Goal: Task Accomplishment & Management: Manage account settings

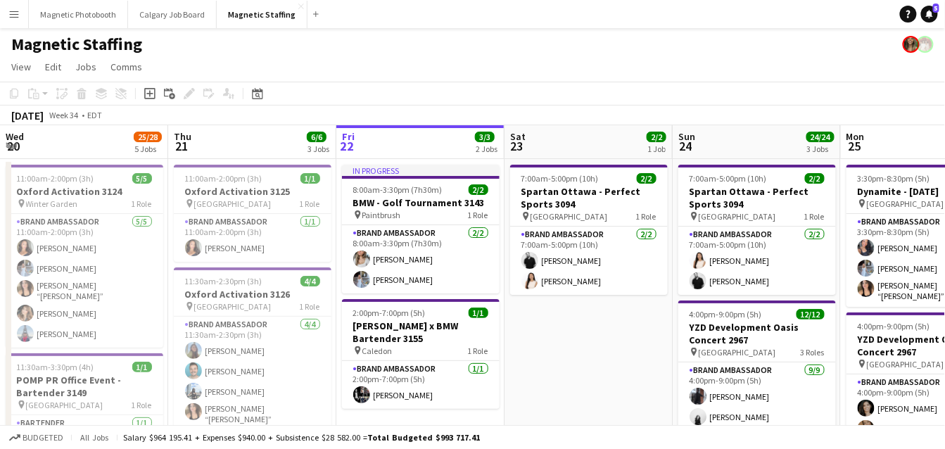
scroll to position [0, 526]
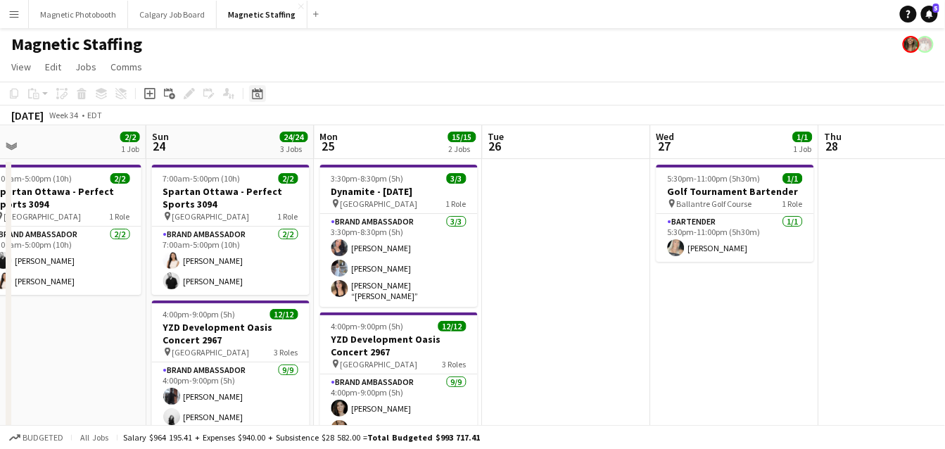
click at [258, 100] on div "Date picker" at bounding box center [257, 93] width 17 height 17
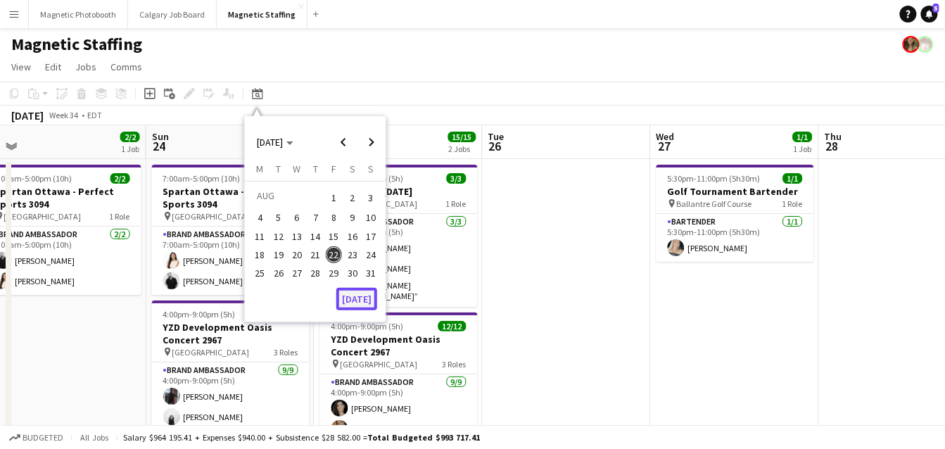
click at [357, 300] on button "[DATE]" at bounding box center [356, 299] width 41 height 23
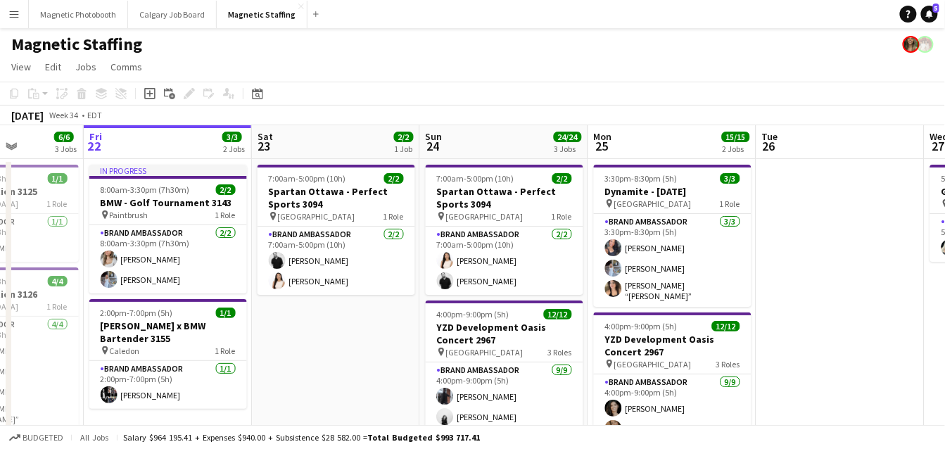
scroll to position [0, 415]
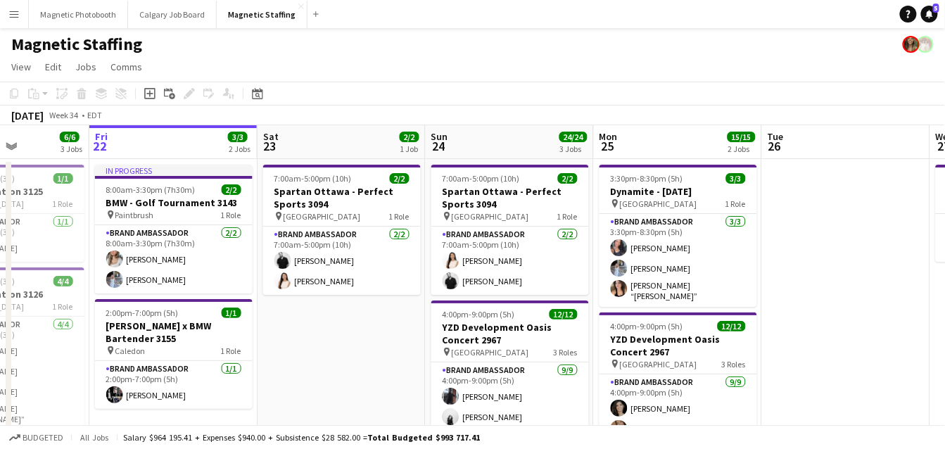
drag, startPoint x: 445, startPoint y: 340, endPoint x: 359, endPoint y: 323, distance: 87.5
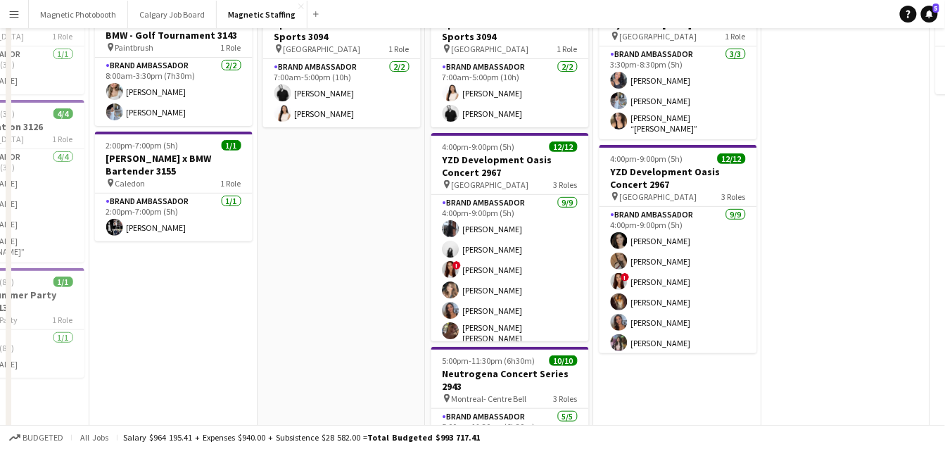
scroll to position [0, 0]
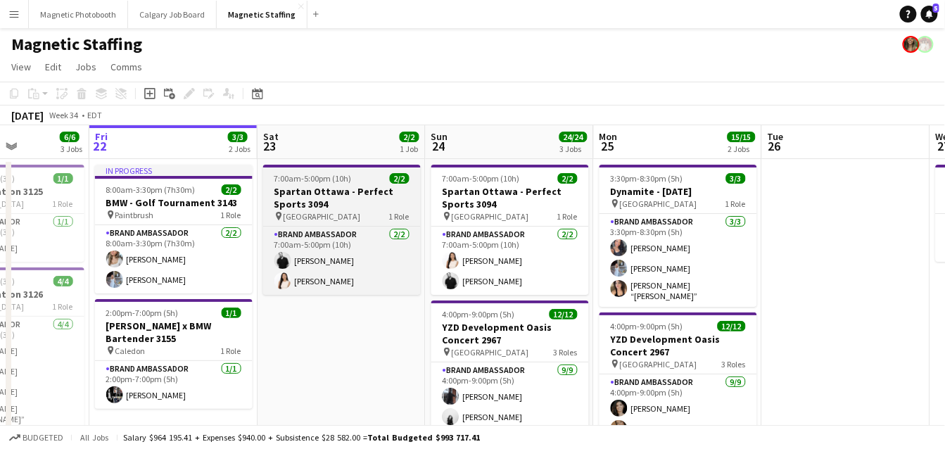
click at [302, 205] on h3 "Spartan Ottawa - Perfect Sports 3094" at bounding box center [342, 197] width 158 height 25
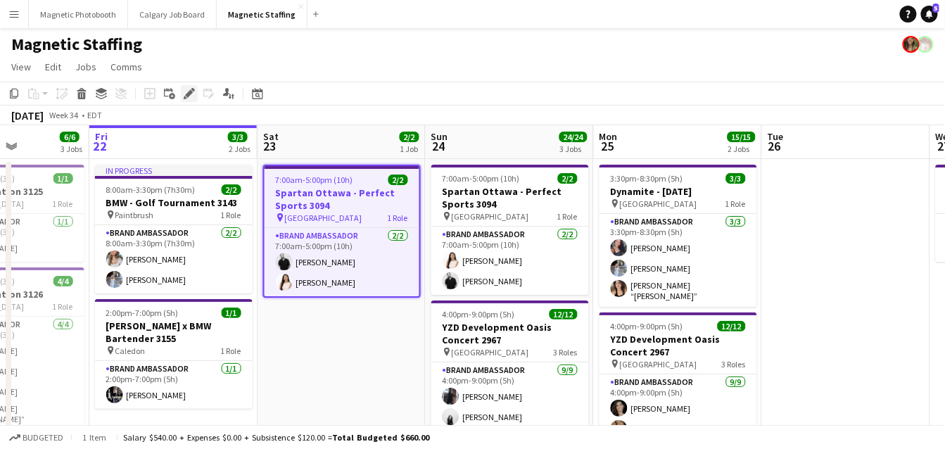
click at [187, 92] on icon "Edit" at bounding box center [189, 93] width 11 height 11
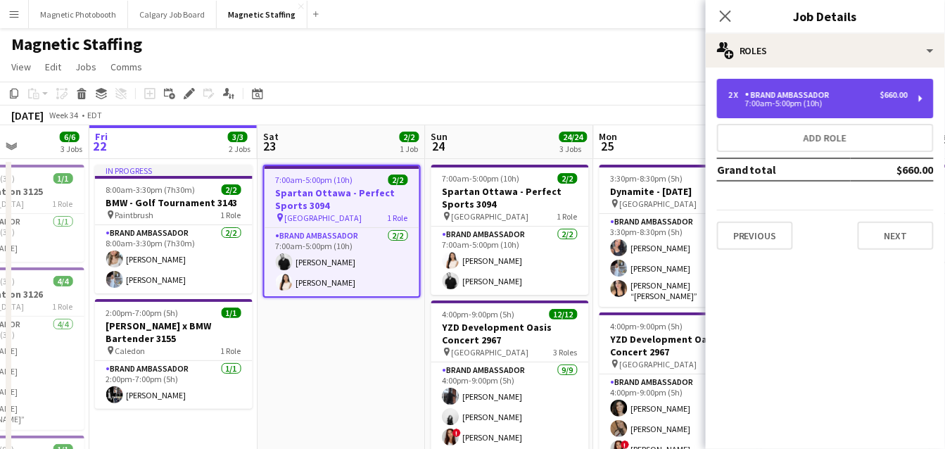
click at [865, 79] on div "2 x Brand Ambassador $660.00 7:00am-5:00pm (10h)" at bounding box center [825, 98] width 217 height 39
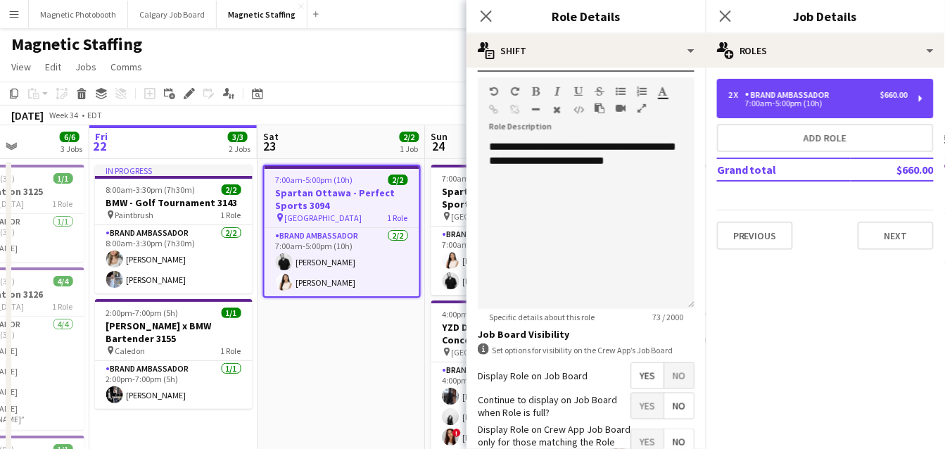
scroll to position [411, 0]
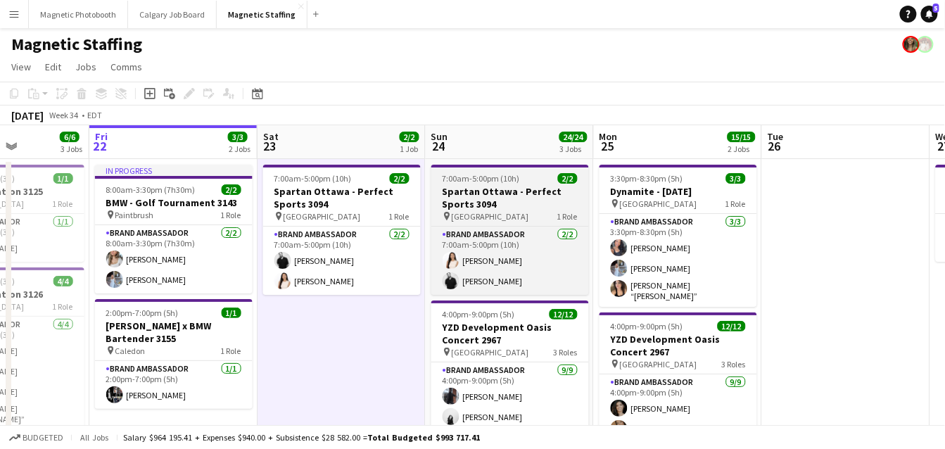
scroll to position [0, 416]
click at [535, 177] on div "7:00am-5:00pm (10h) 2/2" at bounding box center [510, 178] width 158 height 11
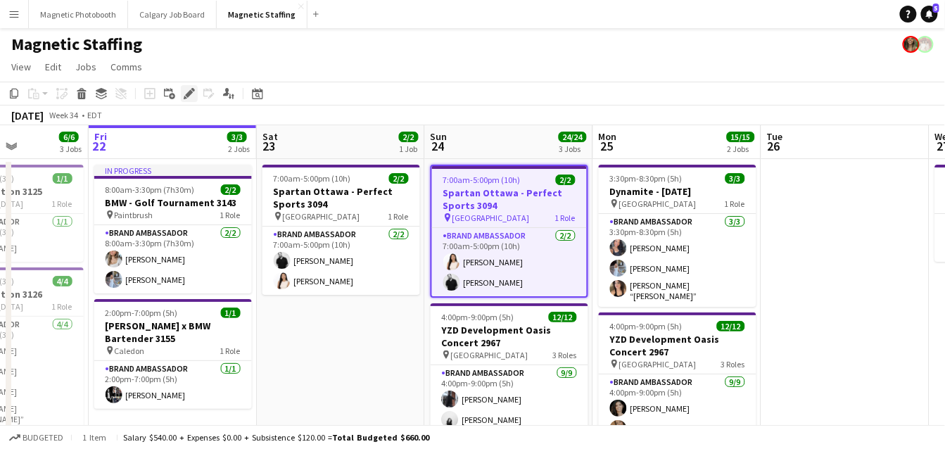
click at [184, 91] on icon "Edit" at bounding box center [189, 93] width 11 height 11
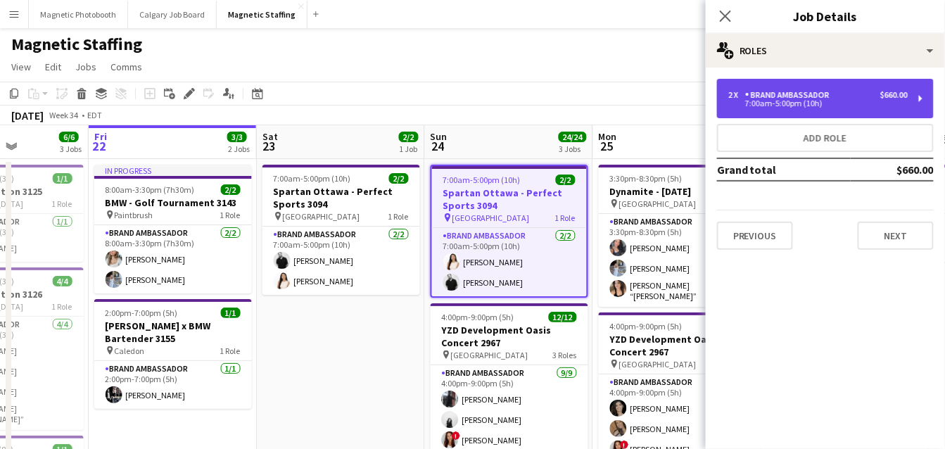
click at [837, 87] on div "2 x Brand Ambassador $660.00 7:00am-5:00pm (10h)" at bounding box center [825, 98] width 217 height 39
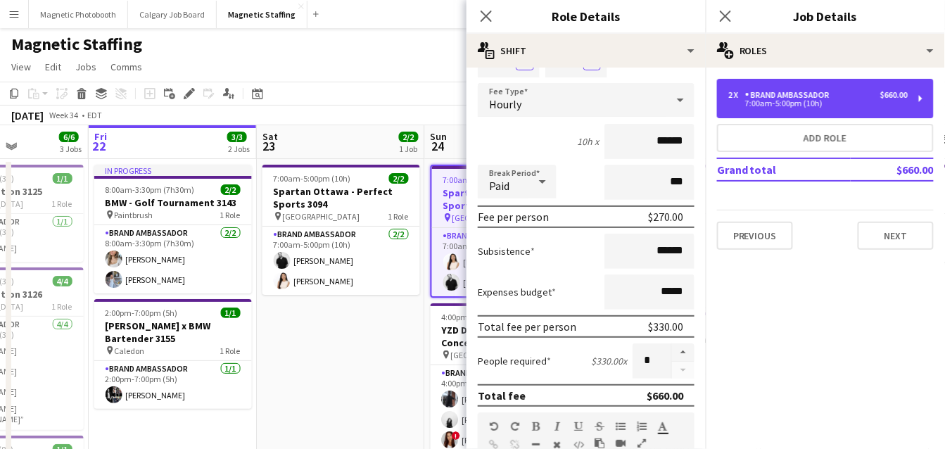
scroll to position [104, 0]
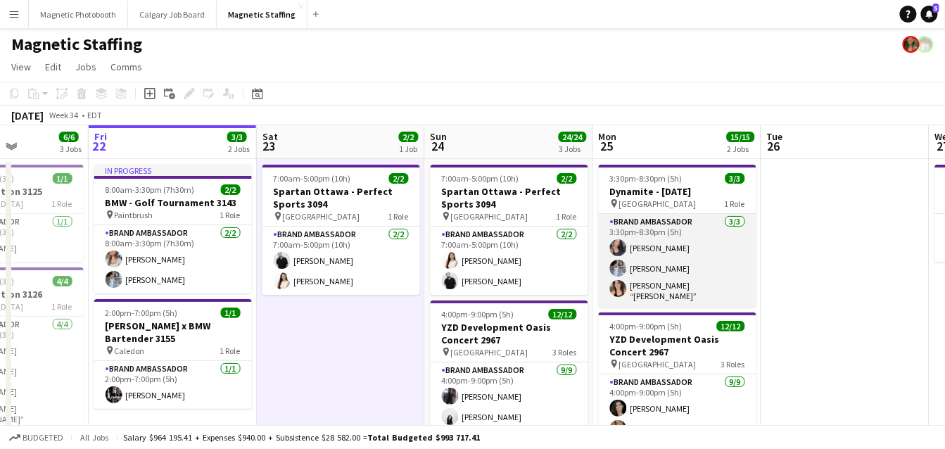
click at [662, 267] on app-card-role "Brand Ambassador [DATE] 3:30pm-8:30pm (5h) [PERSON_NAME] [PERSON_NAME] [PERSON_…" at bounding box center [678, 260] width 158 height 93
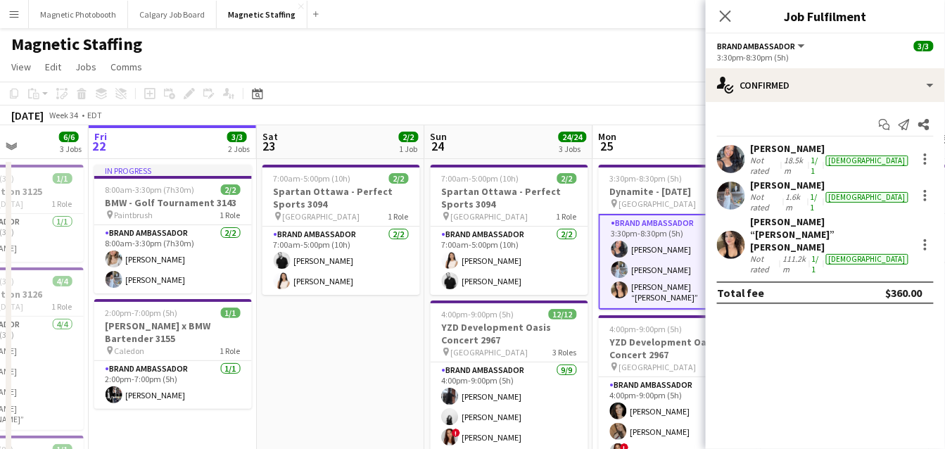
scroll to position [0, 381]
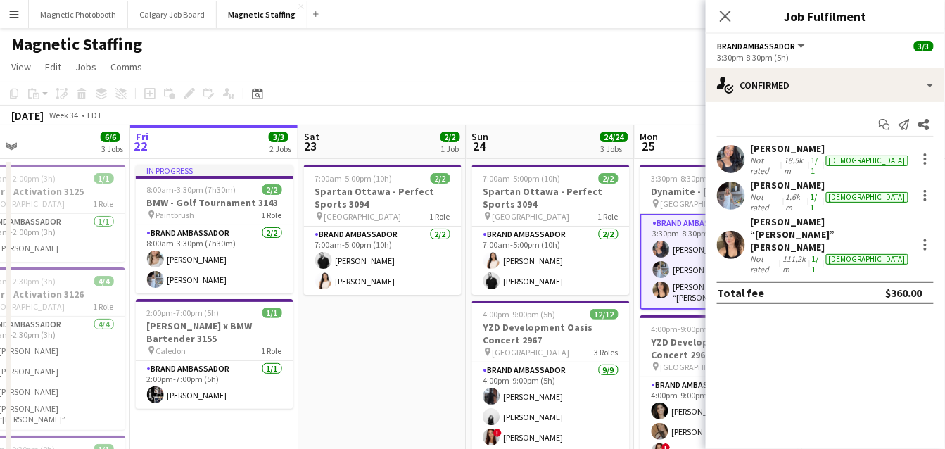
drag, startPoint x: 437, startPoint y: 280, endPoint x: 338, endPoint y: 304, distance: 101.4
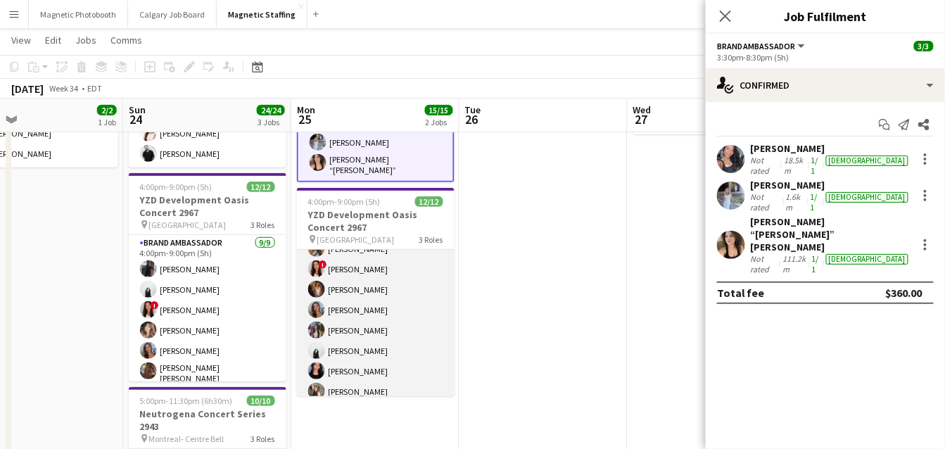
scroll to position [55, 0]
click at [395, 308] on app-card-role "Brand Ambassador [DATE] 4:00pm-9:00pm (5h) [PERSON_NAME] [PERSON_NAME] ! [PERSO…" at bounding box center [376, 300] width 158 height 211
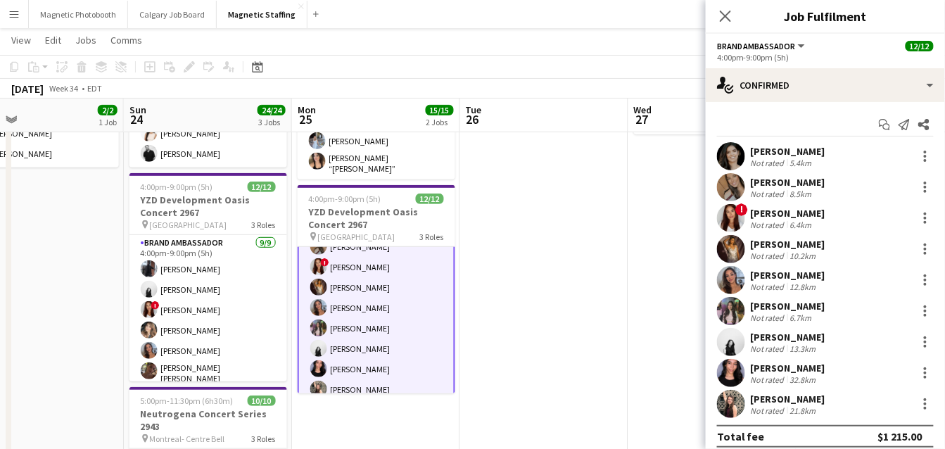
click at [731, 246] on app-user-avatar at bounding box center [731, 249] width 28 height 28
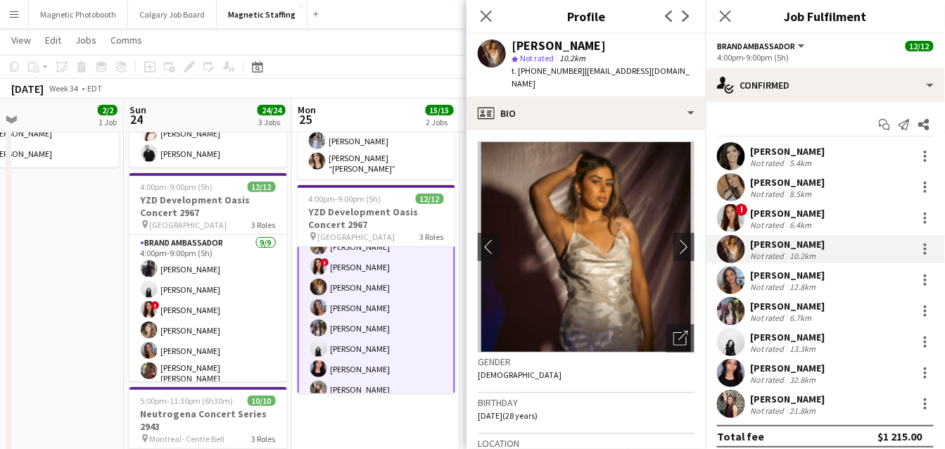
drag, startPoint x: 511, startPoint y: 46, endPoint x: 605, endPoint y: 42, distance: 93.7
click at [612, 42] on div "[PERSON_NAME] star Not rated 10.2km t. [PHONE_NUMBER] | [EMAIL_ADDRESS][DOMAIN_…" at bounding box center [585, 65] width 239 height 63
copy div "[PERSON_NAME]"
click at [0, 0] on body "Menu Boards Boards Boards All jobs Status Workforce Workforce My Workforce Recr…" at bounding box center [472, 440] width 945 height 1133
click at [733, 285] on app-user-avatar at bounding box center [731, 280] width 28 height 28
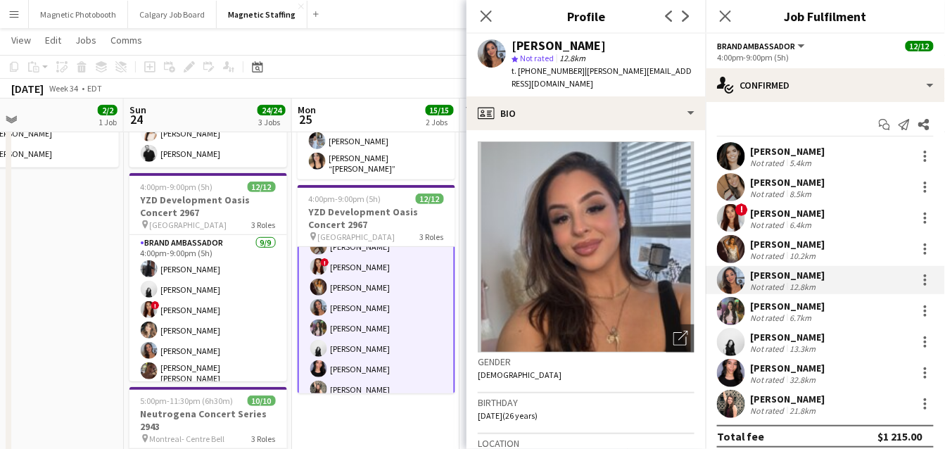
drag, startPoint x: 516, startPoint y: 40, endPoint x: 628, endPoint y: 40, distance: 111.9
click at [628, 40] on div "[PERSON_NAME]" at bounding box center [602, 45] width 183 height 13
copy div "[PERSON_NAME]"
click at [0, 0] on body "Menu Boards Boards Boards All jobs Status Workforce Workforce My Workforce Recr…" at bounding box center [472, 440] width 945 height 1133
click at [730, 310] on app-user-avatar at bounding box center [731, 311] width 28 height 28
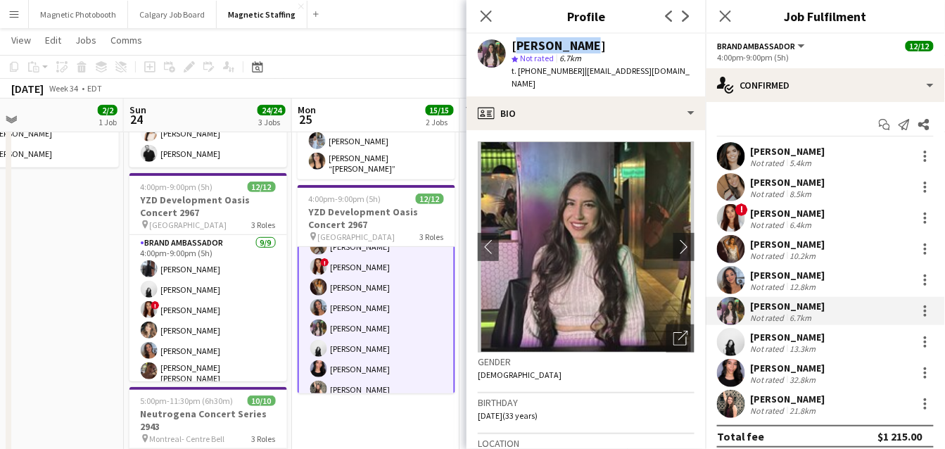
drag, startPoint x: 515, startPoint y: 44, endPoint x: 585, endPoint y: 44, distance: 70.3
click at [586, 44] on div "[PERSON_NAME]" at bounding box center [602, 45] width 183 height 13
copy div "[PERSON_NAME]"
click at [0, 0] on body "Menu Boards Boards Boards All jobs Status Workforce Workforce My Workforce Recr…" at bounding box center [472, 440] width 945 height 1133
click at [741, 347] on app-user-avatar at bounding box center [731, 342] width 28 height 28
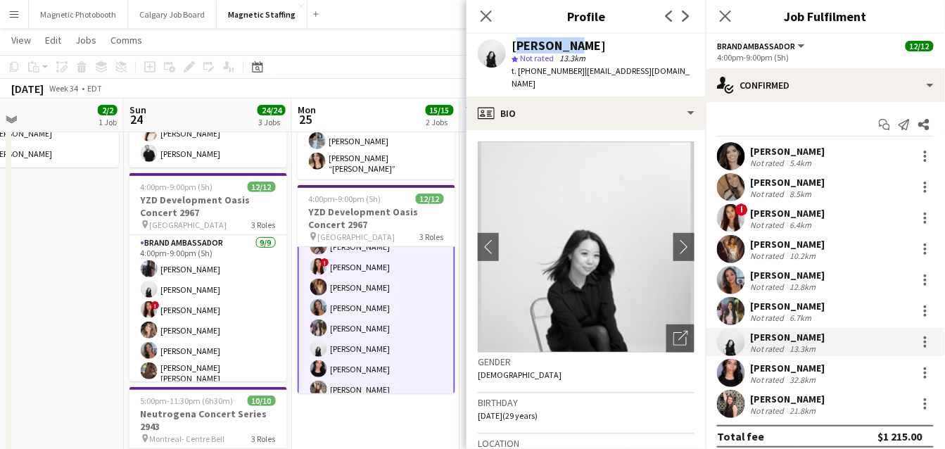
drag, startPoint x: 514, startPoint y: 46, endPoint x: 582, endPoint y: 46, distance: 67.5
click at [581, 46] on div "[PERSON_NAME]" at bounding box center [602, 45] width 183 height 13
drag, startPoint x: 544, startPoint y: 44, endPoint x: 416, endPoint y: 0, distance: 135.3
click at [0, 0] on body "Menu Boards Boards Boards All jobs Status Workforce Workforce My Workforce Recr…" at bounding box center [472, 440] width 945 height 1133
click at [732, 375] on app-user-avatar at bounding box center [731, 373] width 28 height 28
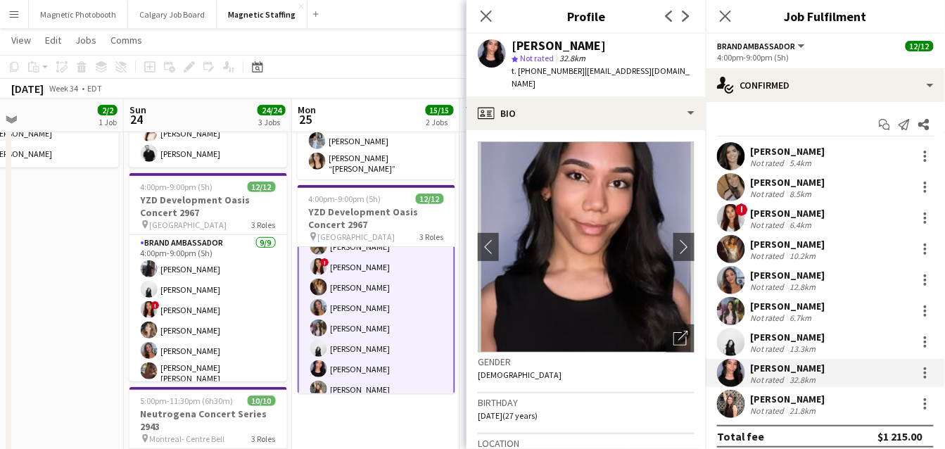
drag, startPoint x: 514, startPoint y: 43, endPoint x: 656, endPoint y: 43, distance: 142.1
click at [656, 43] on div "[PERSON_NAME]" at bounding box center [602, 45] width 183 height 13
copy div "[PERSON_NAME]"
click at [0, 0] on body "Menu Boards Boards Boards All jobs Status Workforce Workforce My Workforce Recr…" at bounding box center [472, 440] width 945 height 1133
click at [730, 400] on app-user-avatar at bounding box center [731, 404] width 28 height 28
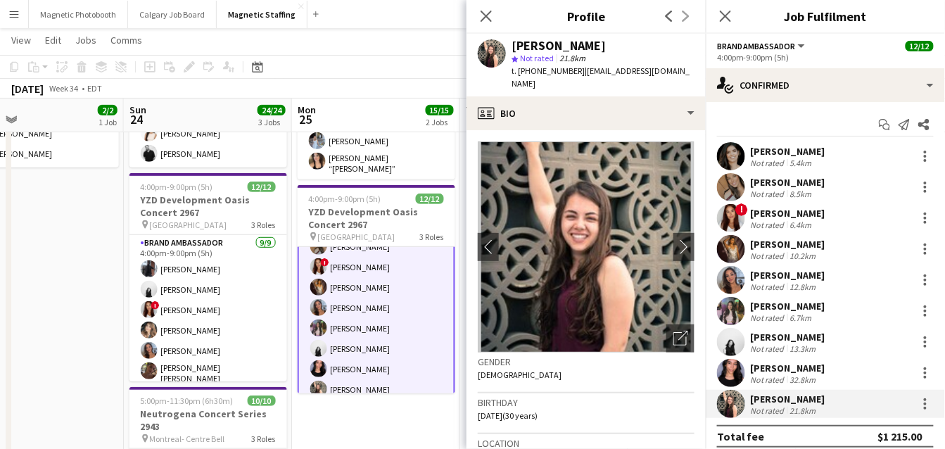
drag, startPoint x: 514, startPoint y: 44, endPoint x: 616, endPoint y: 44, distance: 102.0
click at [616, 44] on div "[PERSON_NAME]" at bounding box center [602, 45] width 183 height 13
copy div "[PERSON_NAME]"
click at [0, 0] on body "Menu Boards Boards Boards All jobs Status Workforce Workforce My Workforce Recr…" at bounding box center [472, 440] width 945 height 1133
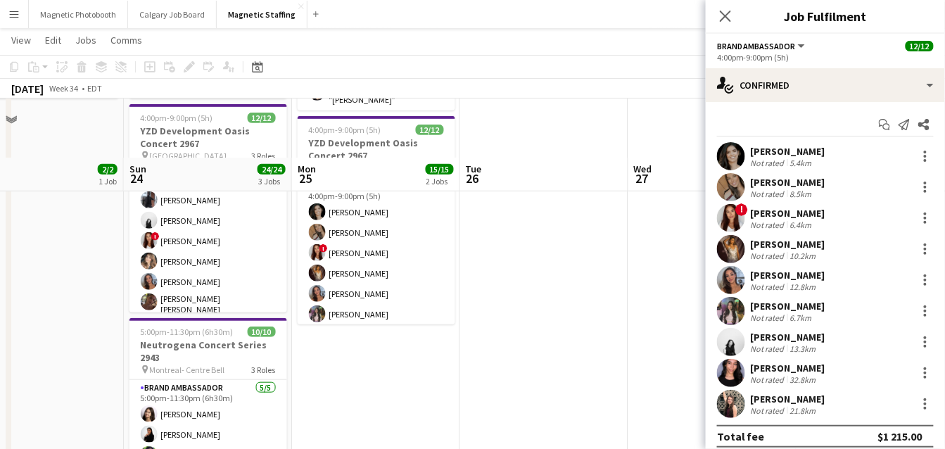
scroll to position [174, 0]
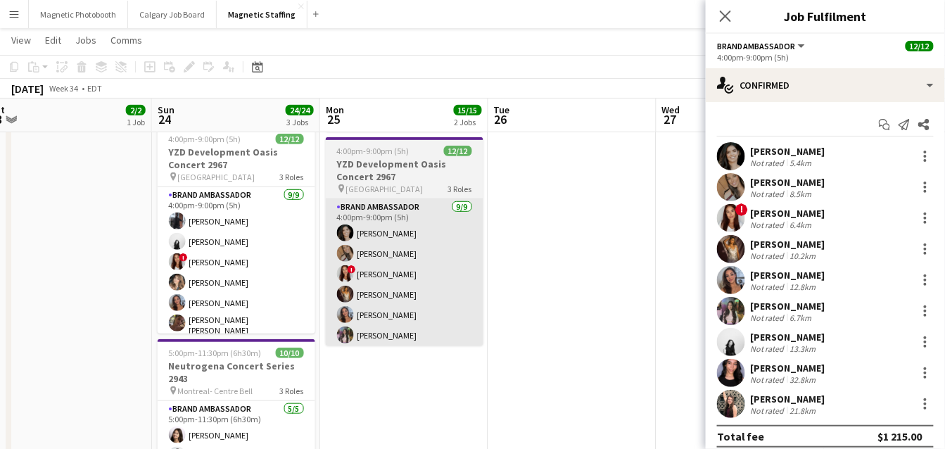
drag, startPoint x: 488, startPoint y: 226, endPoint x: 480, endPoint y: 250, distance: 25.8
click at [505, 229] on app-calendar-viewport "Thu 21 6/6 3 Jobs Fri 22 3/3 2 Jobs Sat 23 2/2 1 Job Sun 24 24/24 3 Jobs Mon 25…" at bounding box center [472, 261] width 945 height 760
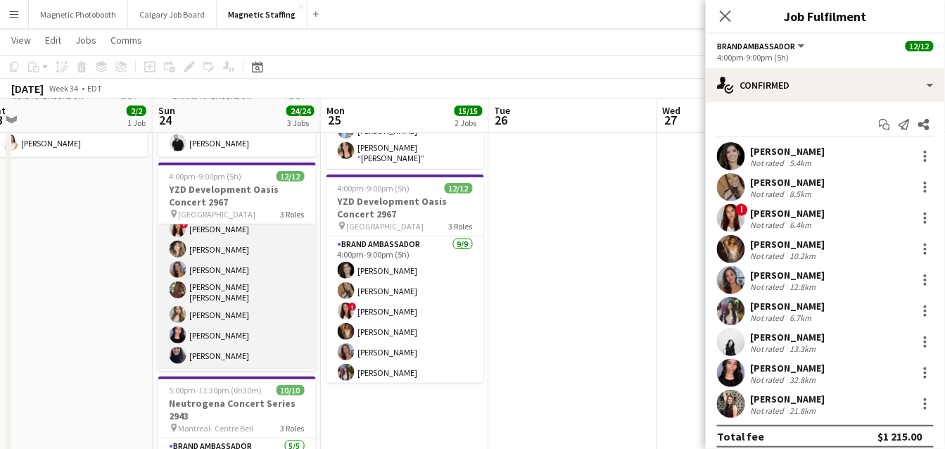
scroll to position [71, 0]
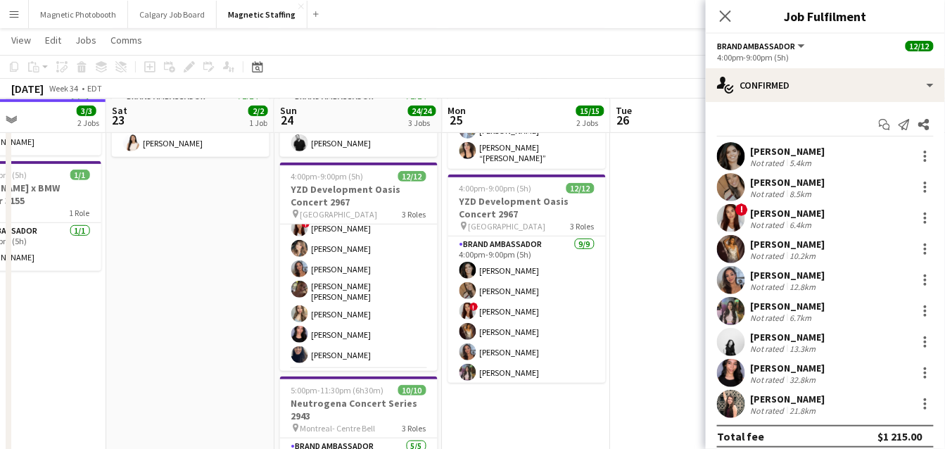
drag, startPoint x: 261, startPoint y: 305, endPoint x: 379, endPoint y: 291, distance: 119.1
click at [381, 292] on app-calendar-viewport "Wed 20 Thu 21 6/6 3 Jobs Fri 22 3/3 2 Jobs Sat 23 2/2 1 Job Sun 24 24/24 3 Jobs…" at bounding box center [472, 298] width 945 height 760
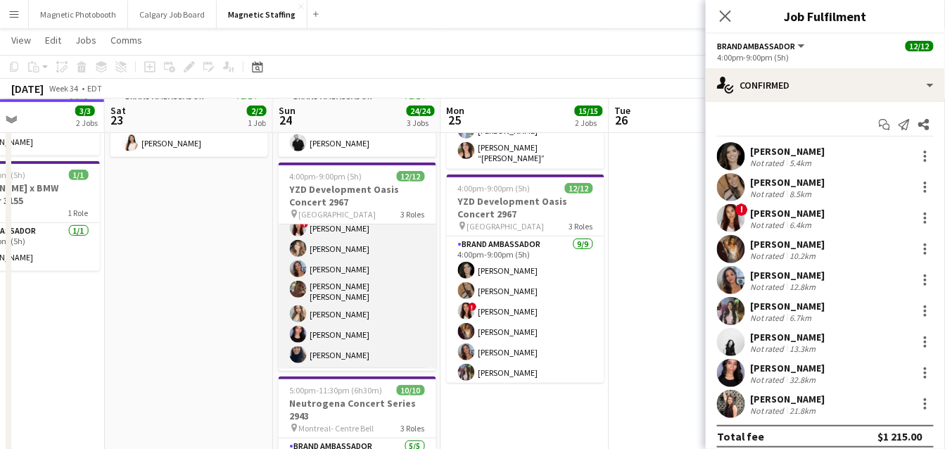
scroll to position [65, 0]
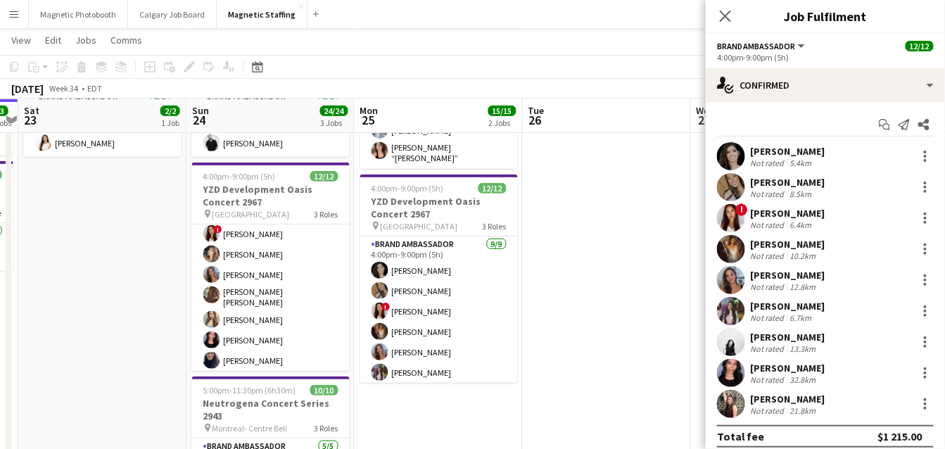
drag, startPoint x: 468, startPoint y: 202, endPoint x: 378, endPoint y: 202, distance: 89.3
click at [380, 202] on app-calendar-viewport "Wed 20 25/28 5 Jobs Thu 21 6/6 3 Jobs Fri 22 3/3 2 Jobs Sat 23 2/2 1 Job Sun 24…" at bounding box center [472, 445] width 945 height 1055
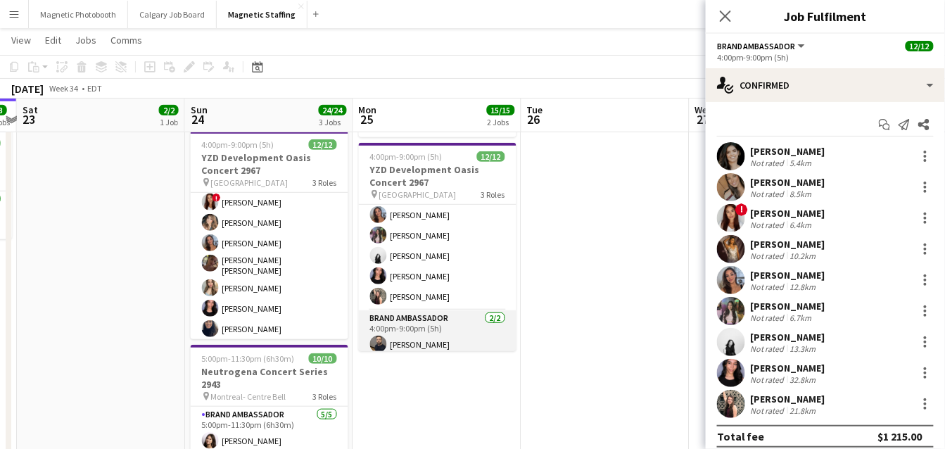
scroll to position [138, 0]
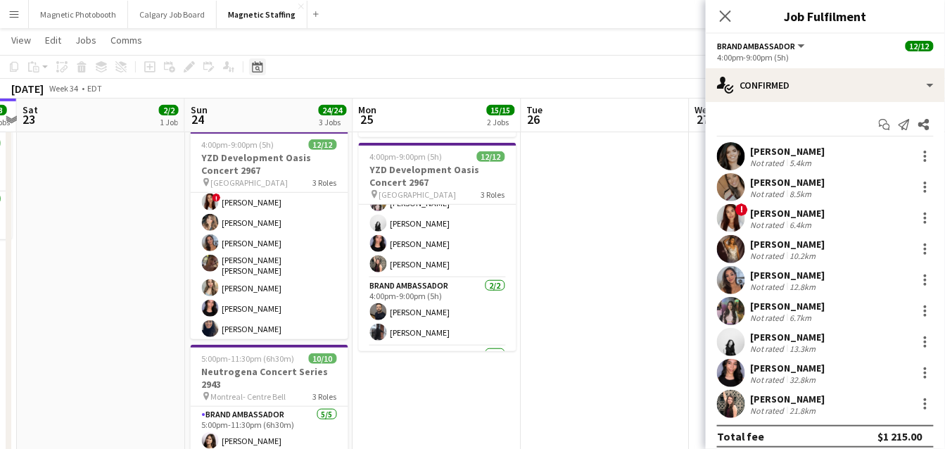
click at [255, 65] on icon "Date picker" at bounding box center [257, 66] width 11 height 11
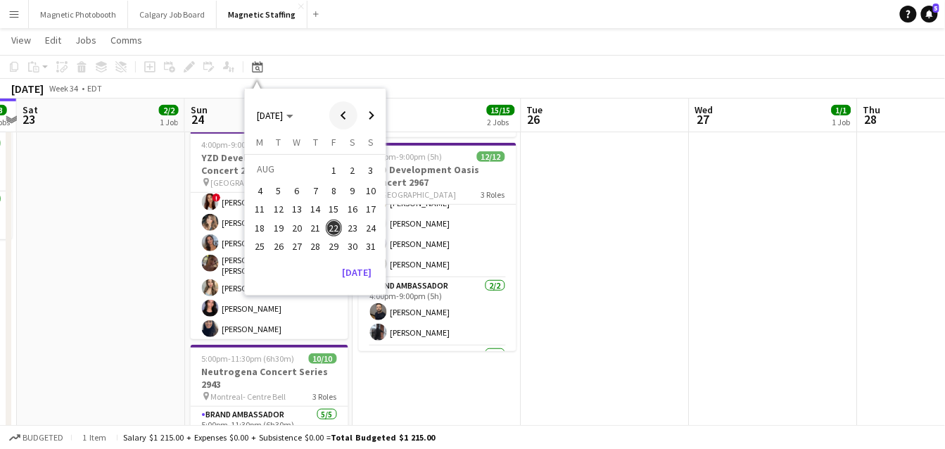
click at [343, 114] on span "Previous month" at bounding box center [343, 115] width 28 height 28
click at [353, 242] on span "26" at bounding box center [352, 242] width 17 height 17
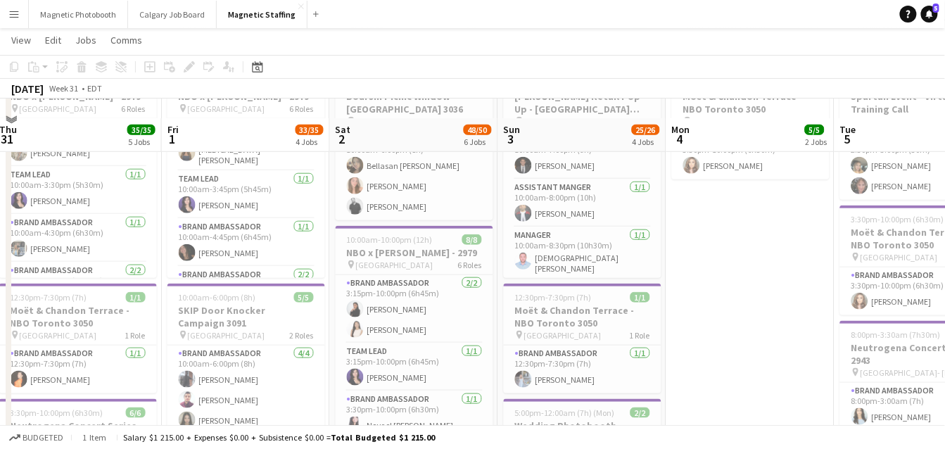
scroll to position [609, 0]
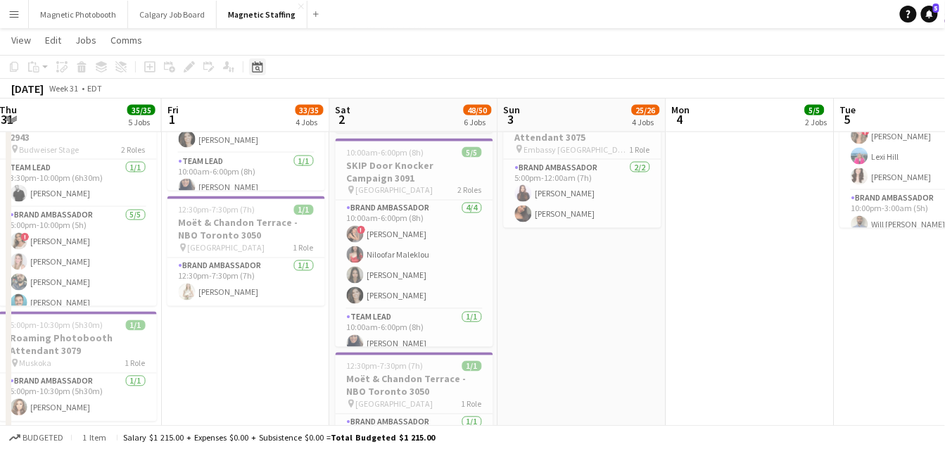
click at [258, 68] on icon "Date picker" at bounding box center [257, 66] width 11 height 11
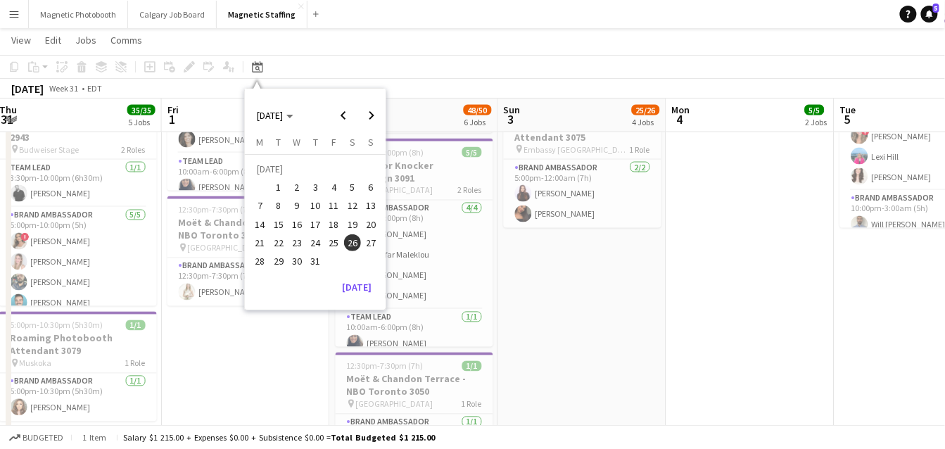
click at [300, 243] on span "23" at bounding box center [296, 242] width 17 height 17
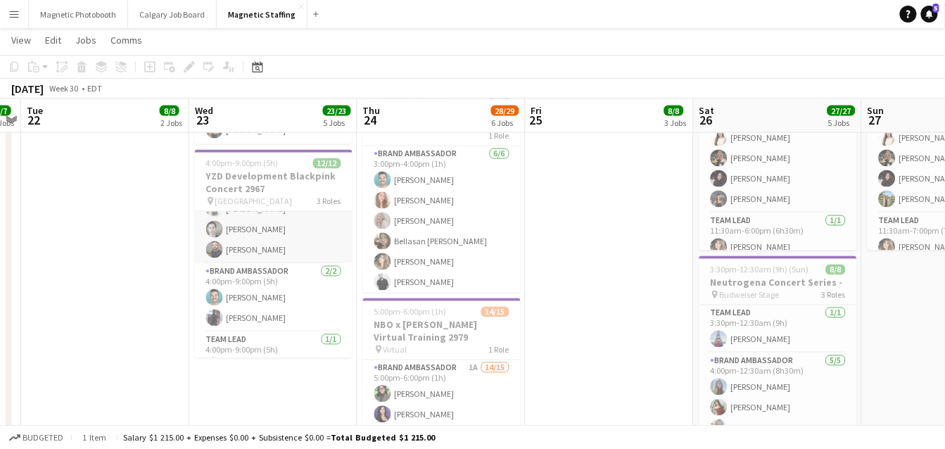
scroll to position [180, 0]
click at [253, 65] on icon at bounding box center [257, 66] width 11 height 11
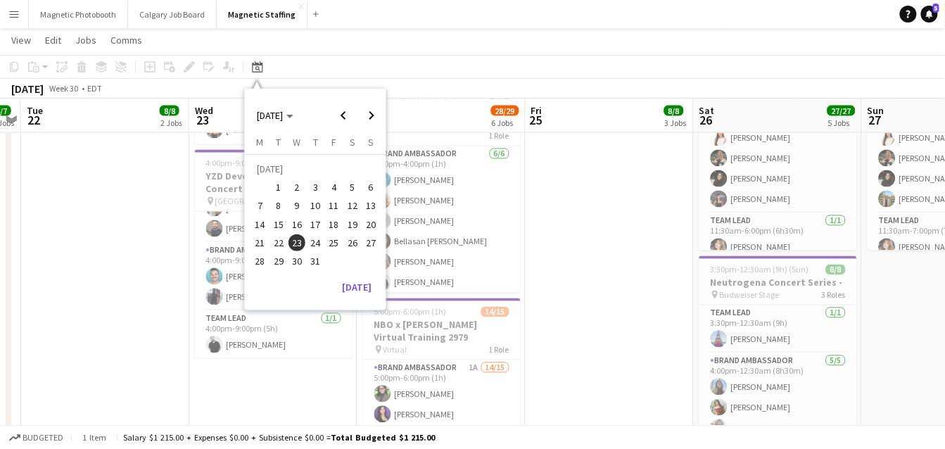
click at [335, 203] on span "11" at bounding box center [334, 206] width 17 height 17
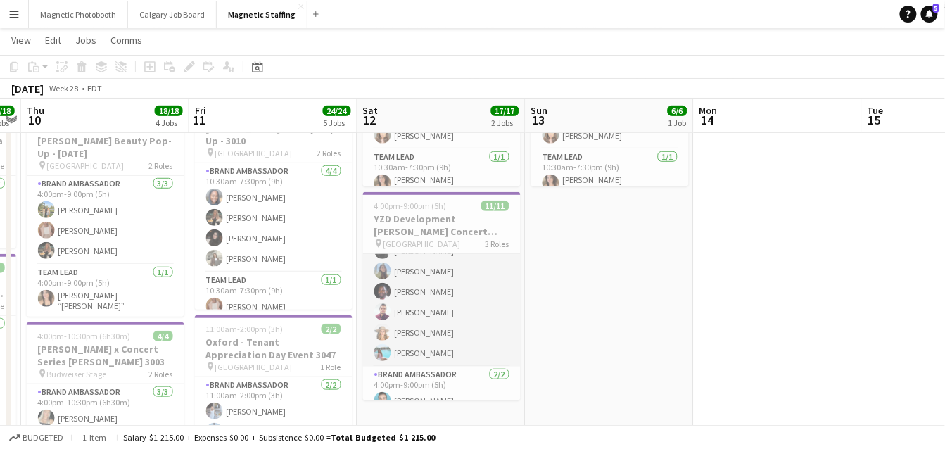
scroll to position [0, 0]
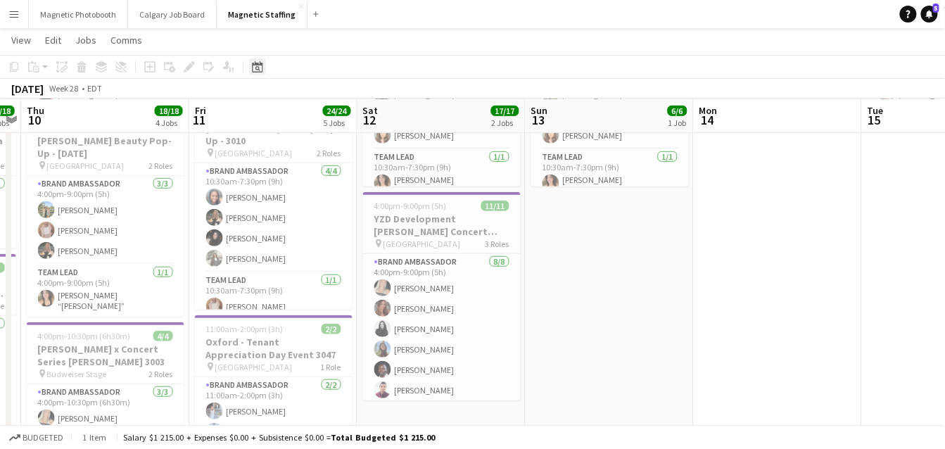
click at [253, 64] on icon "Date picker" at bounding box center [257, 66] width 11 height 11
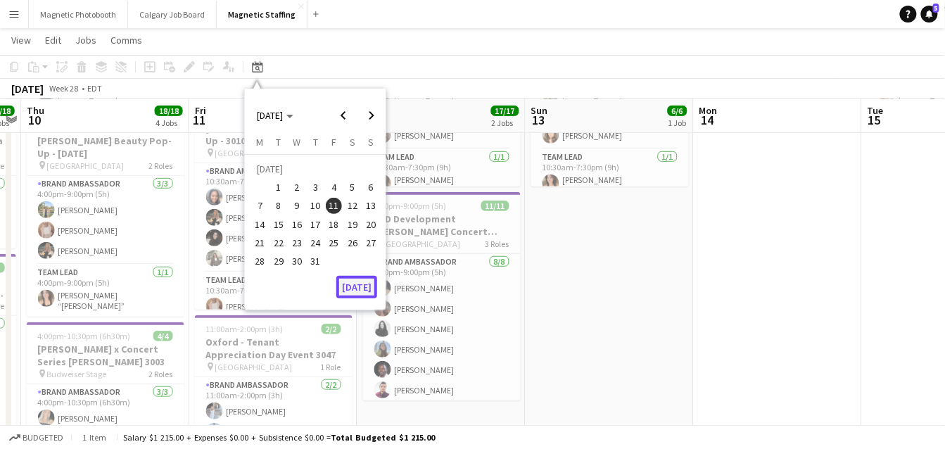
click at [355, 287] on button "[DATE]" at bounding box center [356, 287] width 41 height 23
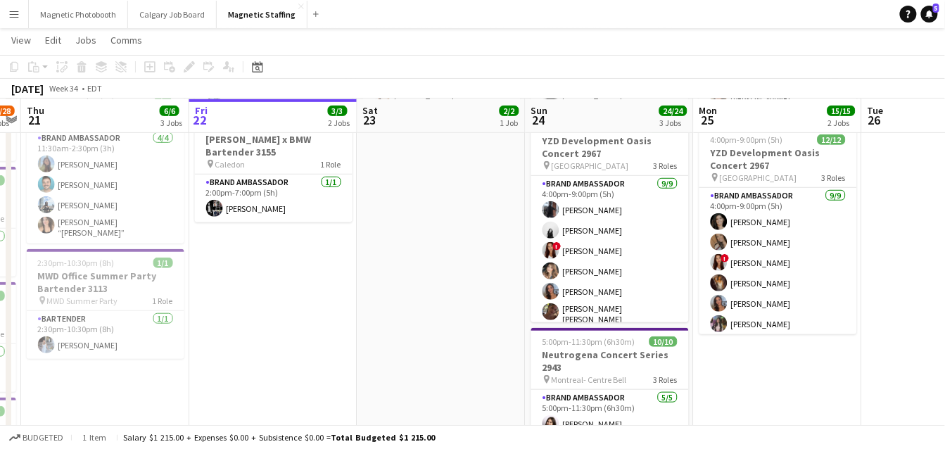
scroll to position [0, 522]
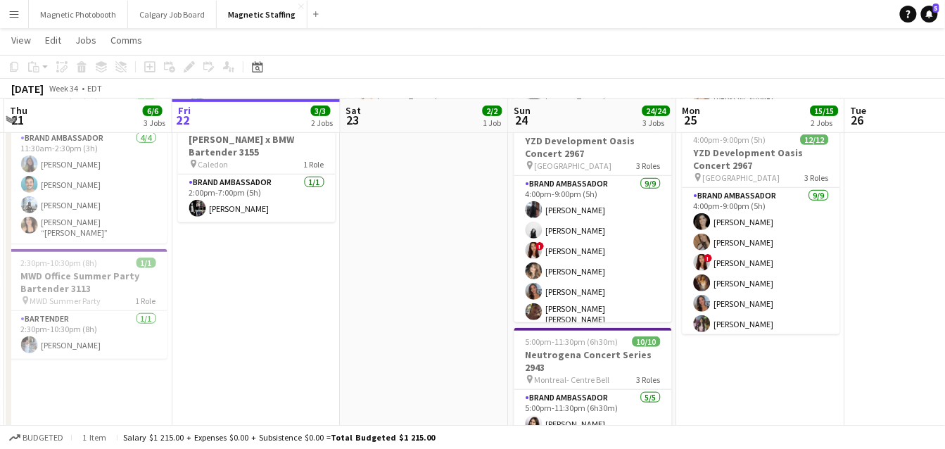
drag, startPoint x: 630, startPoint y: 284, endPoint x: 251, endPoint y: 293, distance: 378.6
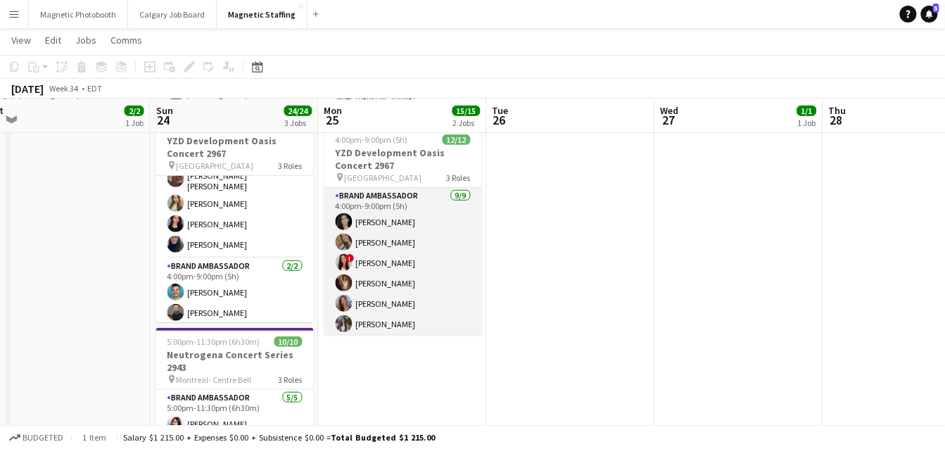
scroll to position [180, 0]
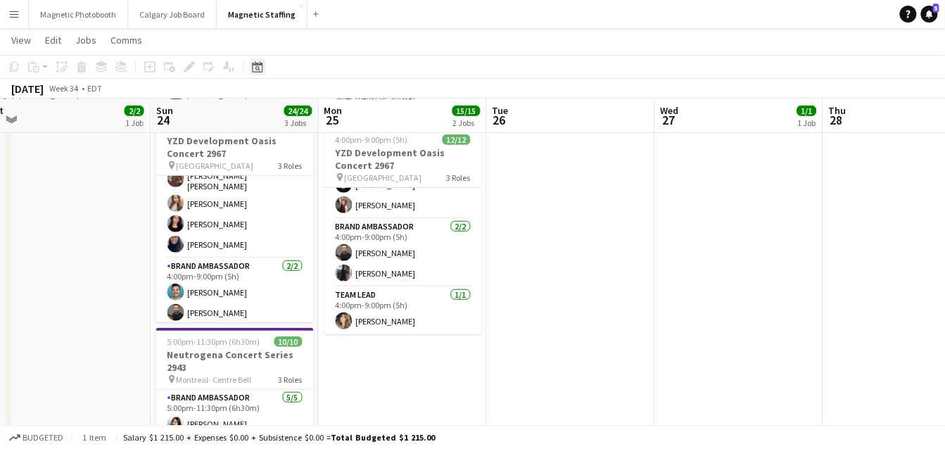
click at [254, 67] on icon "Date picker" at bounding box center [257, 66] width 11 height 11
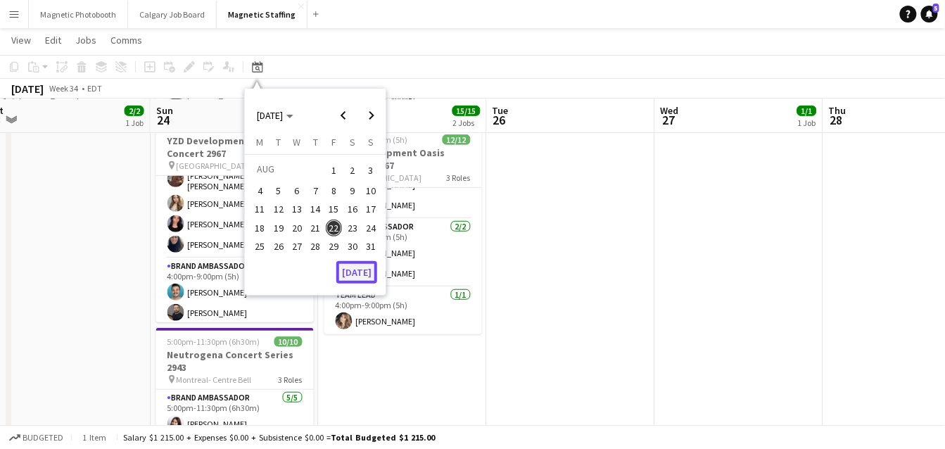
click at [363, 271] on button "[DATE]" at bounding box center [356, 272] width 41 height 23
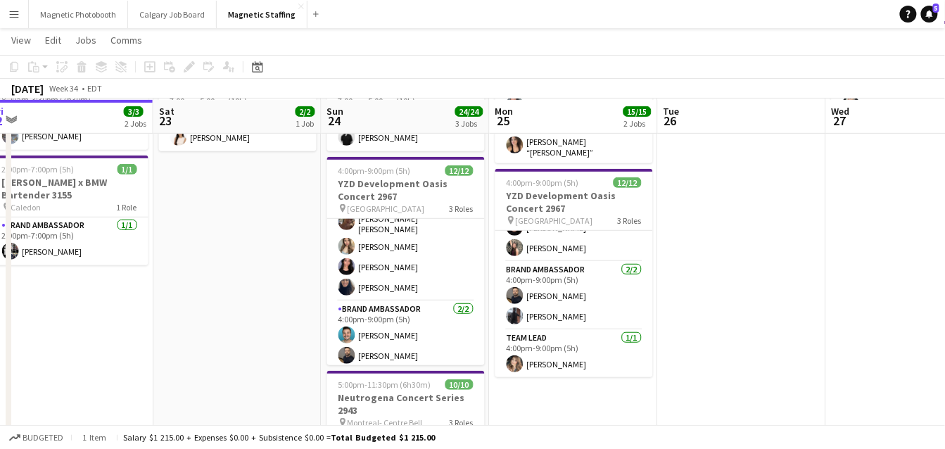
scroll to position [144, 0]
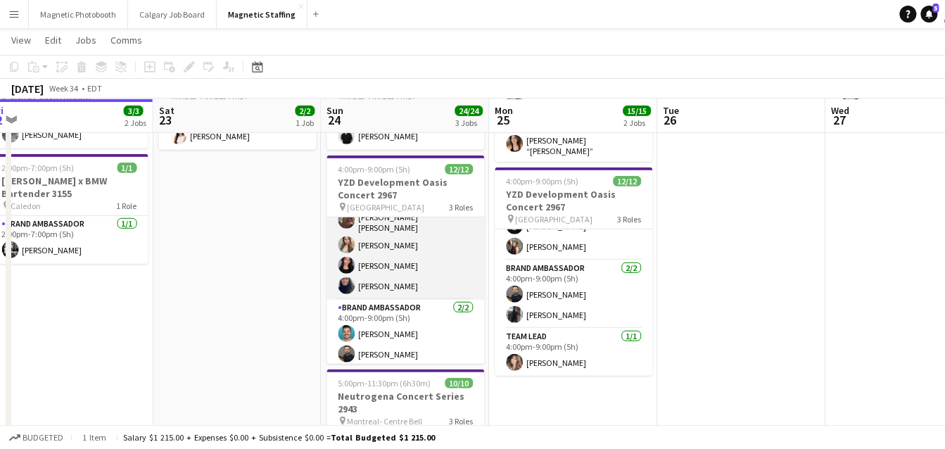
click at [387, 274] on app-card-role "Brand Ambassador [DATE] 4:00pm-9:00pm (5h) [PERSON_NAME] [PERSON_NAME] ! [PERSO…" at bounding box center [406, 191] width 158 height 215
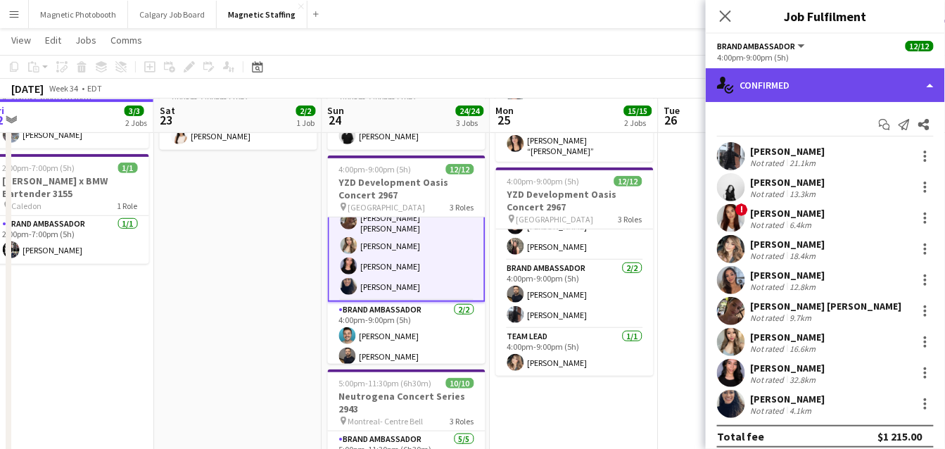
click at [893, 84] on div "single-neutral-actions-check-2 Confirmed" at bounding box center [825, 85] width 239 height 34
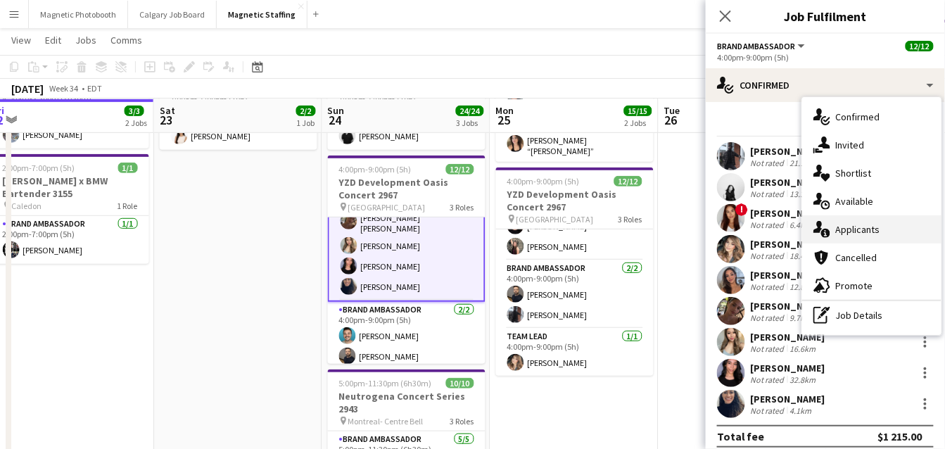
click at [858, 227] on div "single-neutral-actions-information Applicants" at bounding box center [871, 229] width 139 height 28
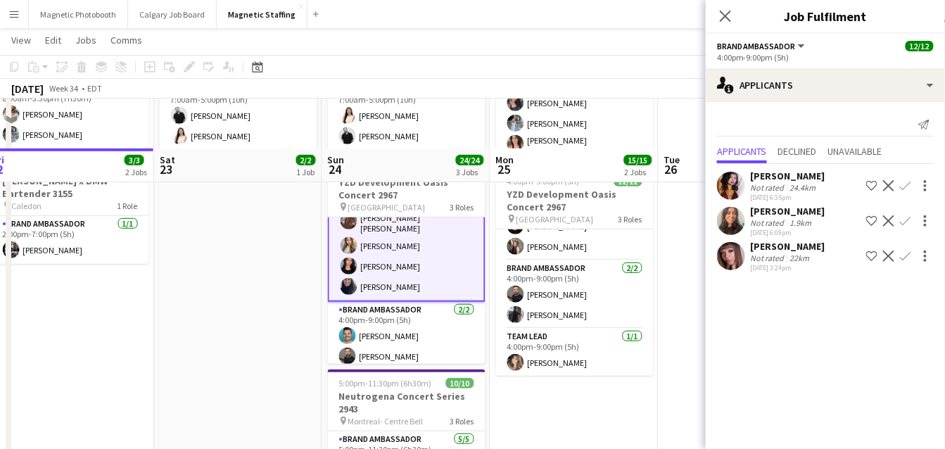
scroll to position [312, 0]
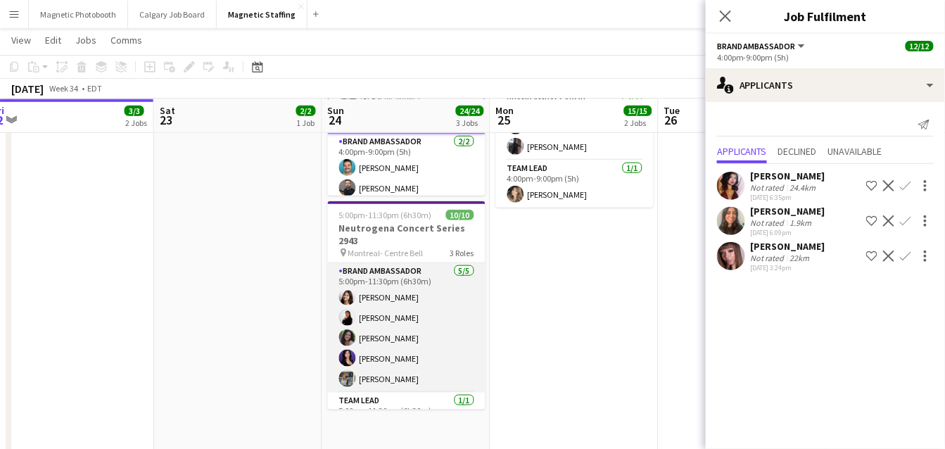
click at [397, 343] on app-card-role "Brand Ambassador [DATE] 5:00pm-11:30pm (6h30m) [PERSON_NAME] [PERSON_NAME] [PER…" at bounding box center [407, 327] width 158 height 129
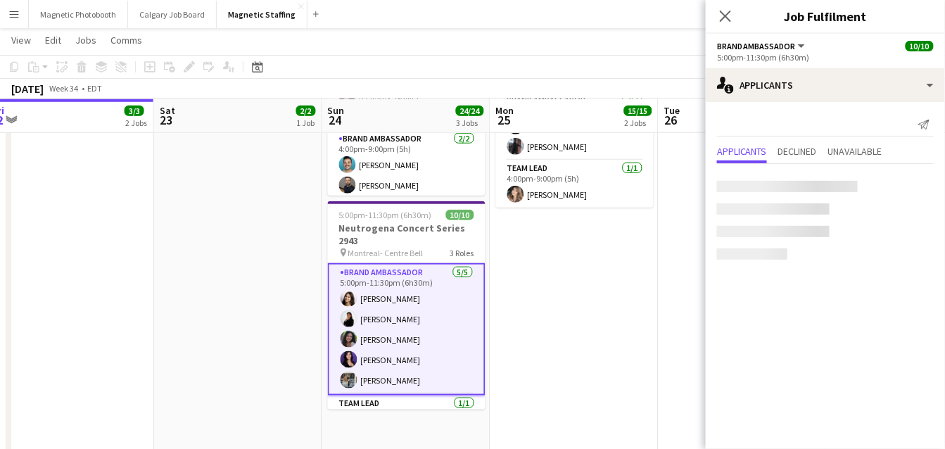
scroll to position [133, 0]
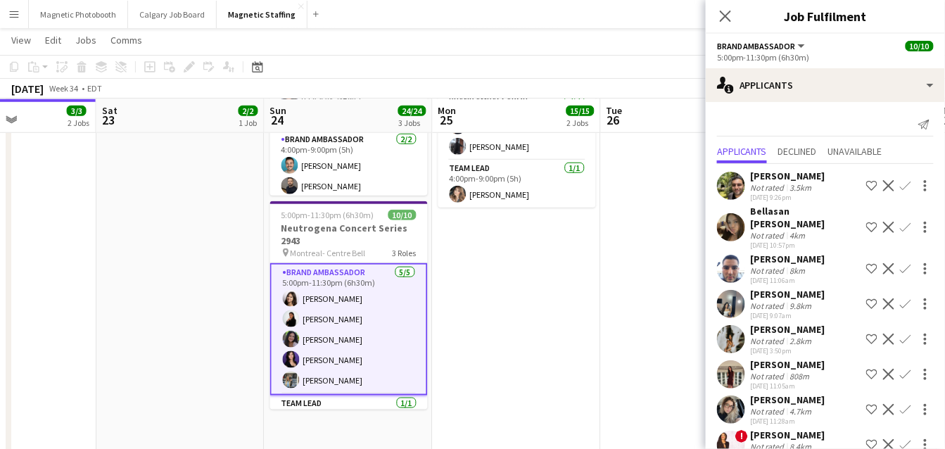
drag, startPoint x: 617, startPoint y: 333, endPoint x: 499, endPoint y: 343, distance: 117.8
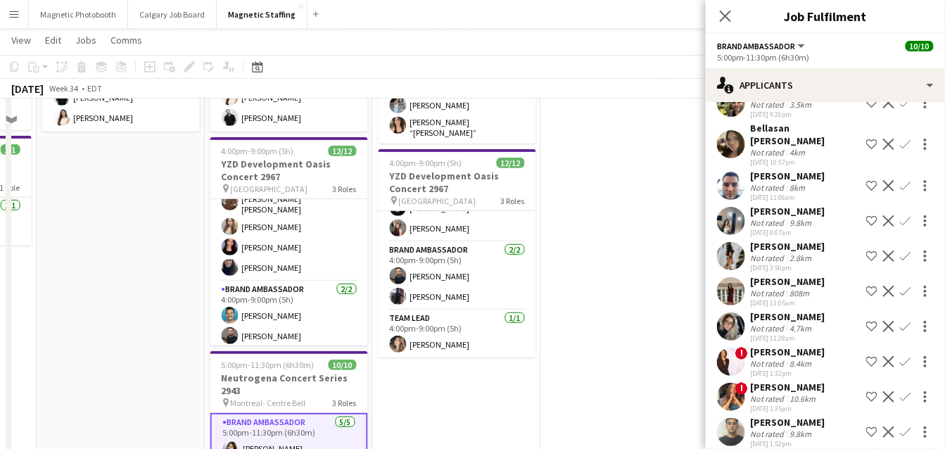
scroll to position [65, 0]
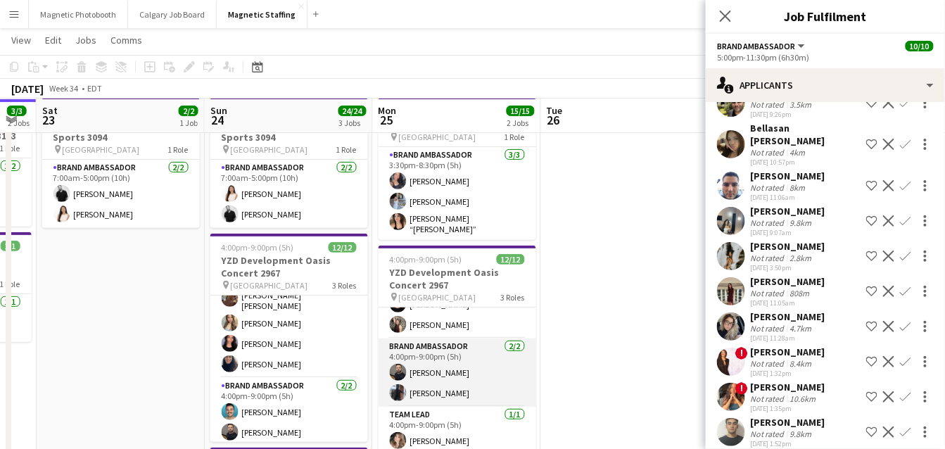
click at [495, 389] on app-card-role "Brand Ambassador [DATE] 4:00pm-9:00pm (5h) [PERSON_NAME] [PERSON_NAME]" at bounding box center [457, 372] width 158 height 68
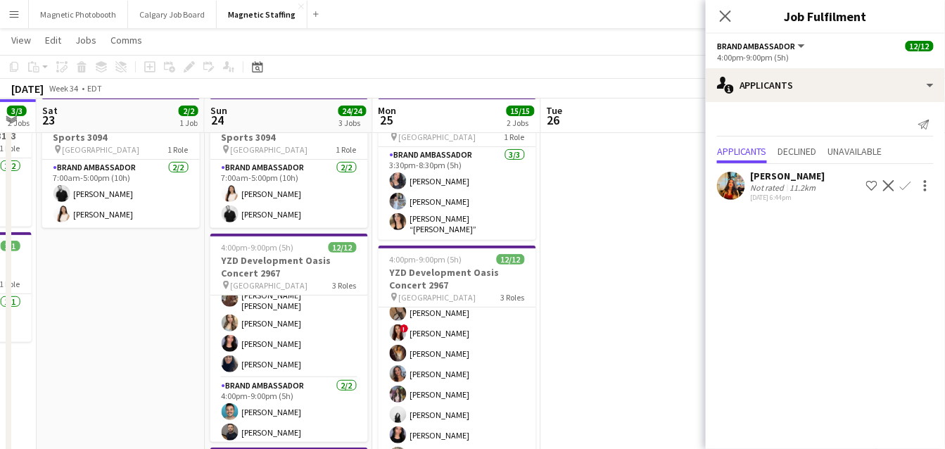
scroll to position [20, 0]
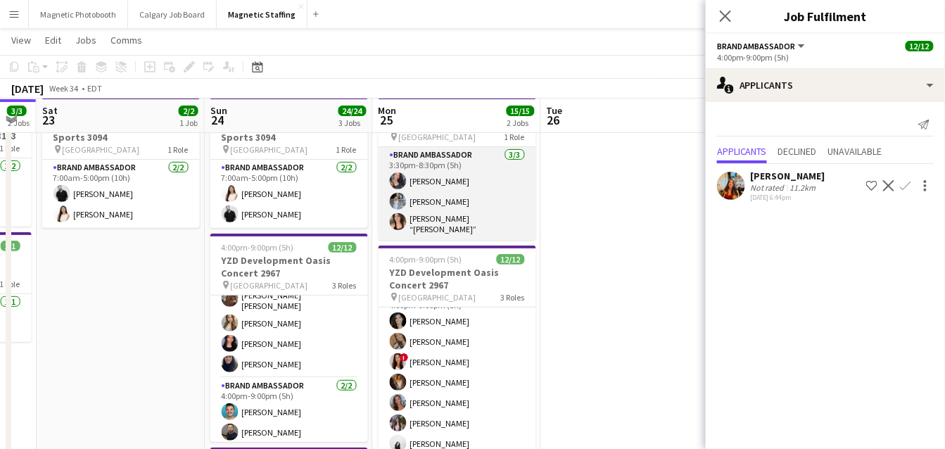
click at [467, 198] on app-card-role "Brand Ambassador [DATE] 3:30pm-8:30pm (5h) [PERSON_NAME] [PERSON_NAME] [PERSON_…" at bounding box center [457, 193] width 158 height 93
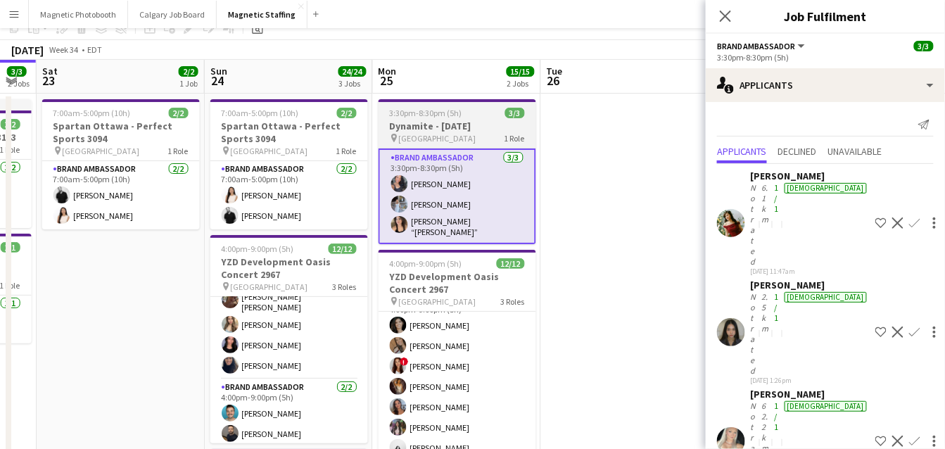
scroll to position [0, 0]
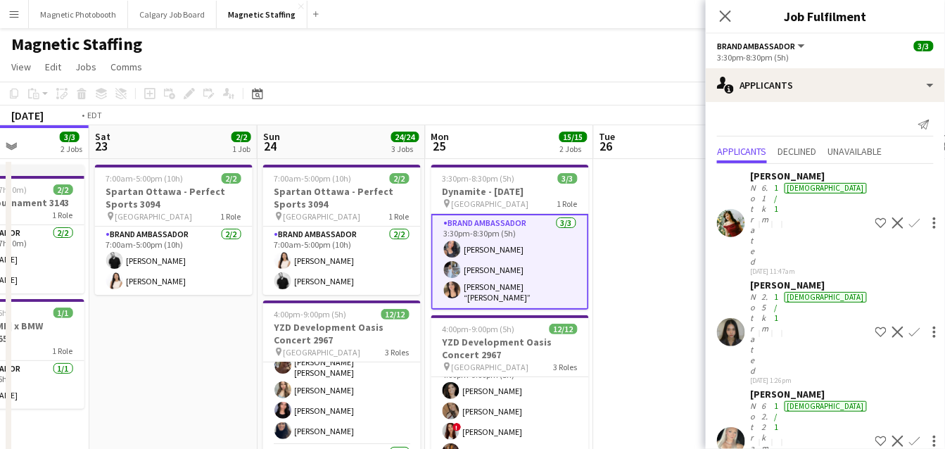
drag, startPoint x: 558, startPoint y: 265, endPoint x: 117, endPoint y: 321, distance: 444.7
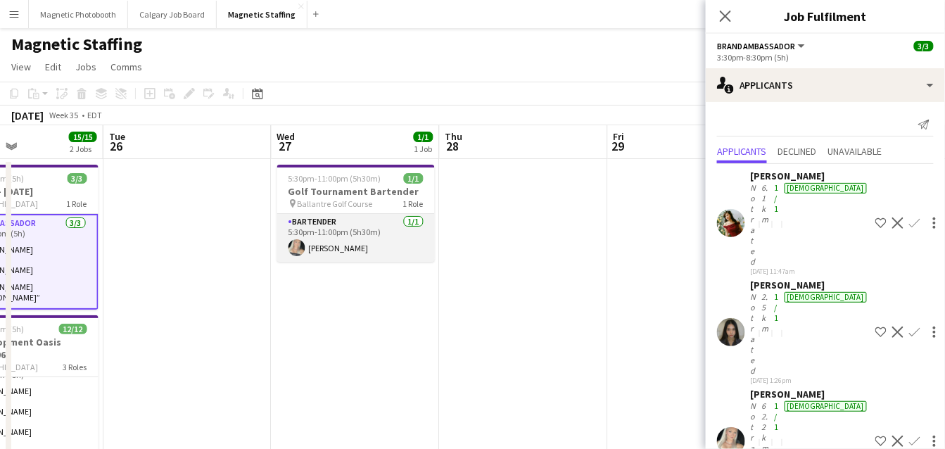
click at [317, 246] on app-card-role "Bartender [DATE] 5:30pm-11:00pm (5h30m) [PERSON_NAME]" at bounding box center [356, 238] width 158 height 48
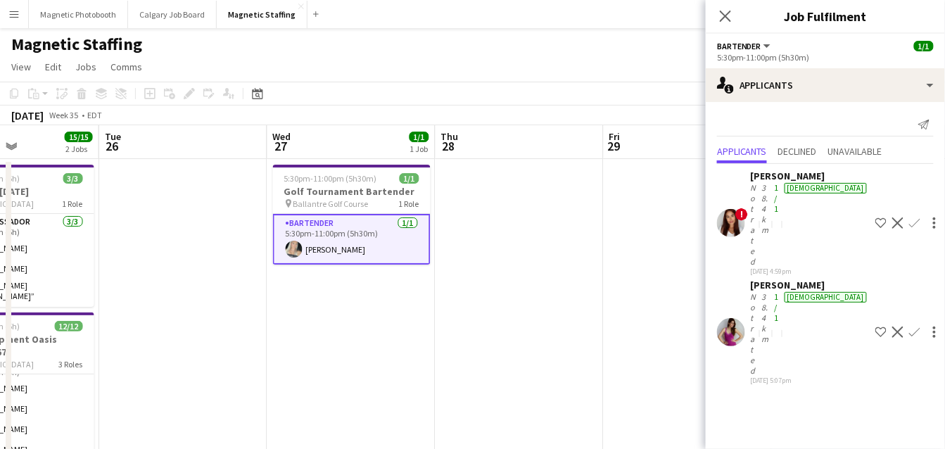
drag, startPoint x: 481, startPoint y: 274, endPoint x: 147, endPoint y: 288, distance: 334.5
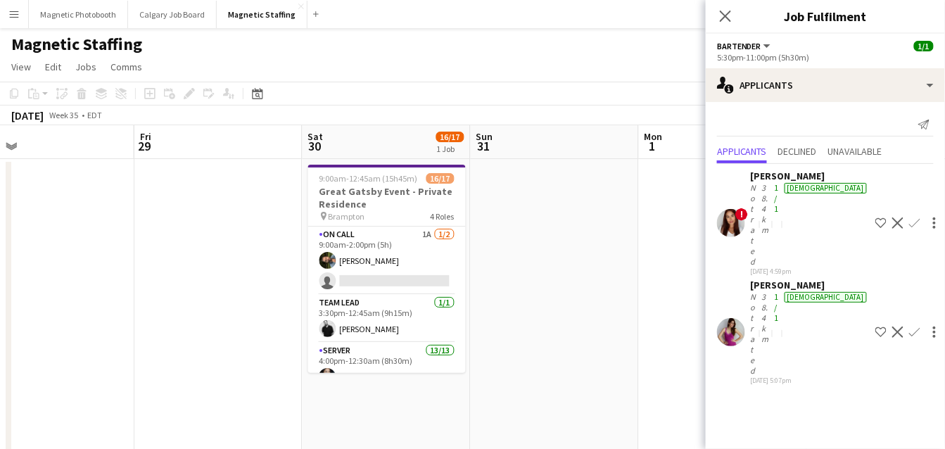
scroll to position [0, 593]
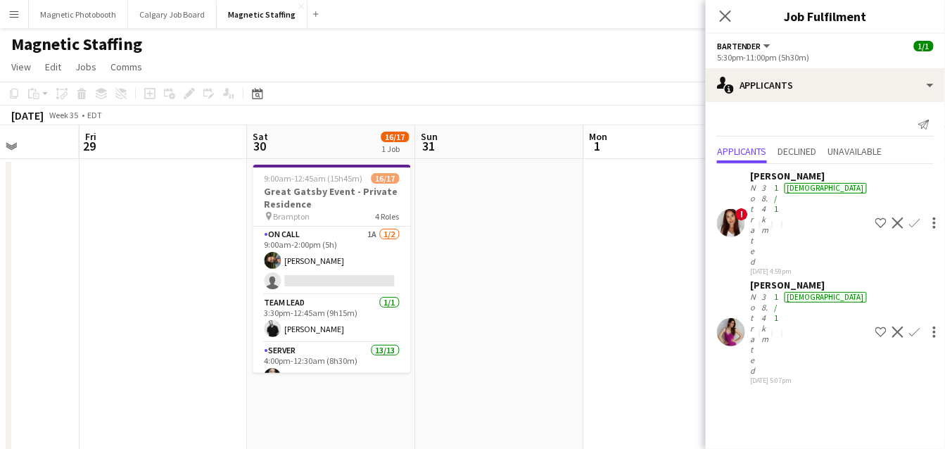
drag, startPoint x: 576, startPoint y: 246, endPoint x: 400, endPoint y: 255, distance: 176.1
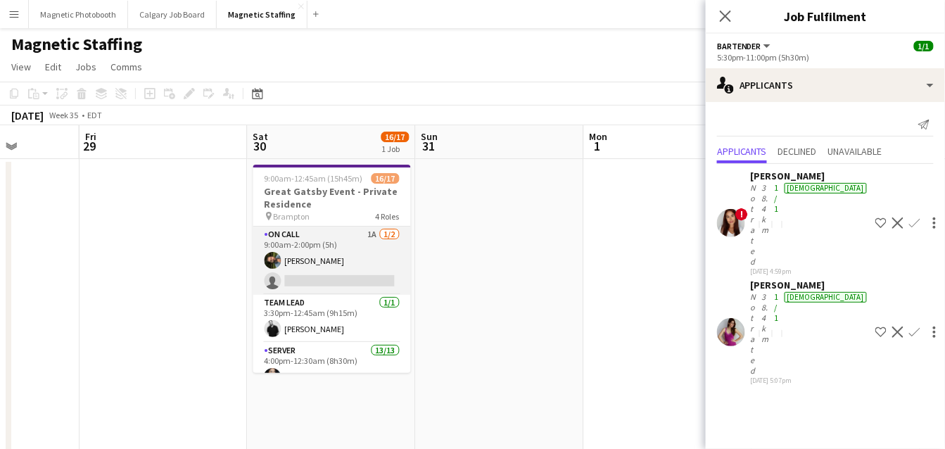
click at [355, 272] on app-card-role "On Call 1A [DATE] 9:00am-2:00pm (5h) [PERSON_NAME] single-neutral-actions" at bounding box center [332, 261] width 158 height 68
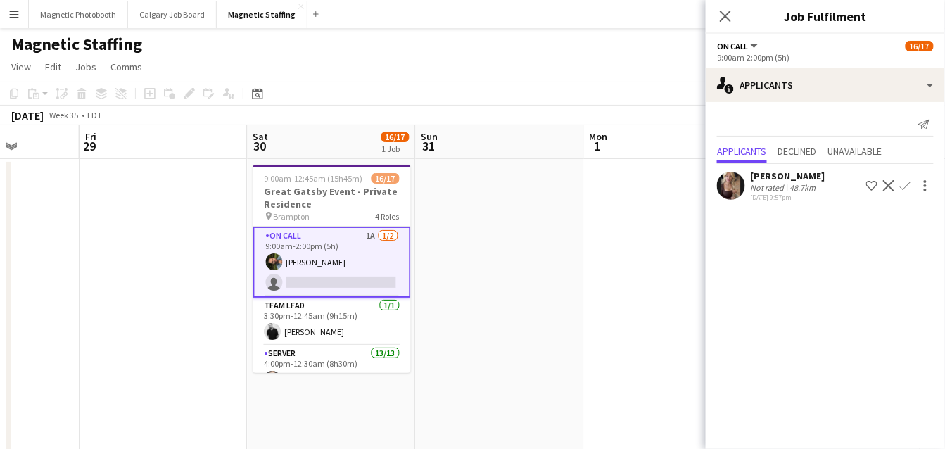
click at [906, 185] on app-icon "Confirm" at bounding box center [905, 185] width 11 height 11
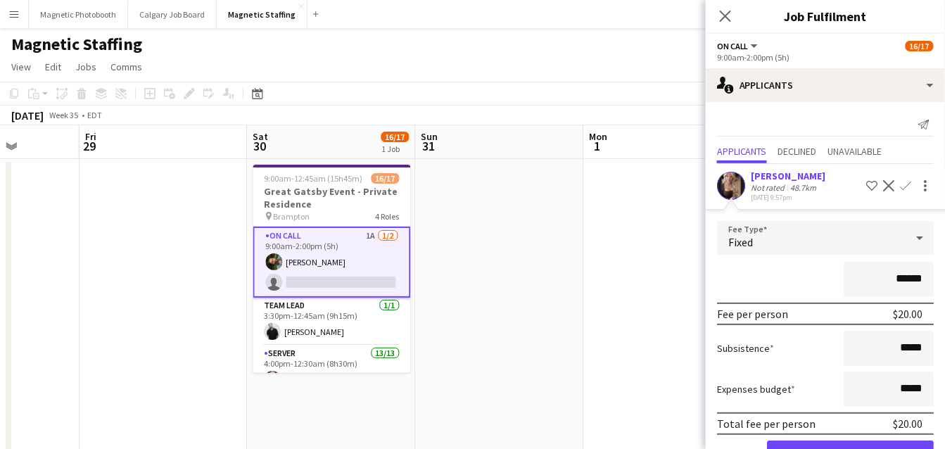
scroll to position [44, 0]
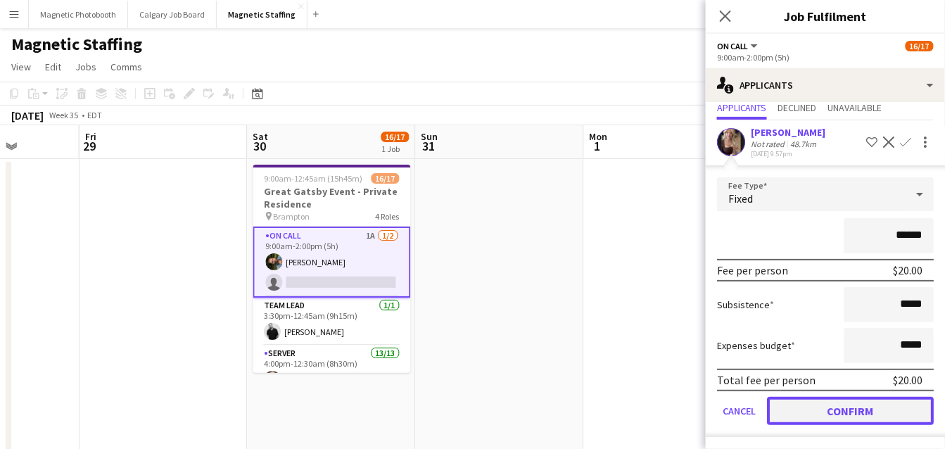
click at [798, 413] on button "Confirm" at bounding box center [850, 411] width 167 height 28
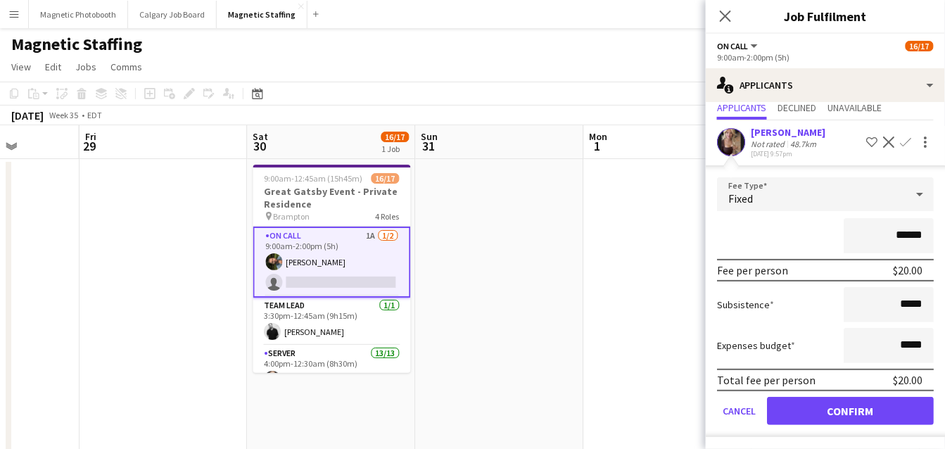
scroll to position [0, 0]
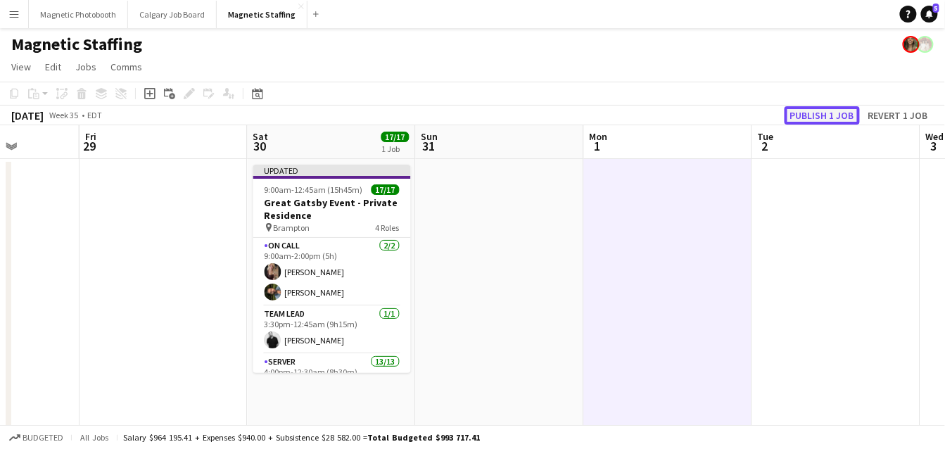
click at [825, 112] on button "Publish 1 job" at bounding box center [821, 115] width 75 height 18
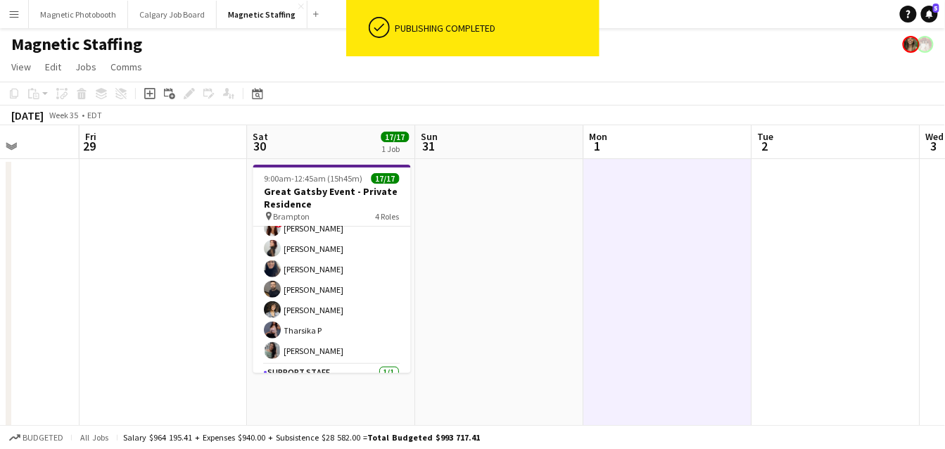
click at [331, 316] on app-card-role "Server 13/13 4:00pm-12:30am (8h30m) [PERSON_NAME] [PERSON_NAME] [PERSON_NAME] M…" at bounding box center [332, 218] width 158 height 293
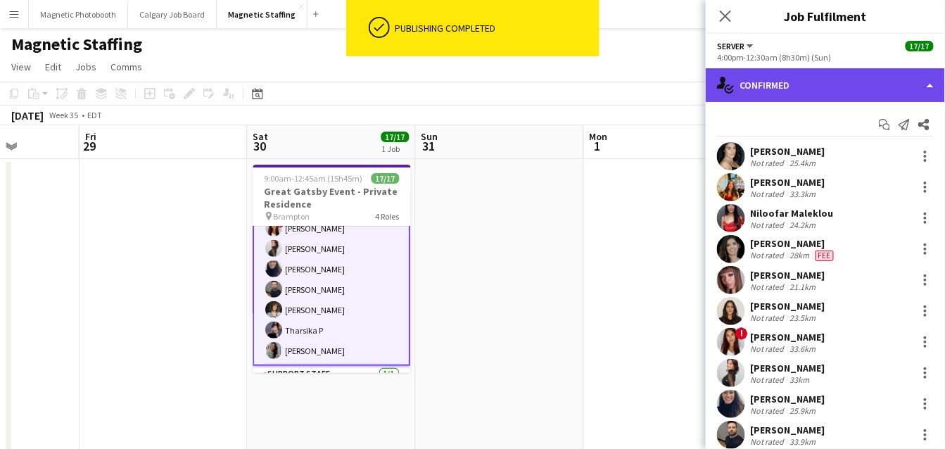
click at [837, 99] on div "single-neutral-actions-check-2 Confirmed" at bounding box center [825, 85] width 239 height 34
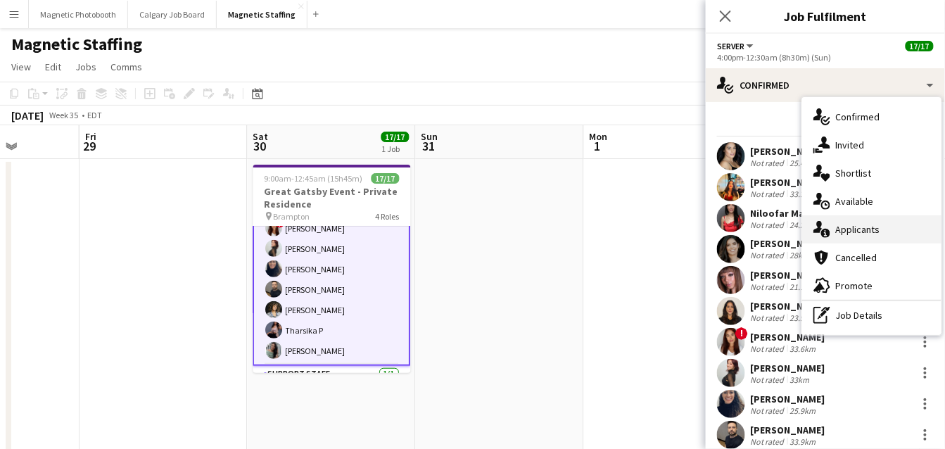
click at [857, 224] on div "single-neutral-actions-information Applicants" at bounding box center [871, 229] width 139 height 28
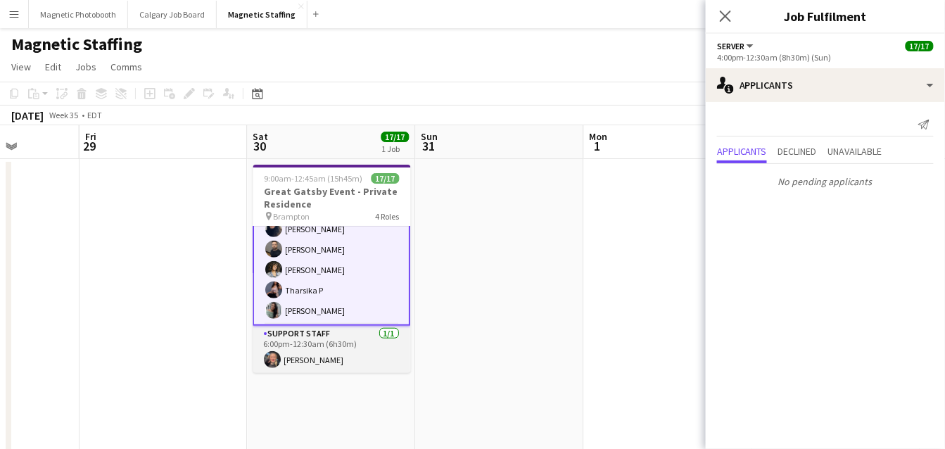
click at [309, 352] on app-card-role "Support Staff [DATE] 6:00pm-12:30am (6h30m) [PERSON_NAME]" at bounding box center [332, 350] width 158 height 48
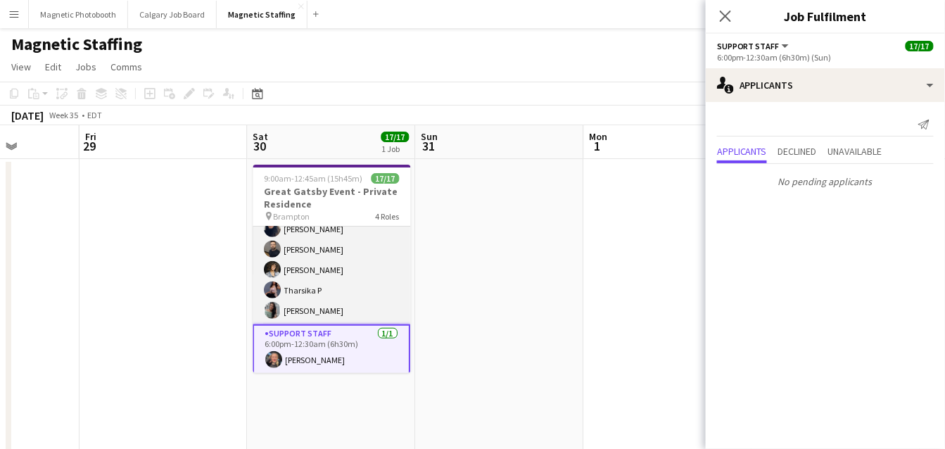
scroll to position [0, 592]
click at [332, 293] on app-card-role "Server 13/13 4:00pm-12:30am (8h30m) [PERSON_NAME] [PERSON_NAME] [PERSON_NAME] M…" at bounding box center [334, 178] width 158 height 293
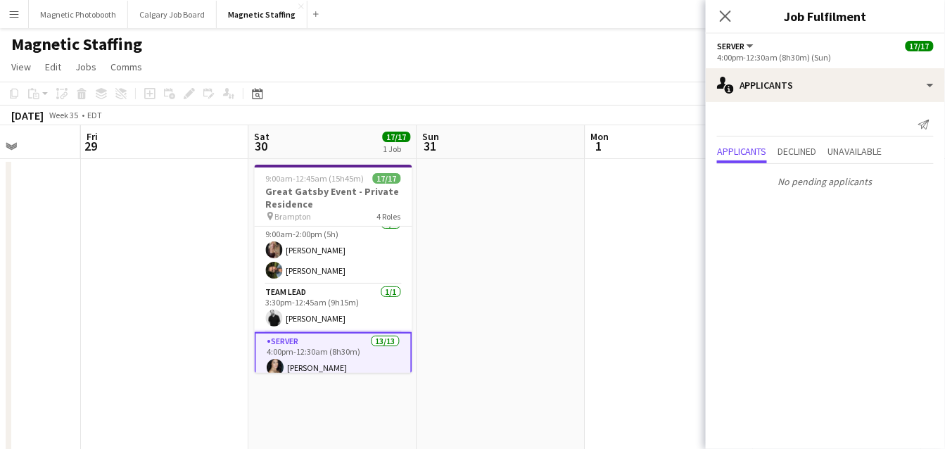
scroll to position [0, 0]
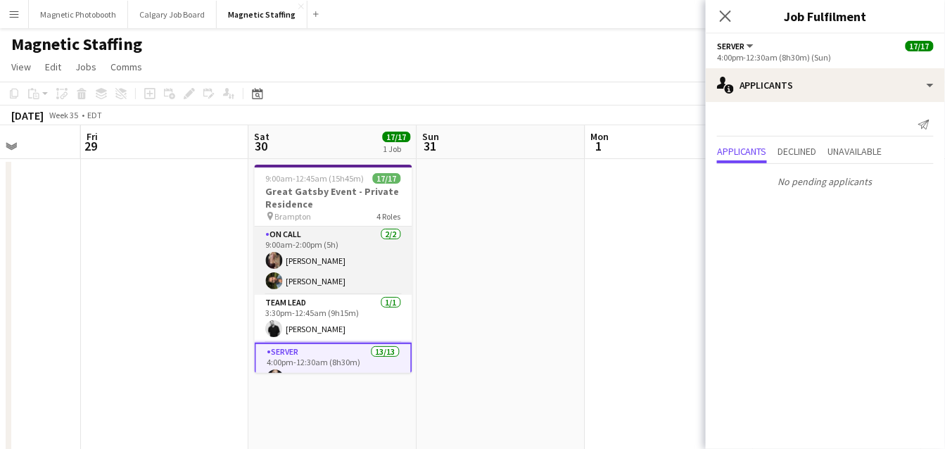
click at [325, 282] on app-card-role "On Call [DATE] 9:00am-2:00pm (5h) [PERSON_NAME] [PERSON_NAME] Nassabain" at bounding box center [334, 261] width 158 height 68
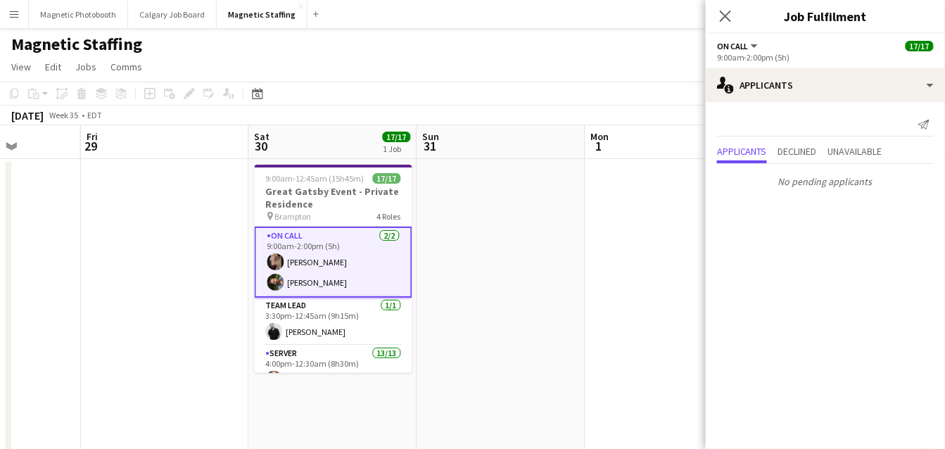
click at [293, 269] on app-card-role "On Call [DATE] 9:00am-2:00pm (5h) [PERSON_NAME] [PERSON_NAME] Nassabain" at bounding box center [334, 262] width 158 height 71
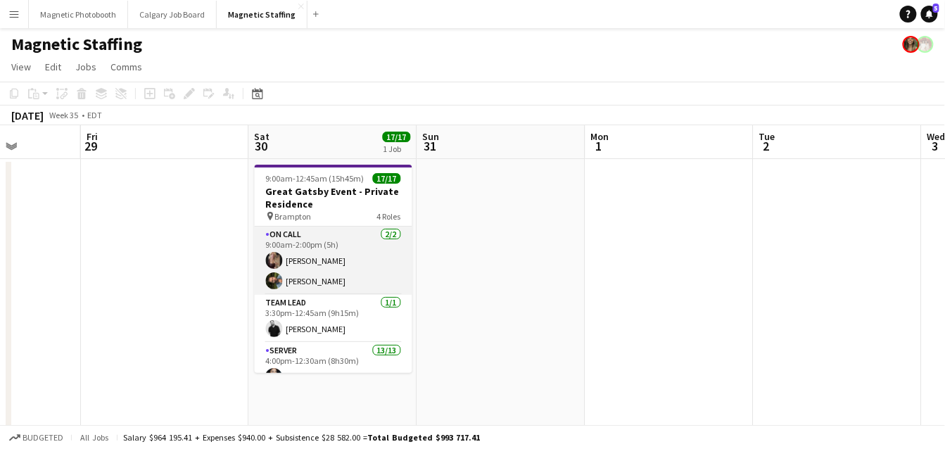
click at [293, 269] on app-card-role "On Call [DATE] 9:00am-2:00pm (5h) [PERSON_NAME] [PERSON_NAME] Nassabain" at bounding box center [334, 261] width 158 height 68
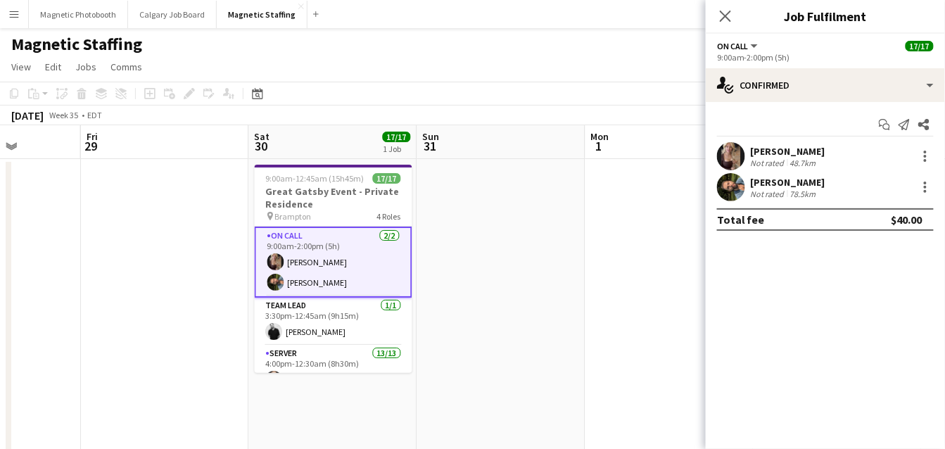
click at [737, 154] on app-user-avatar at bounding box center [731, 156] width 28 height 28
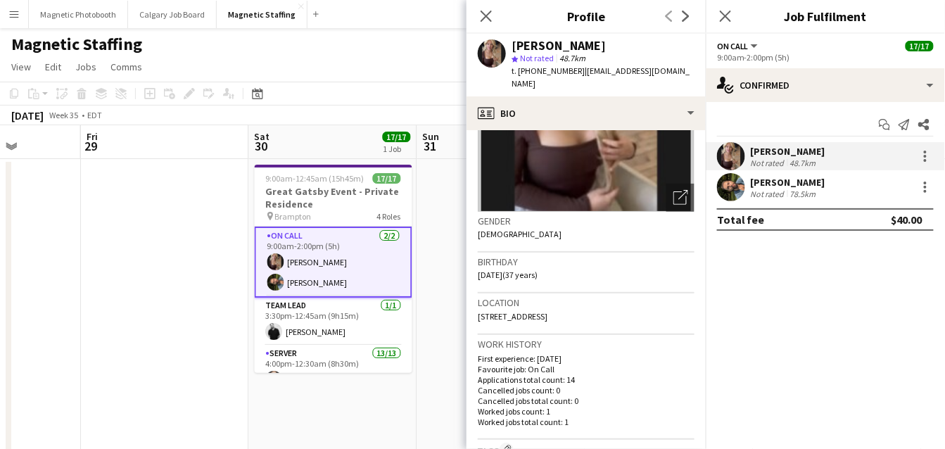
scroll to position [295, 0]
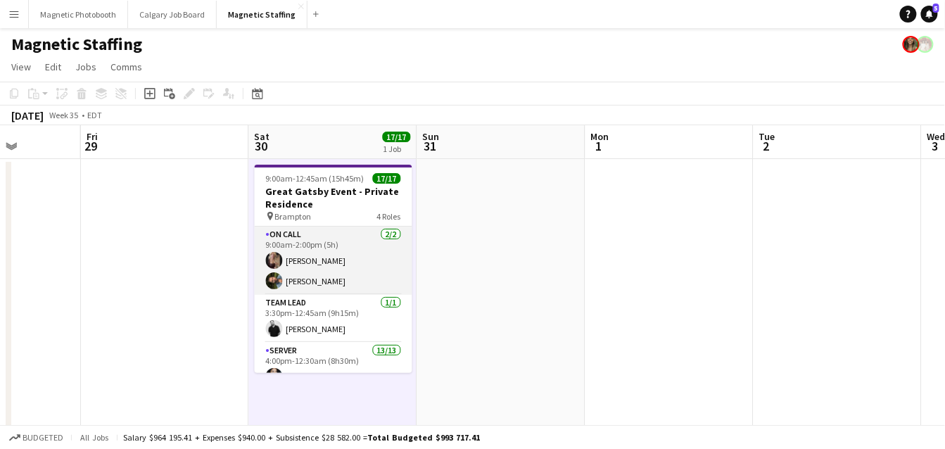
click at [355, 277] on app-card-role "On Call [DATE] 9:00am-2:00pm (5h) [PERSON_NAME] [PERSON_NAME] Nassabain" at bounding box center [334, 261] width 158 height 68
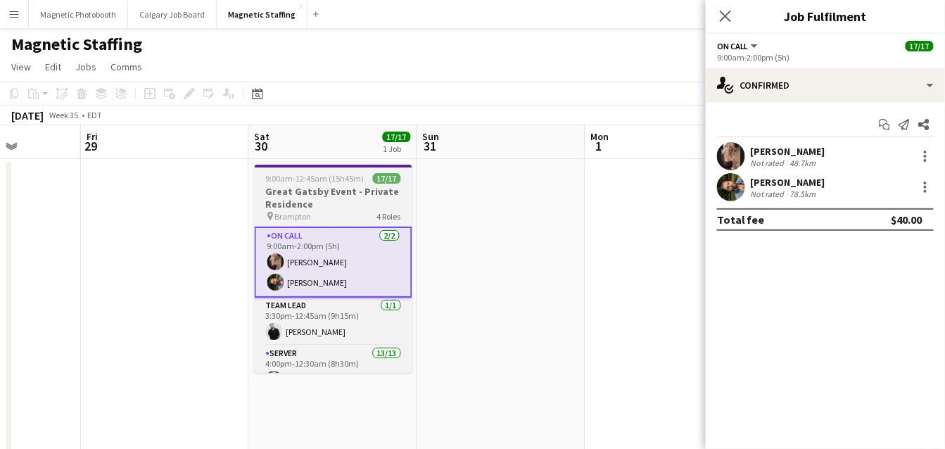
click at [336, 202] on h3 "Great Gatsby Event - Private Residence" at bounding box center [334, 197] width 158 height 25
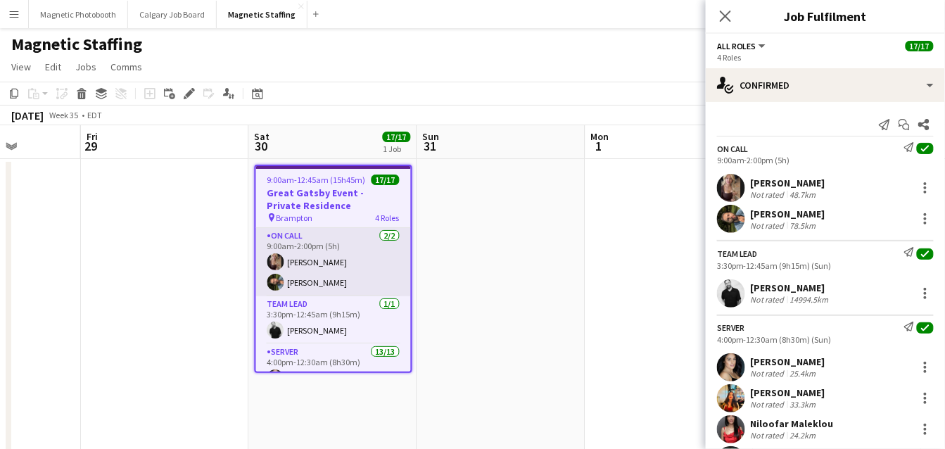
click at [295, 285] on app-card-role "On Call [DATE] 9:00am-2:00pm (5h) [PERSON_NAME] [PERSON_NAME] Nassabain" at bounding box center [333, 262] width 155 height 68
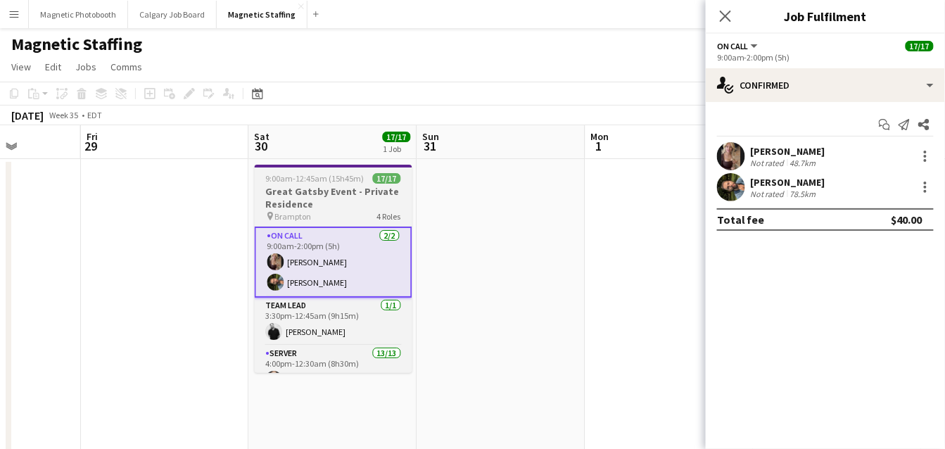
click at [352, 206] on h3 "Great Gatsby Event - Private Residence" at bounding box center [334, 197] width 158 height 25
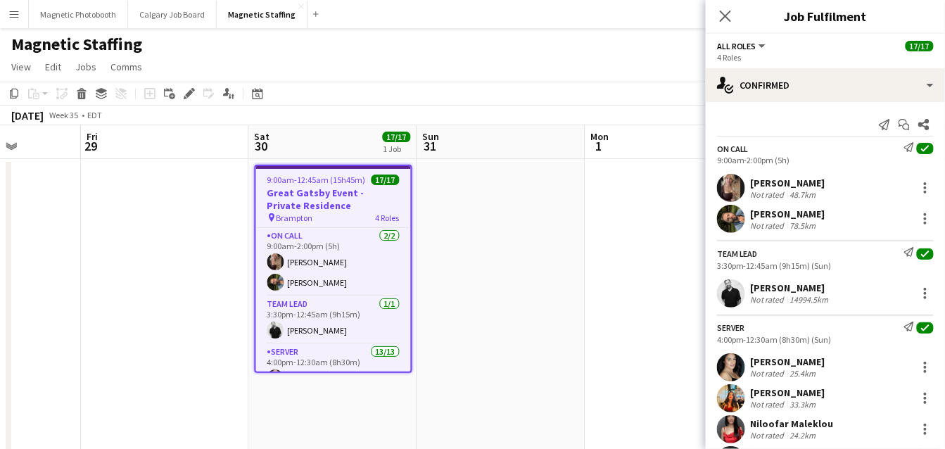
click at [352, 206] on h3 "Great Gatsby Event - Private Residence" at bounding box center [333, 198] width 155 height 25
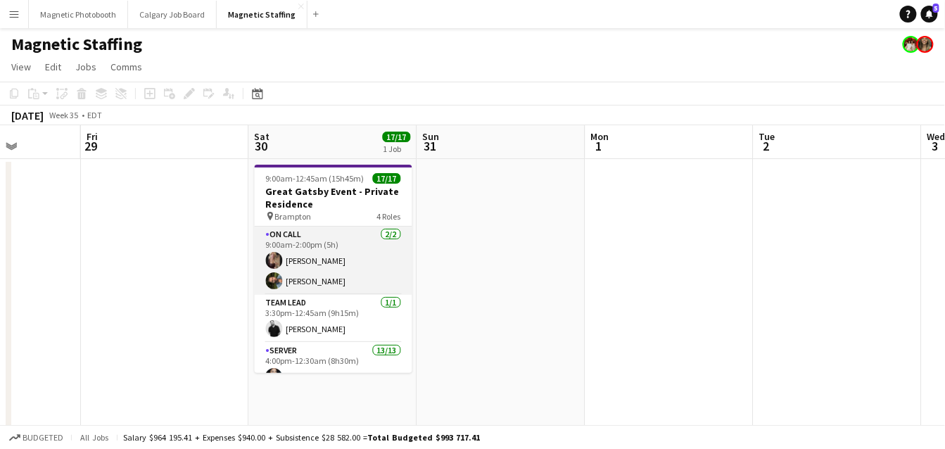
click at [314, 261] on app-card-role "On Call [DATE] 9:00am-2:00pm (5h) [PERSON_NAME] [PERSON_NAME] Nassabain" at bounding box center [334, 261] width 158 height 68
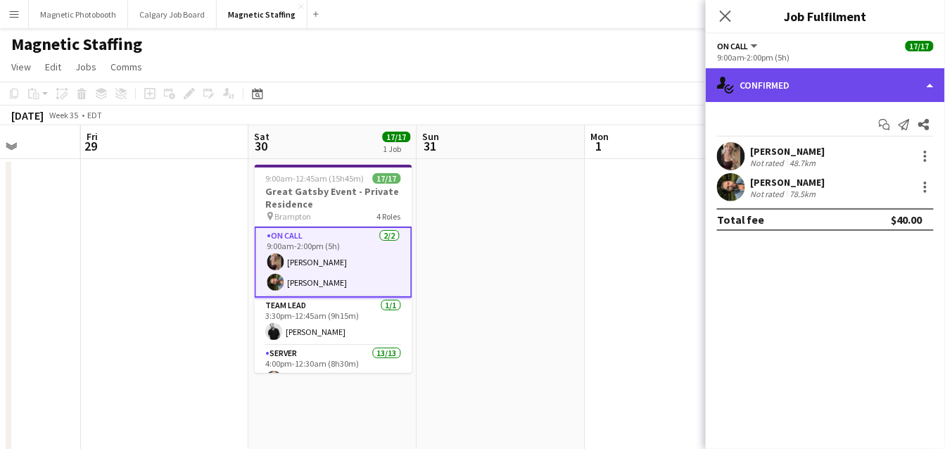
click at [871, 72] on div "single-neutral-actions-check-2 Confirmed" at bounding box center [825, 85] width 239 height 34
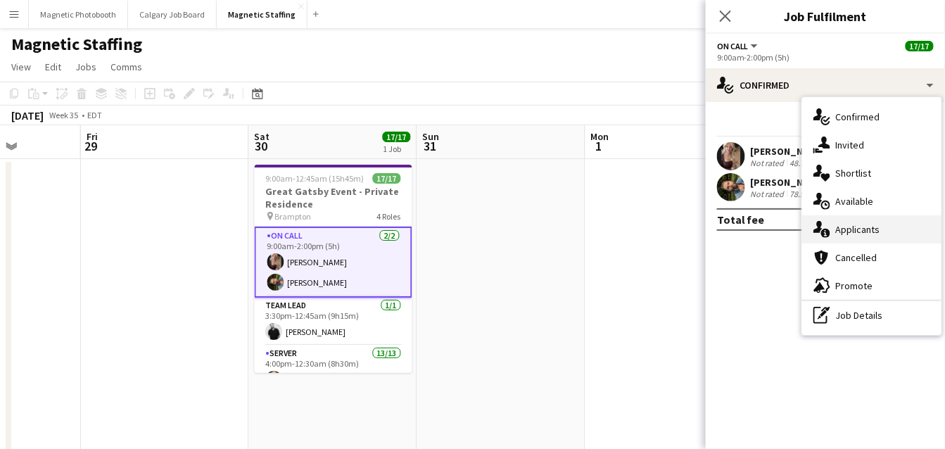
click at [839, 236] on div "single-neutral-actions-information Applicants" at bounding box center [871, 229] width 139 height 28
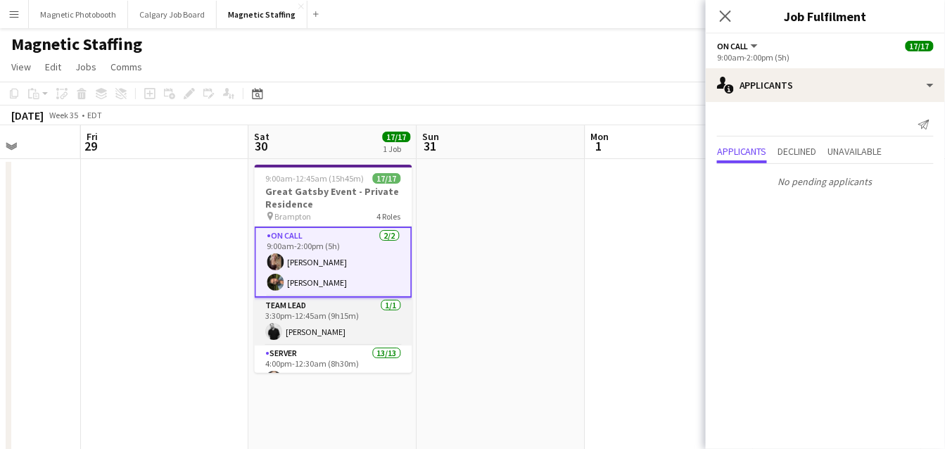
click at [338, 326] on app-card-role "Team Lead [DATE] 3:30pm-12:45am (9h15m) [PERSON_NAME]" at bounding box center [334, 322] width 158 height 48
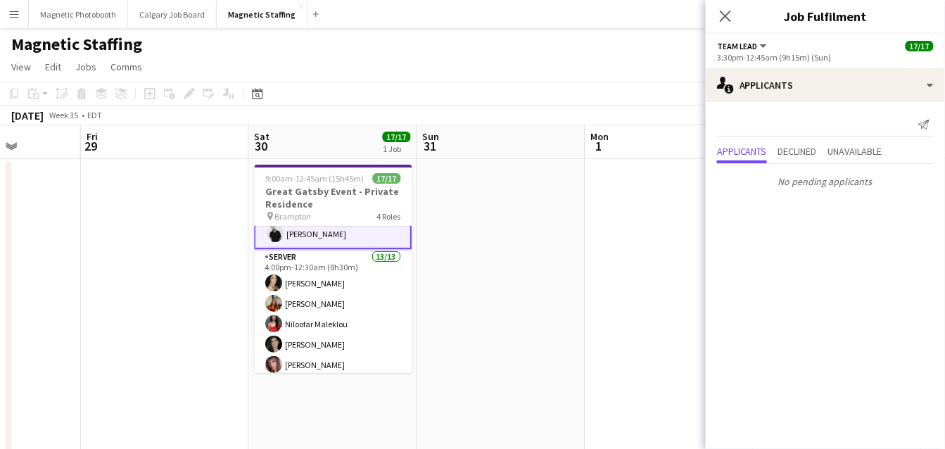
click at [338, 326] on app-card-role "Server 13/13 4:00pm-12:30am (8h30m) [PERSON_NAME] [PERSON_NAME] [PERSON_NAME] M…" at bounding box center [334, 395] width 158 height 293
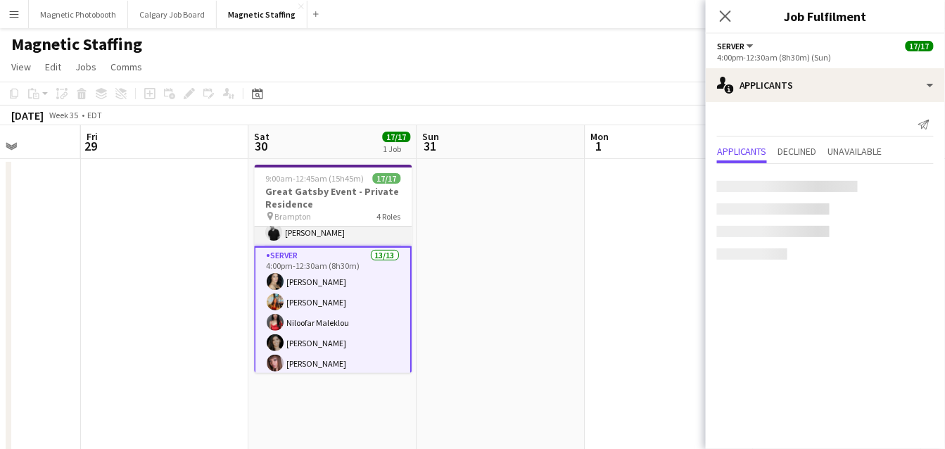
scroll to position [95, 0]
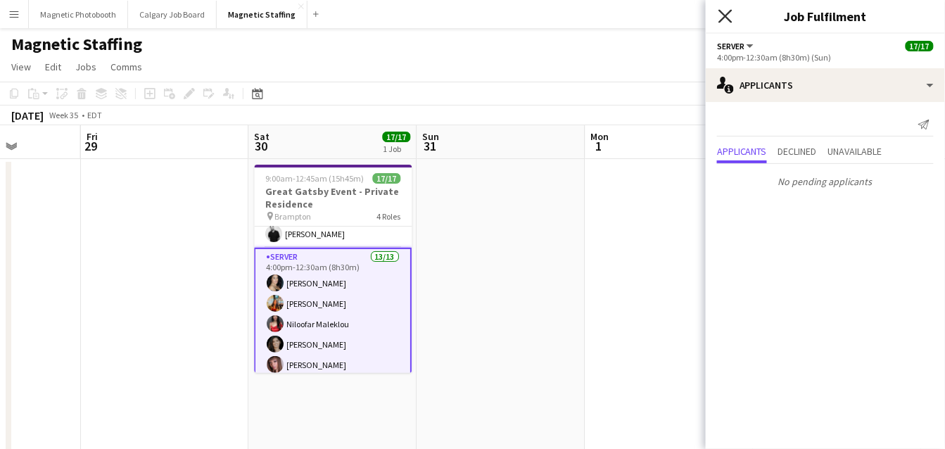
click at [725, 12] on icon "Close pop-in" at bounding box center [724, 15] width 13 height 13
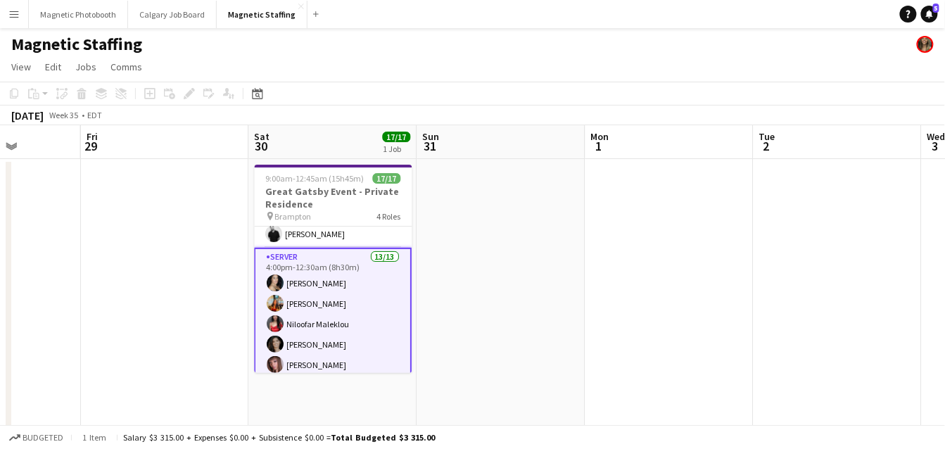
click at [288, 349] on app-card-role "Server 13/13 4:00pm-12:30am (8h30m) [PERSON_NAME] [PERSON_NAME] [PERSON_NAME] M…" at bounding box center [334, 395] width 158 height 295
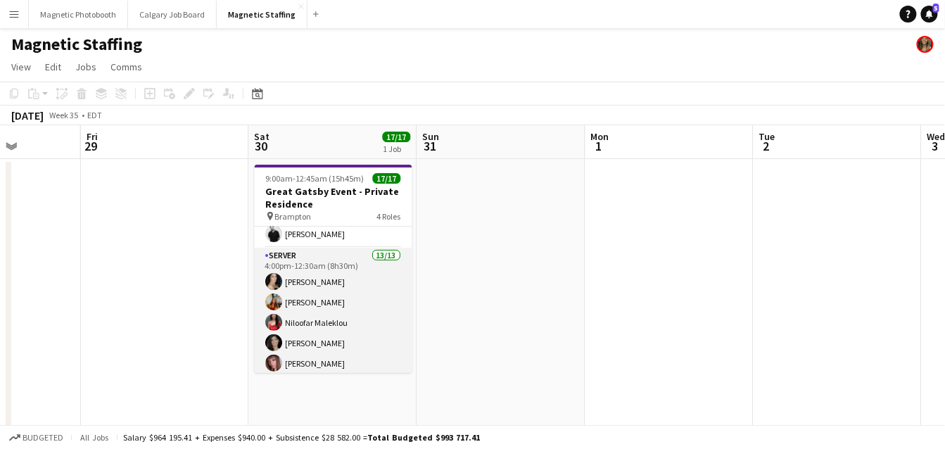
click at [343, 305] on app-card-role "Server 13/13 4:00pm-12:30am (8h30m) [PERSON_NAME] [PERSON_NAME] [PERSON_NAME] M…" at bounding box center [334, 394] width 158 height 293
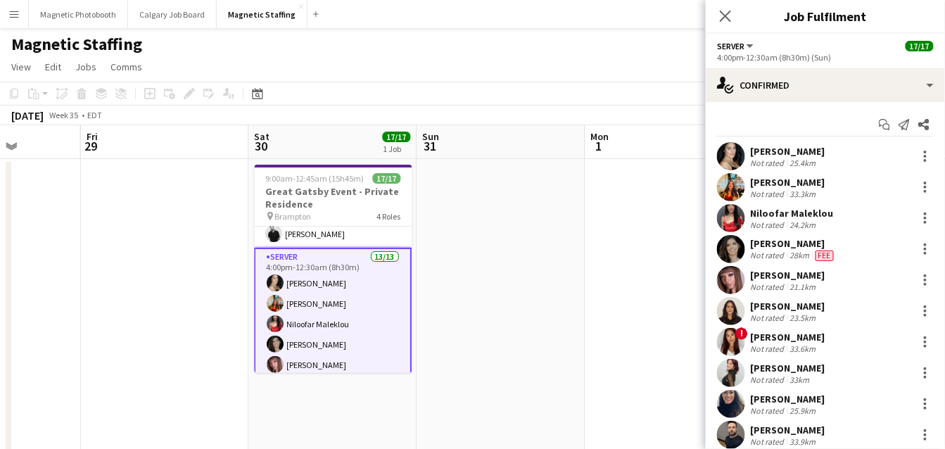
scroll to position [133, 0]
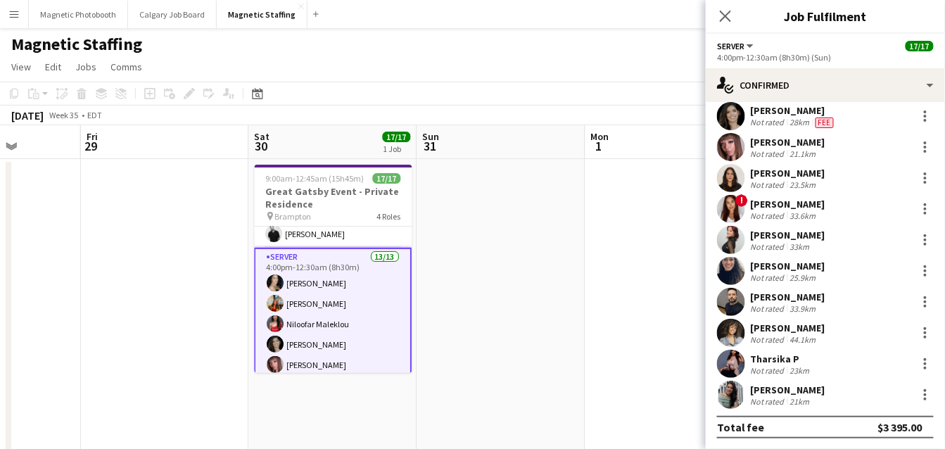
click at [736, 325] on app-user-avatar at bounding box center [731, 333] width 28 height 28
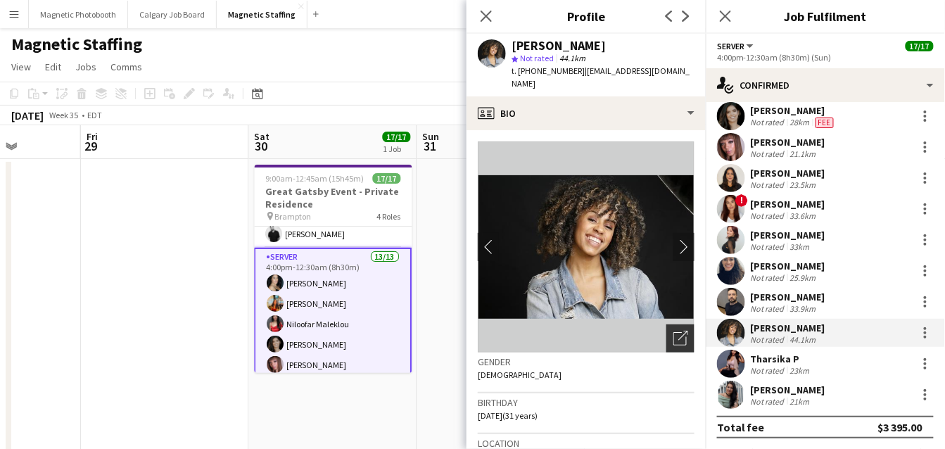
click at [684, 331] on icon "Open photos pop-in" at bounding box center [680, 338] width 15 height 15
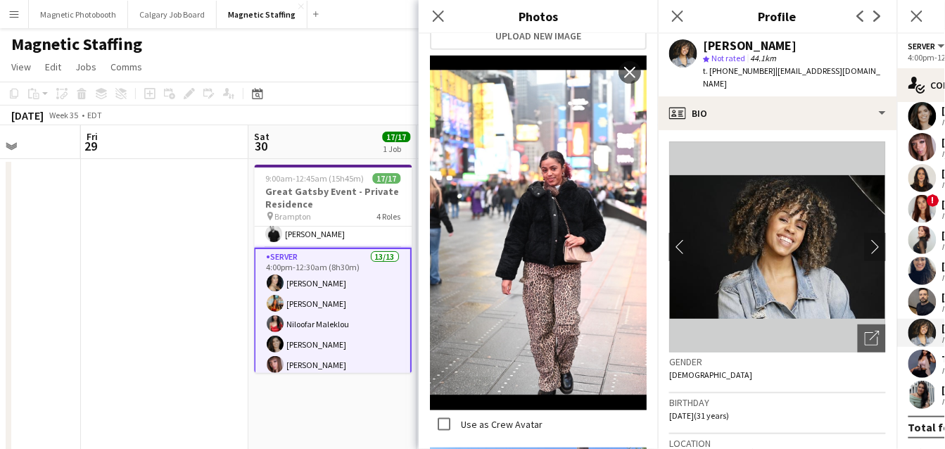
scroll to position [0, 0]
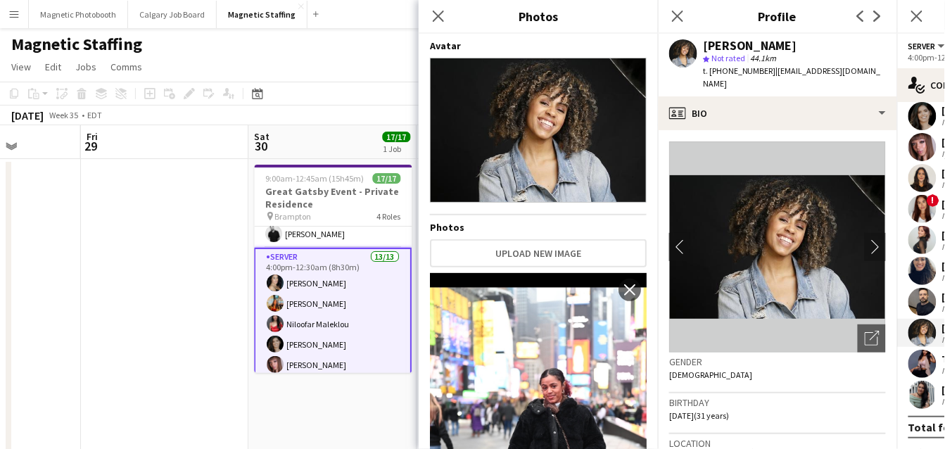
drag, startPoint x: 567, startPoint y: 103, endPoint x: 563, endPoint y: 1, distance: 102.1
click at [923, 238] on app-user-avatar at bounding box center [922, 240] width 28 height 28
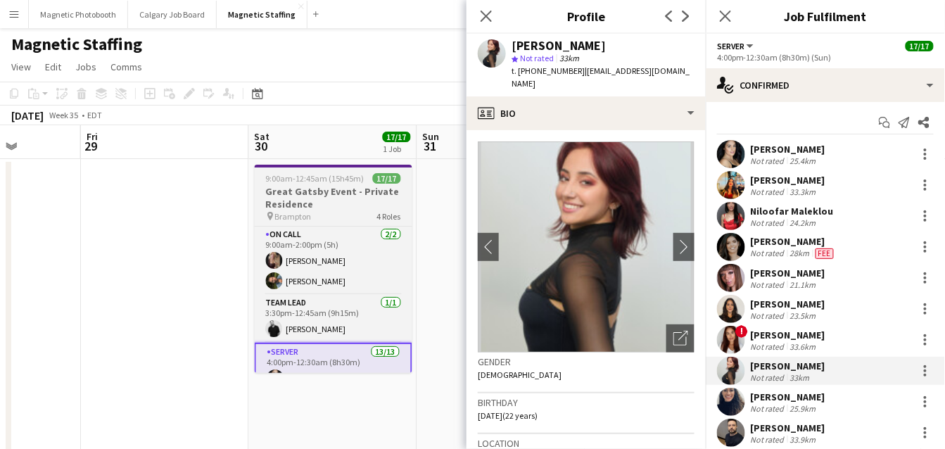
click at [316, 167] on div at bounding box center [334, 166] width 158 height 3
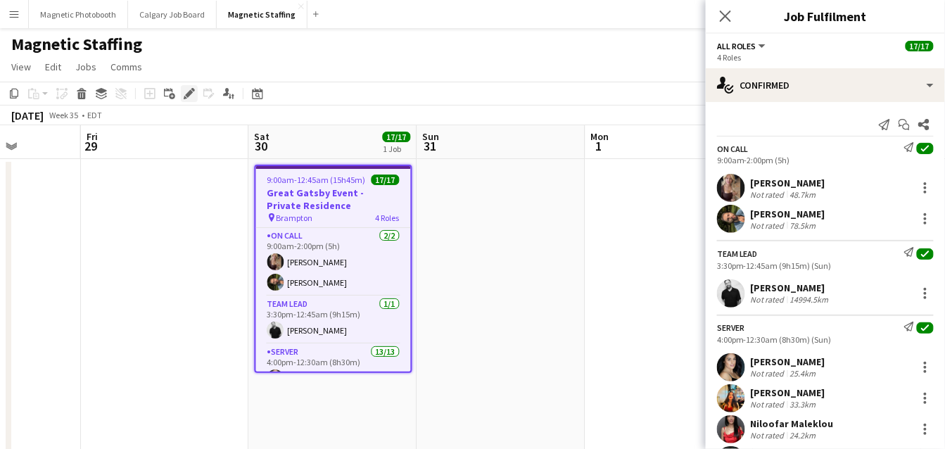
click at [190, 90] on icon at bounding box center [189, 94] width 8 height 8
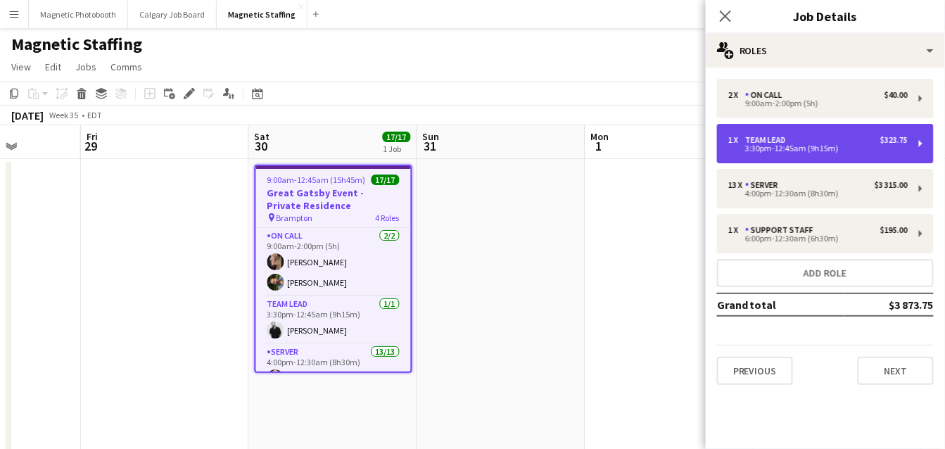
click at [764, 145] on div "3:30pm-12:45am (9h15m)" at bounding box center [817, 148] width 179 height 7
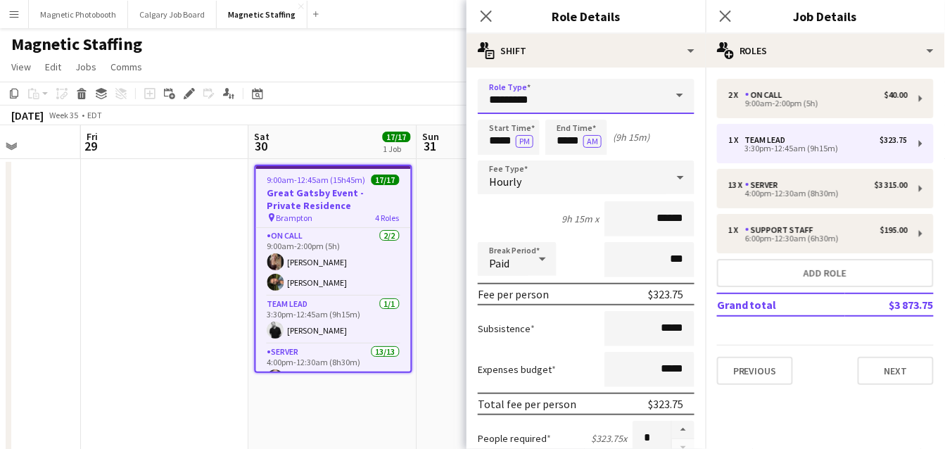
drag, startPoint x: 582, startPoint y: 98, endPoint x: 352, endPoint y: 93, distance: 230.8
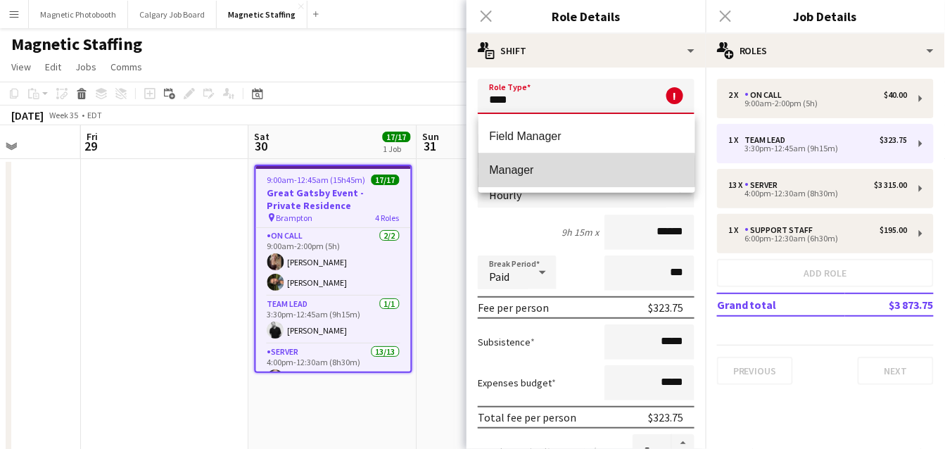
click at [492, 172] on span "Manager" at bounding box center [587, 169] width 194 height 13
type input "*******"
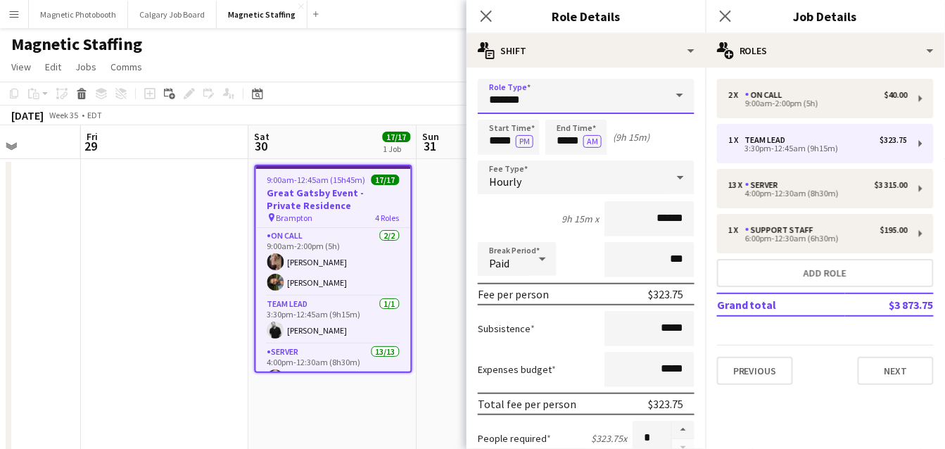
scroll to position [429, 0]
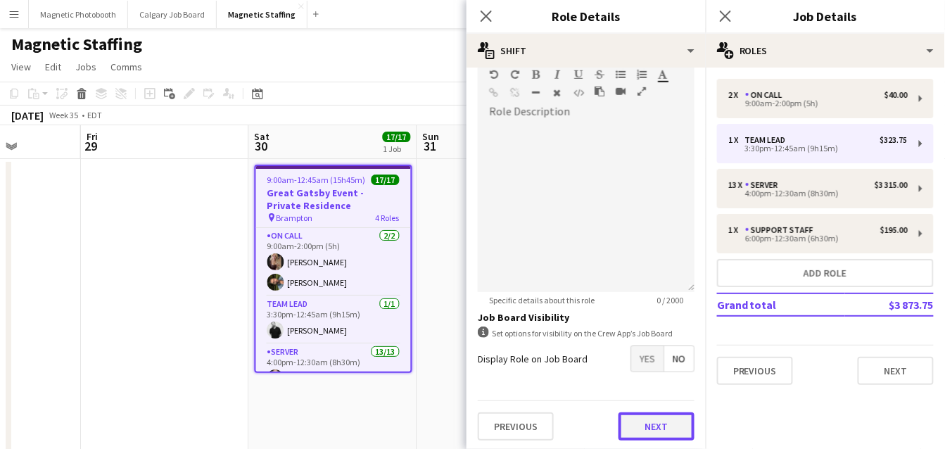
click at [654, 431] on button "Next" at bounding box center [656, 426] width 76 height 28
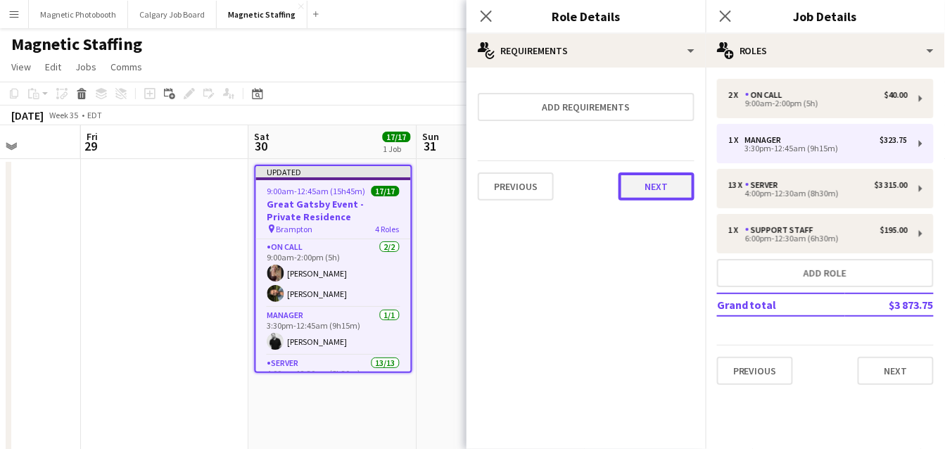
click at [661, 185] on button "Next" at bounding box center [656, 186] width 76 height 28
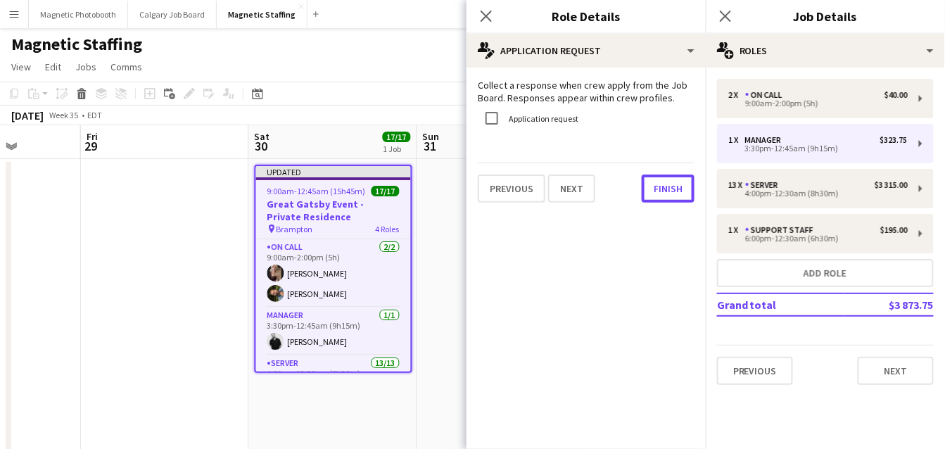
click at [661, 185] on button "Finish" at bounding box center [668, 188] width 53 height 28
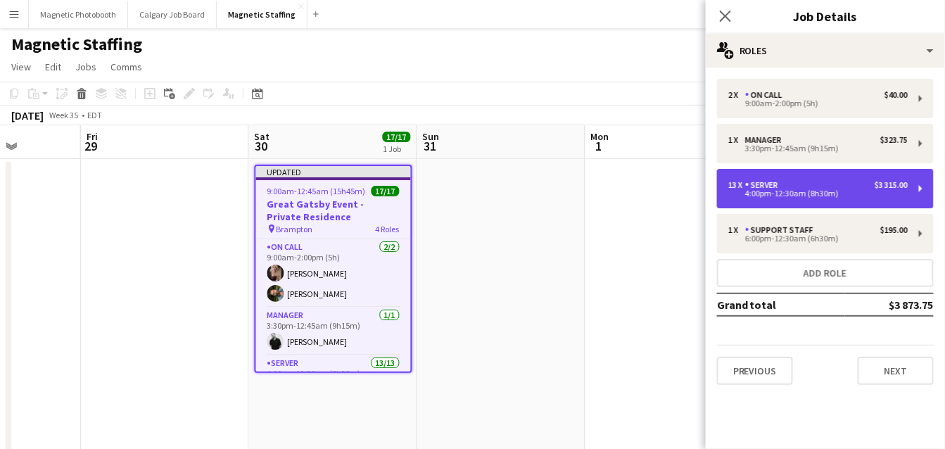
click at [784, 193] on div "4:00pm-12:30am (8h30m)" at bounding box center [817, 193] width 179 height 7
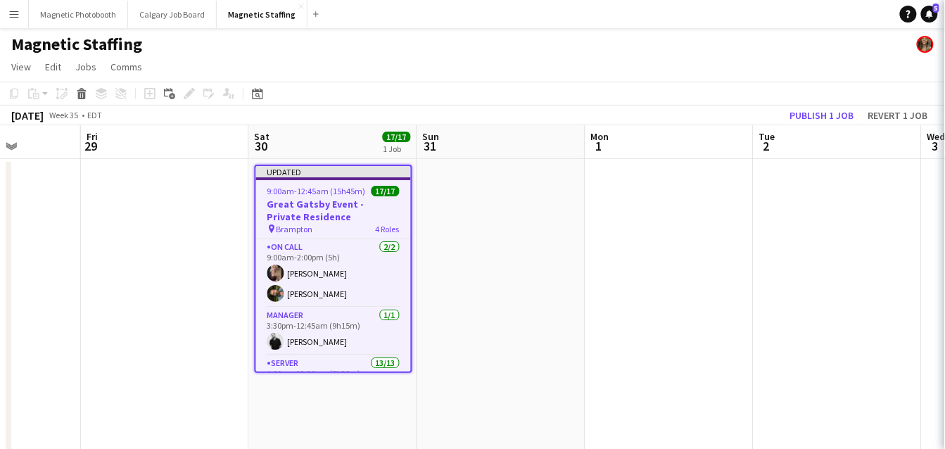
scroll to position [0, 592]
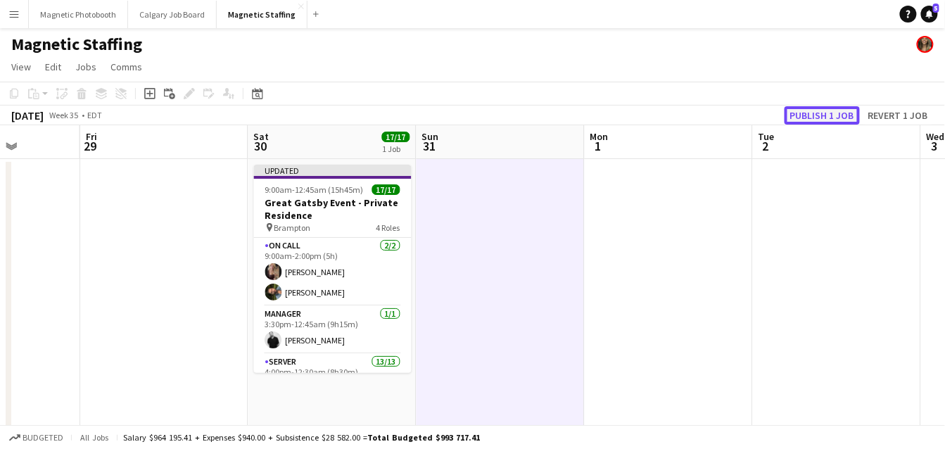
click at [815, 111] on button "Publish 1 job" at bounding box center [821, 115] width 75 height 18
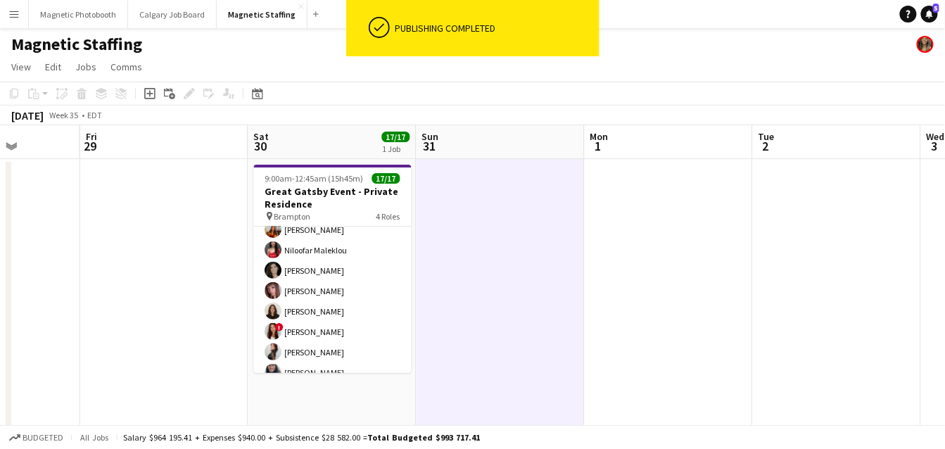
scroll to position [310, 0]
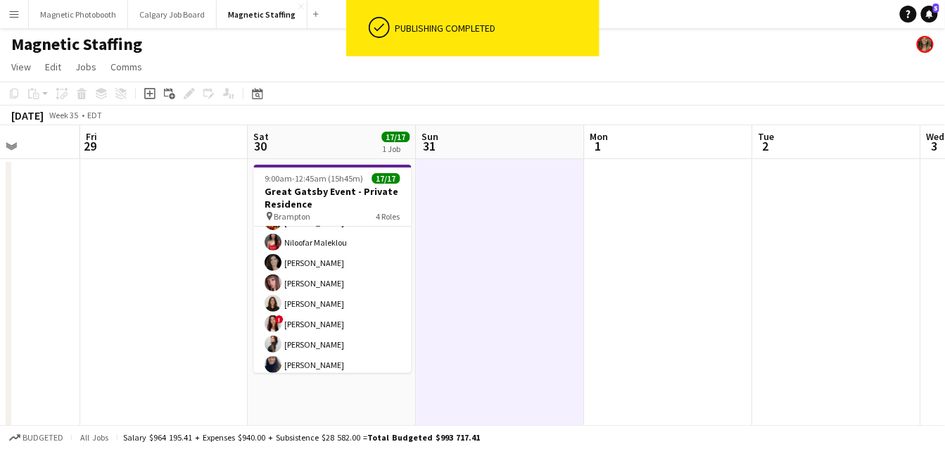
click at [309, 323] on app-card-role "Server 13/13 4:00pm-12:30am (8h30m) [PERSON_NAME] [PERSON_NAME] [PERSON_NAME] M…" at bounding box center [333, 313] width 158 height 293
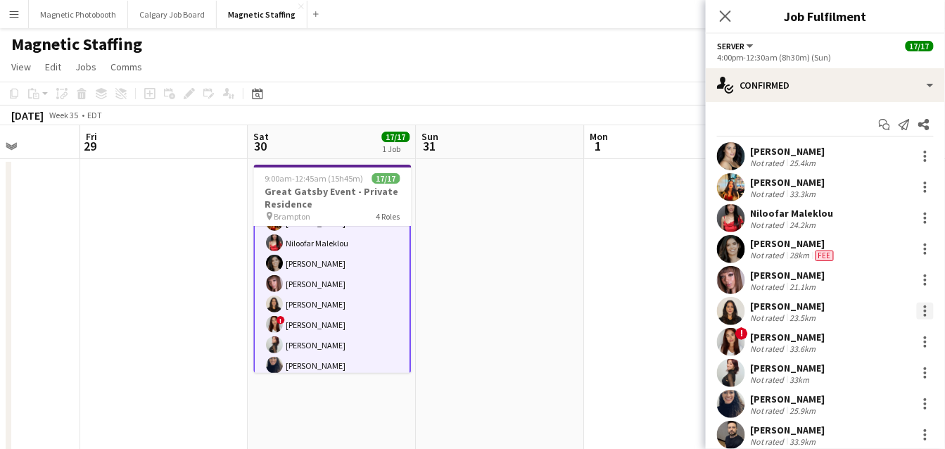
click at [921, 312] on div at bounding box center [925, 310] width 17 height 17
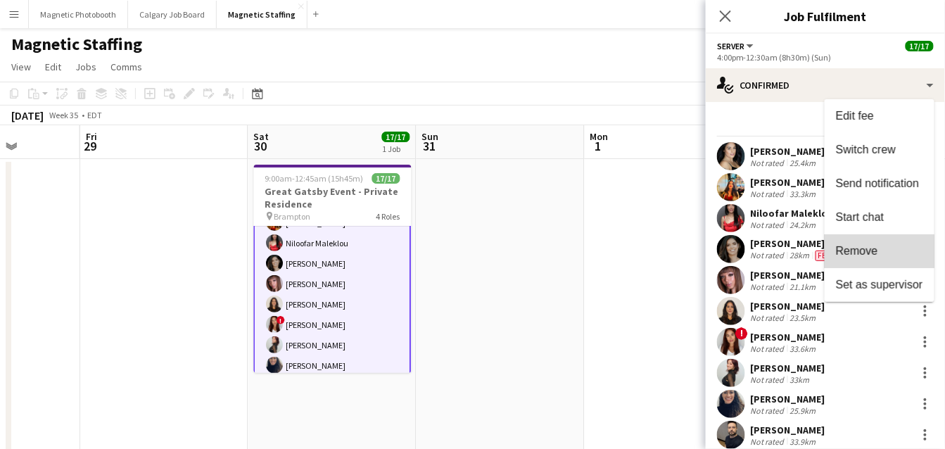
click at [881, 257] on span "Remove" at bounding box center [879, 251] width 87 height 13
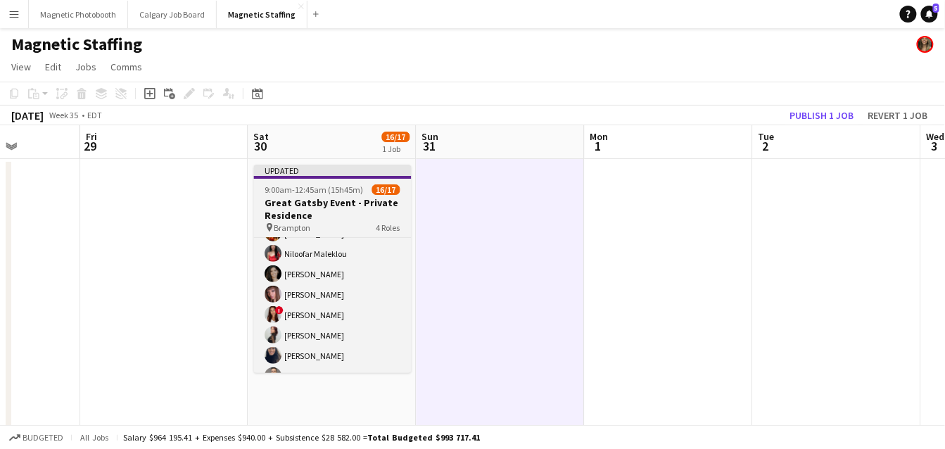
click at [305, 208] on h3 "Great Gatsby Event - Private Residence" at bounding box center [333, 208] width 158 height 25
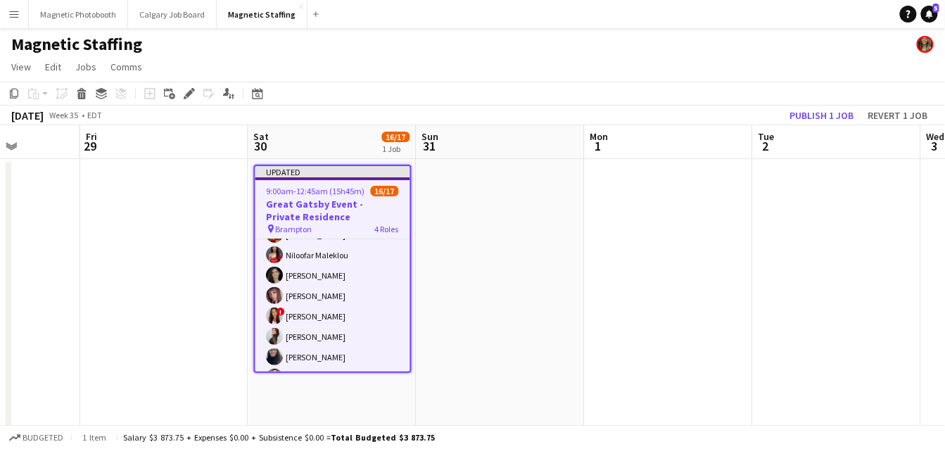
scroll to position [0, 592]
click at [805, 120] on button "Publish 1 job" at bounding box center [821, 115] width 75 height 18
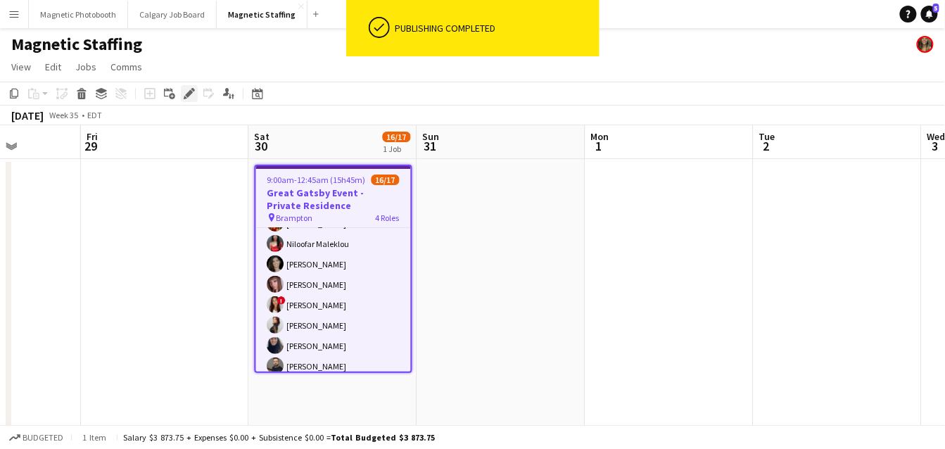
click at [189, 95] on icon at bounding box center [189, 94] width 8 height 8
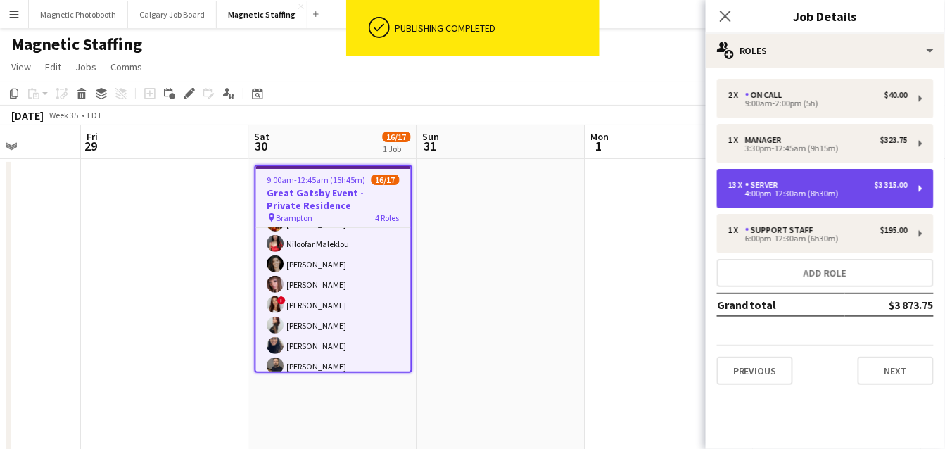
click at [789, 196] on div "4:00pm-12:30am (8h30m)" at bounding box center [817, 193] width 179 height 7
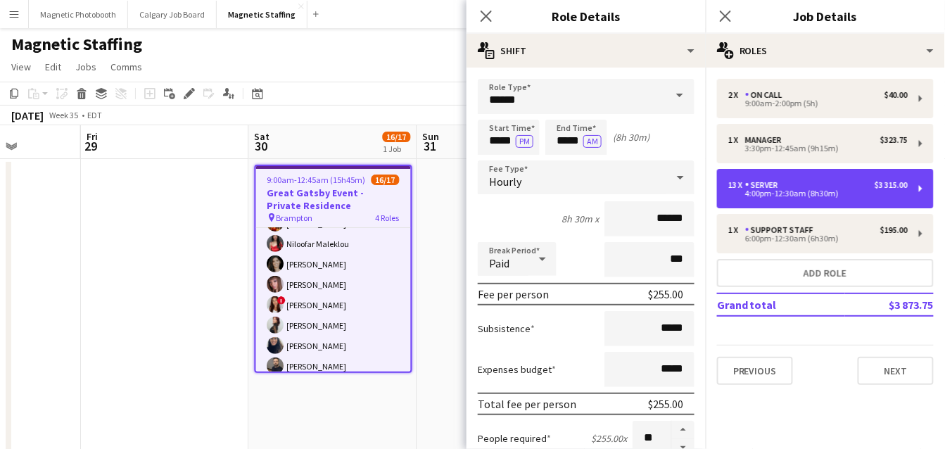
scroll to position [166, 0]
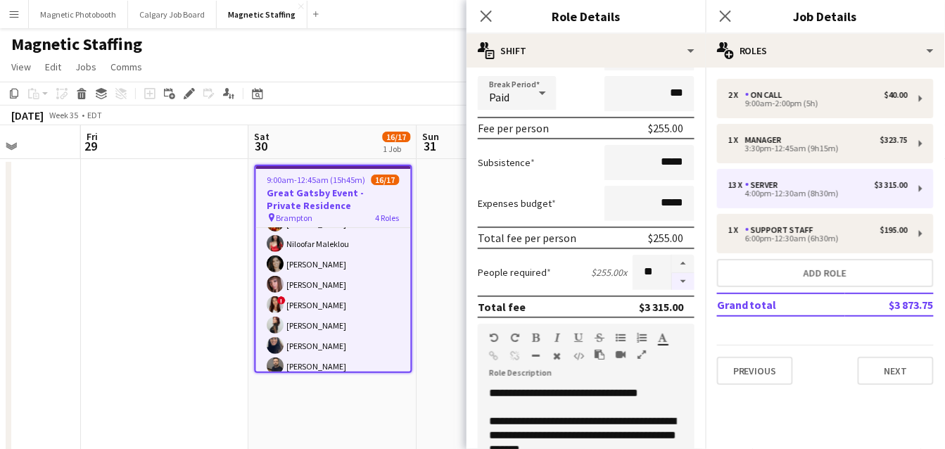
click at [688, 284] on button "button" at bounding box center [683, 282] width 23 height 18
type input "**"
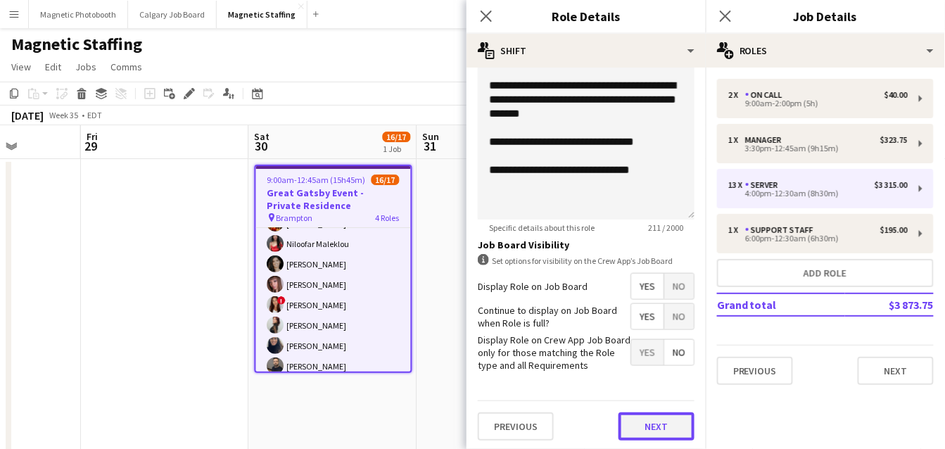
click at [643, 429] on button "Next" at bounding box center [656, 426] width 76 height 28
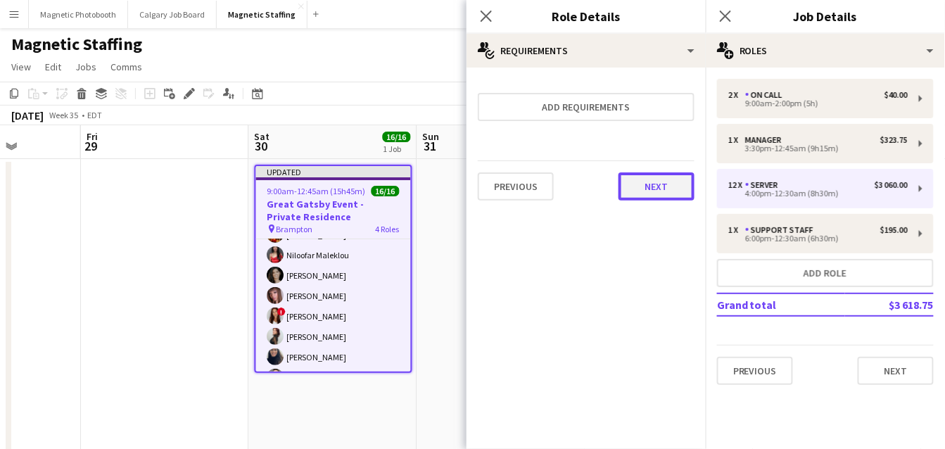
click at [656, 185] on button "Next" at bounding box center [656, 186] width 76 height 28
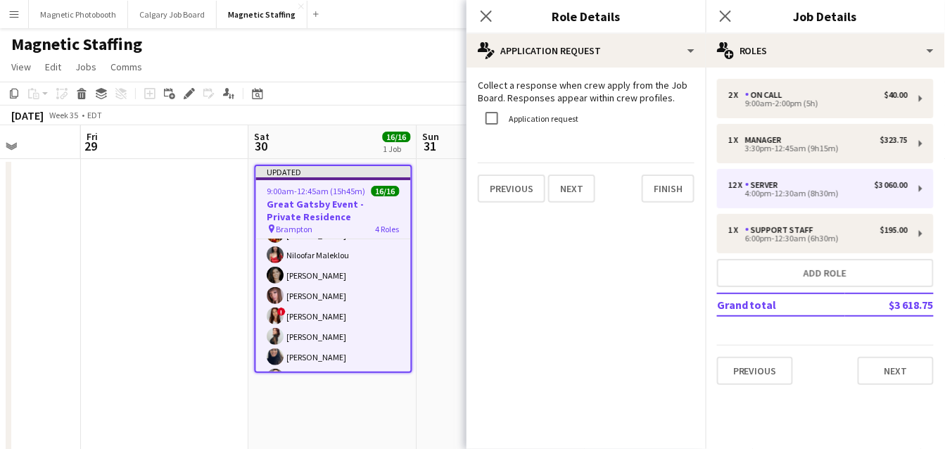
click at [656, 185] on mat-expansion-panel "pencil4 Application Request Collect a response when crew apply from the Job Boa…" at bounding box center [585, 258] width 239 height 381
click at [667, 198] on button "Finish" at bounding box center [668, 188] width 53 height 28
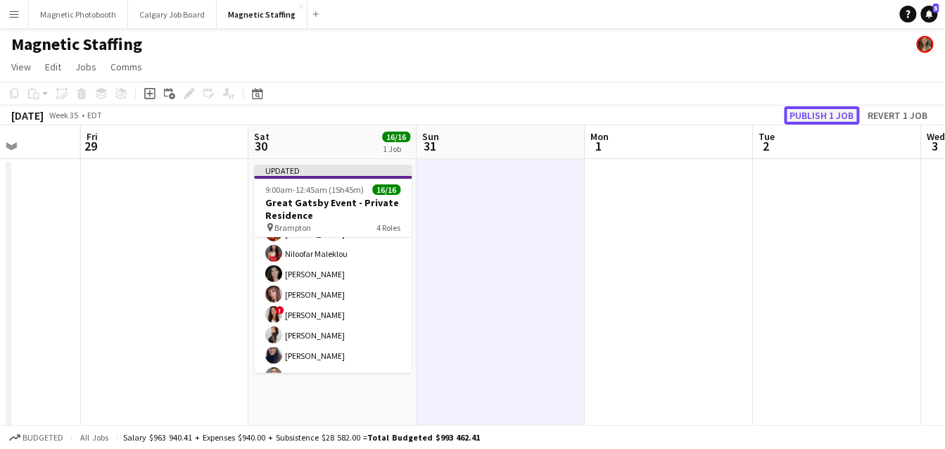
click at [829, 114] on button "Publish 1 job" at bounding box center [821, 115] width 75 height 18
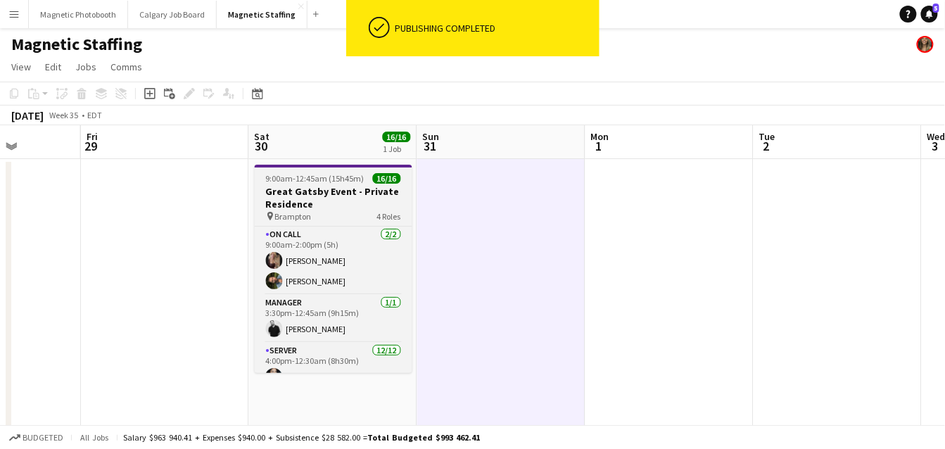
click at [321, 189] on h3 "Great Gatsby Event - Private Residence" at bounding box center [334, 197] width 158 height 25
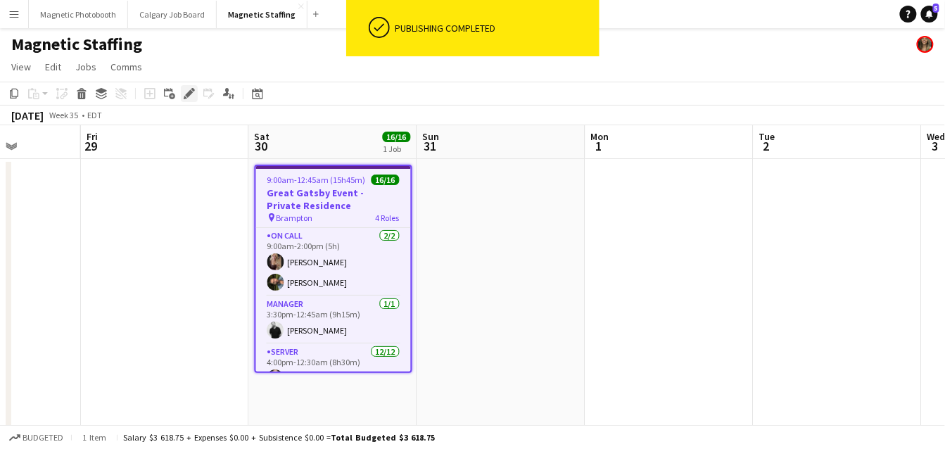
click at [189, 94] on icon "Edit" at bounding box center [189, 93] width 11 height 11
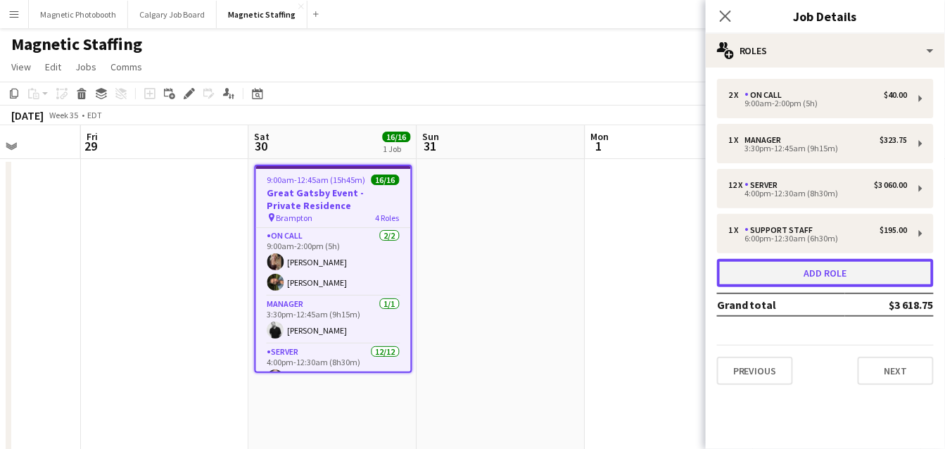
click at [800, 272] on button "Add role" at bounding box center [825, 273] width 217 height 28
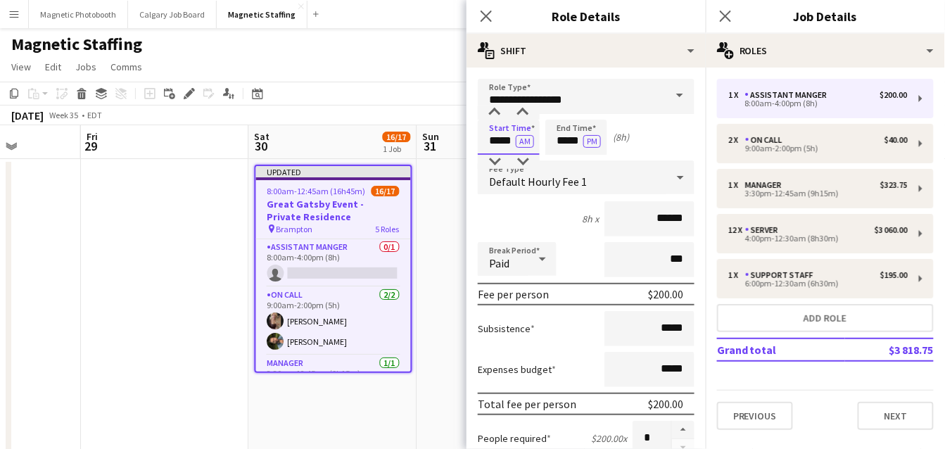
drag, startPoint x: 514, startPoint y: 140, endPoint x: 406, endPoint y: 139, distance: 108.3
type input "*****"
click at [525, 143] on button "AM" at bounding box center [525, 141] width 18 height 13
drag, startPoint x: 580, startPoint y: 141, endPoint x: 491, endPoint y: 136, distance: 89.5
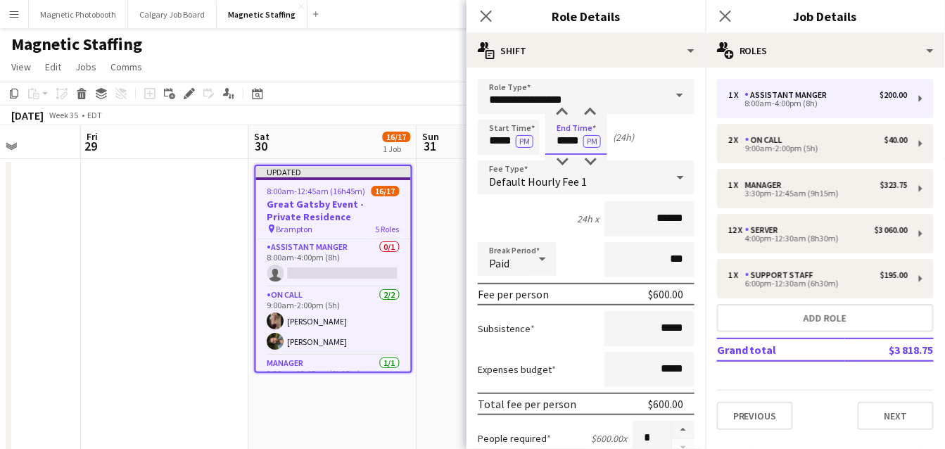
click at [492, 138] on div "Start Time ***** PM End Time ***** PM (24h)" at bounding box center [586, 137] width 217 height 35
type input "*****"
click at [590, 141] on button "PM" at bounding box center [592, 141] width 18 height 13
drag, startPoint x: 684, startPoint y: 217, endPoint x: 504, endPoint y: 189, distance: 182.3
click at [516, 201] on div "8h 30m x ******" at bounding box center [586, 218] width 217 height 35
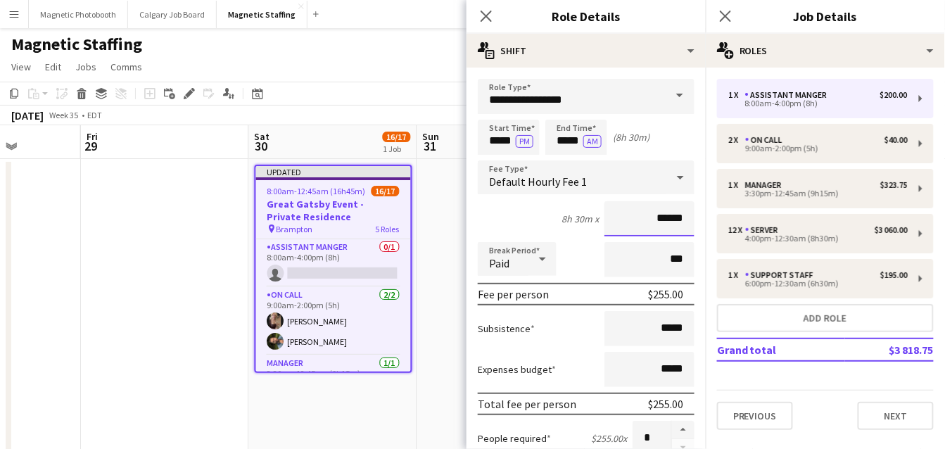
scroll to position [502, 0]
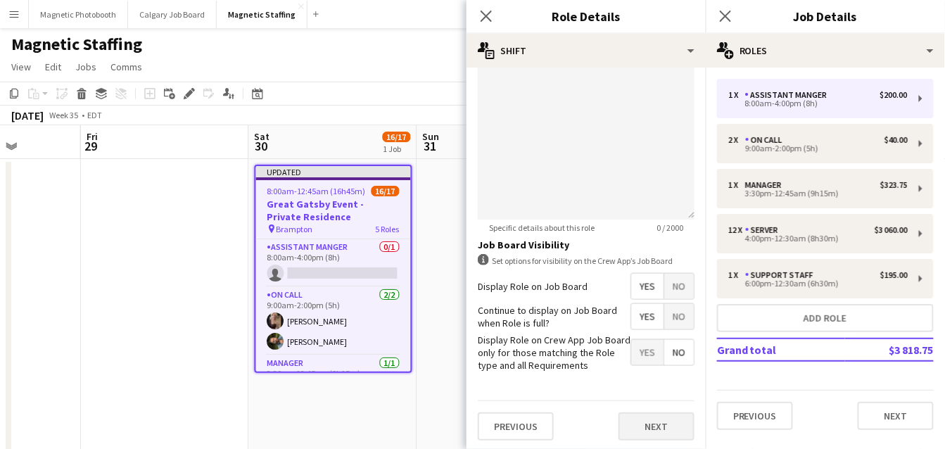
type input "******"
click at [640, 428] on button "Next" at bounding box center [656, 426] width 76 height 28
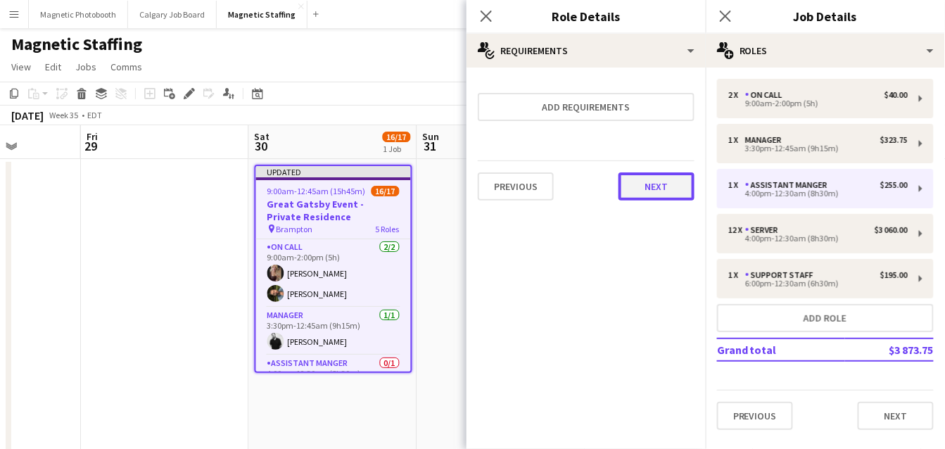
click at [661, 184] on button "Next" at bounding box center [656, 186] width 76 height 28
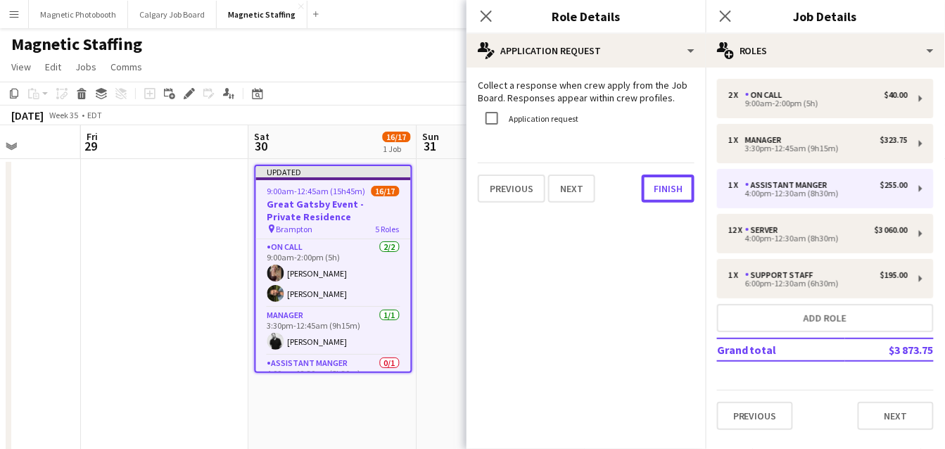
click at [661, 184] on button "Finish" at bounding box center [668, 188] width 53 height 28
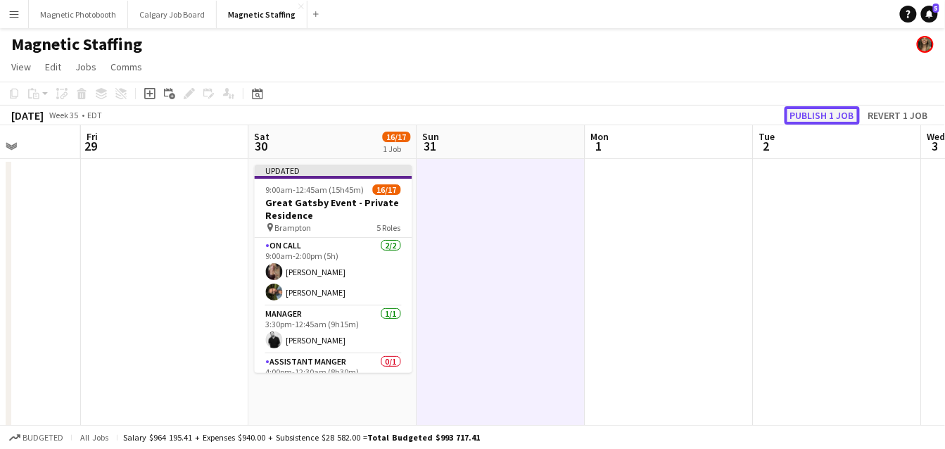
click at [809, 122] on button "Publish 1 job" at bounding box center [821, 115] width 75 height 18
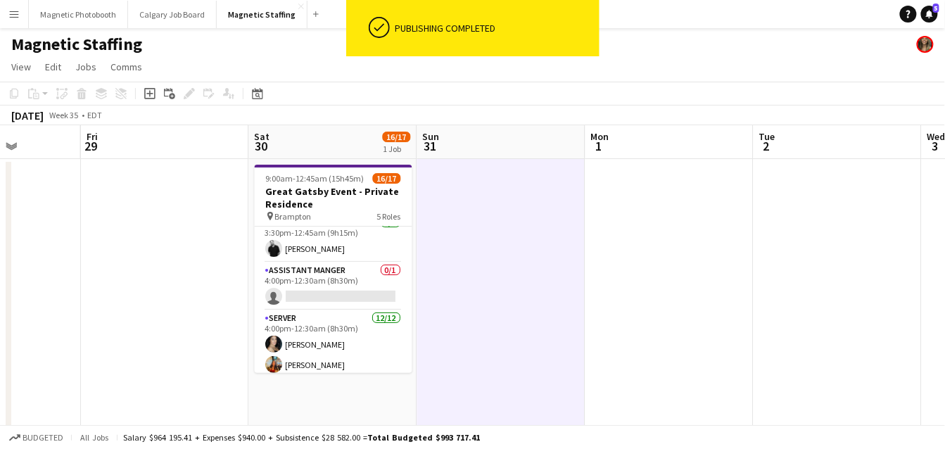
scroll to position [79, 0]
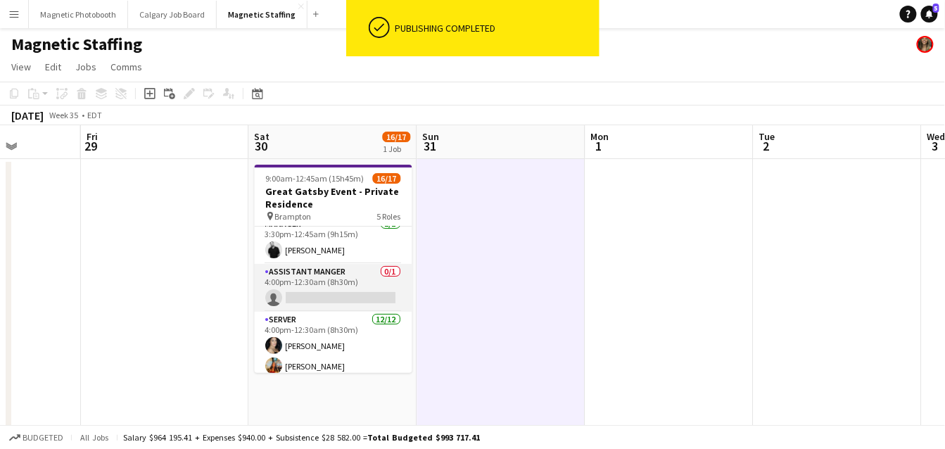
click at [340, 293] on app-card-role "Assistant Manger 0/1 4:00pm-12:30am (8h30m) single-neutral-actions" at bounding box center [334, 288] width 158 height 48
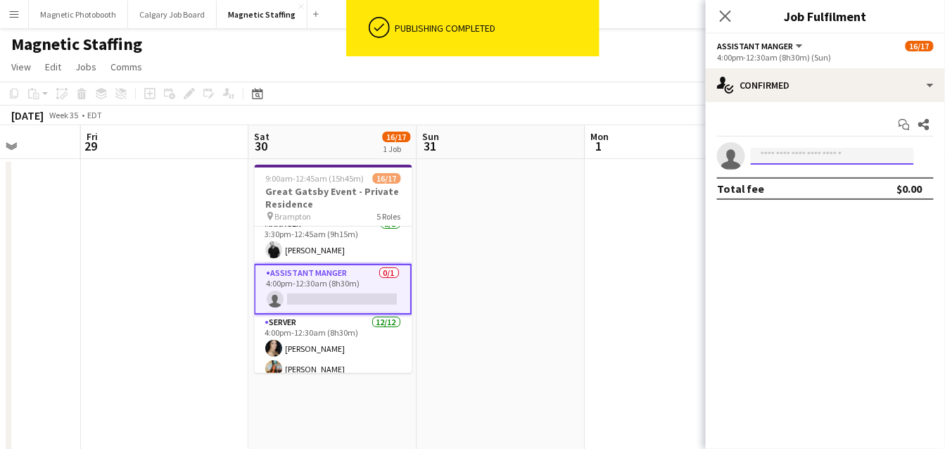
click at [803, 157] on input at bounding box center [832, 156] width 163 height 17
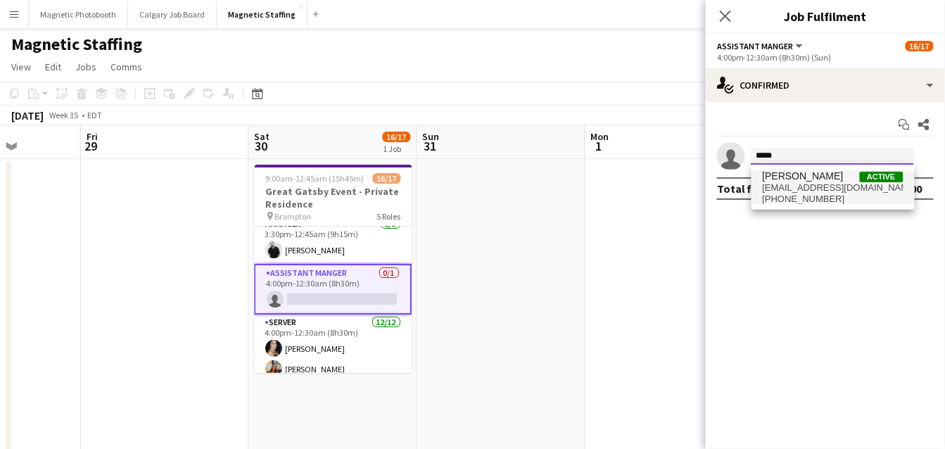
type input "*****"
click at [794, 192] on span "[EMAIL_ADDRESS][DOMAIN_NAME]" at bounding box center [833, 187] width 141 height 11
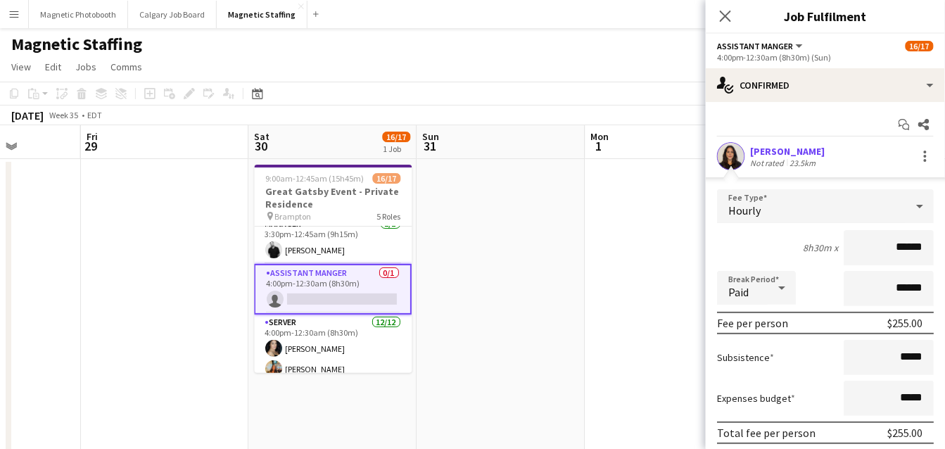
scroll to position [79, 0]
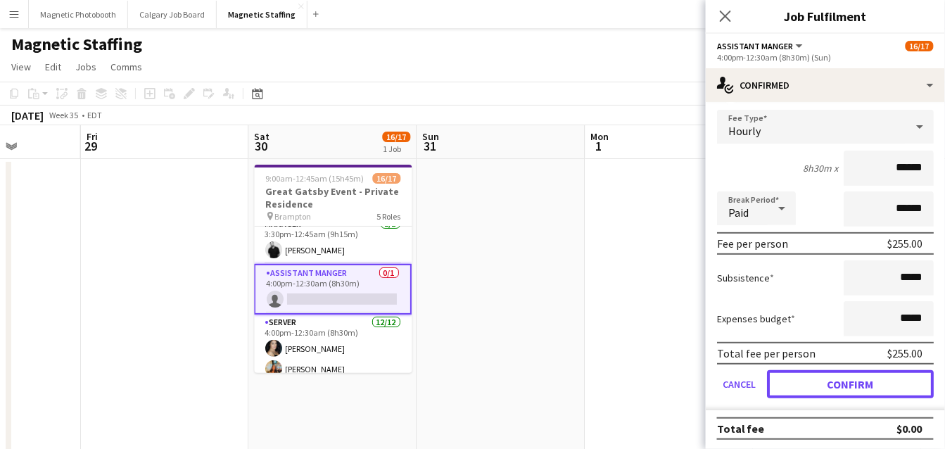
click at [769, 386] on button "Confirm" at bounding box center [850, 384] width 167 height 28
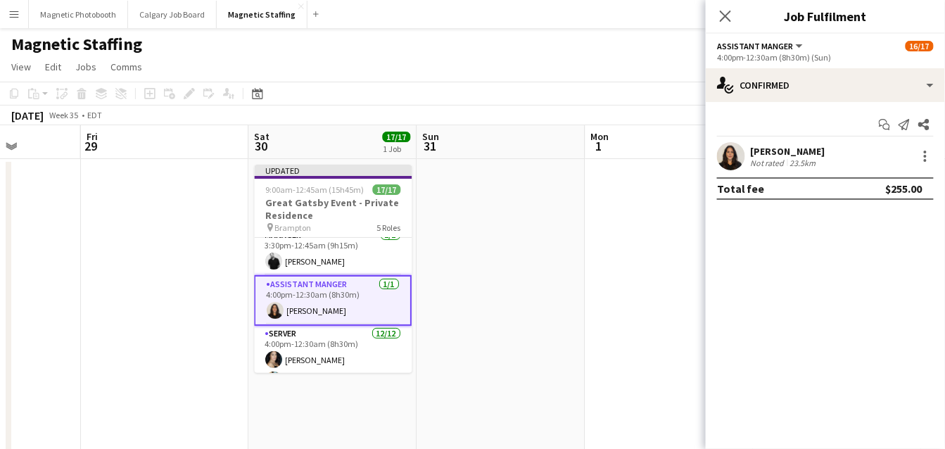
scroll to position [0, 0]
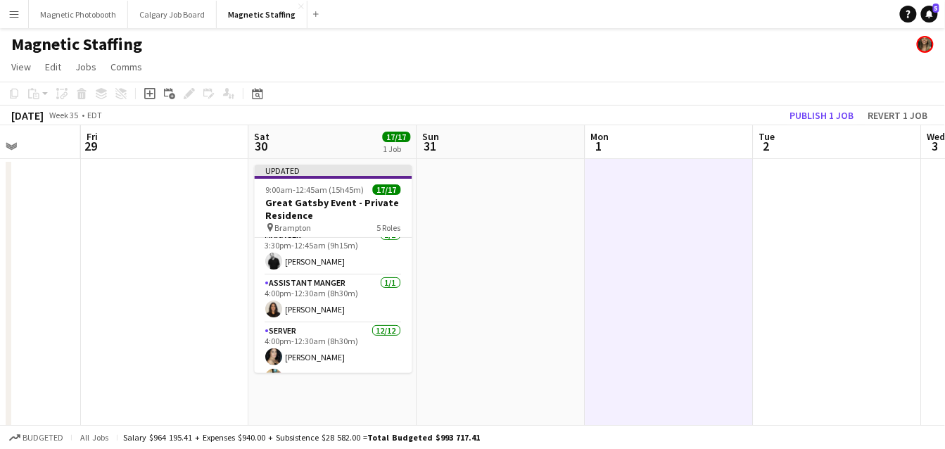
scroll to position [0, 592]
click at [835, 107] on button "Publish 1 job" at bounding box center [821, 115] width 75 height 18
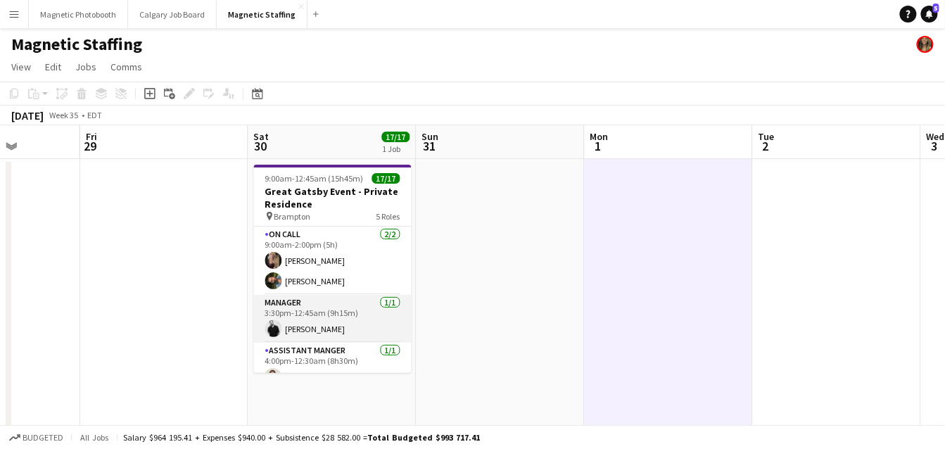
scroll to position [337, 0]
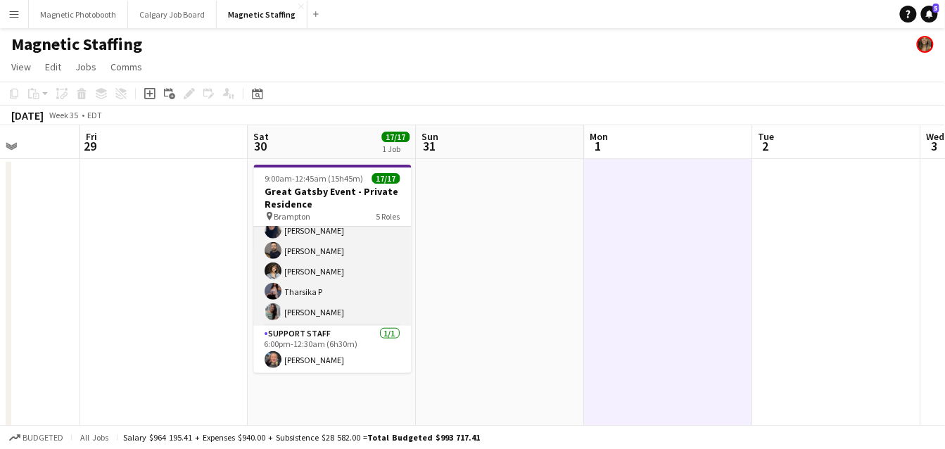
click at [334, 288] on app-card-role "Server [DATE] 4:00pm-12:30am (8h30m) [PERSON_NAME] [PERSON_NAME] [PERSON_NAME] …" at bounding box center [333, 189] width 158 height 272
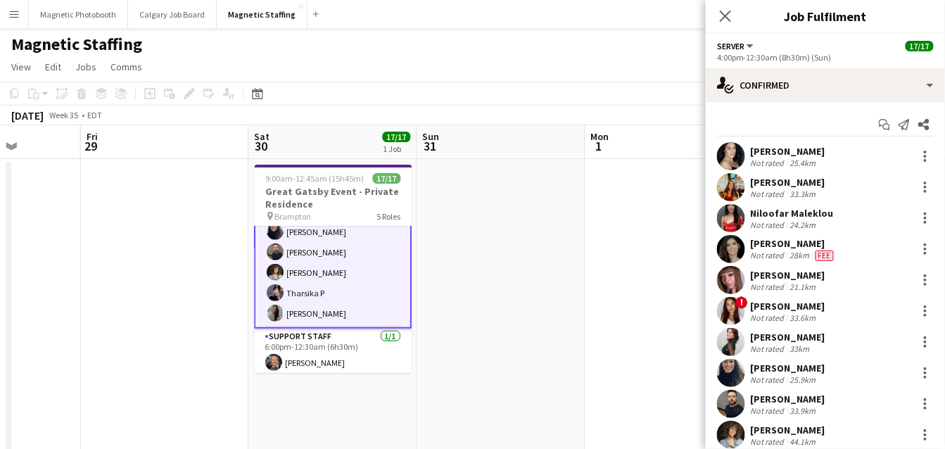
scroll to position [338, 0]
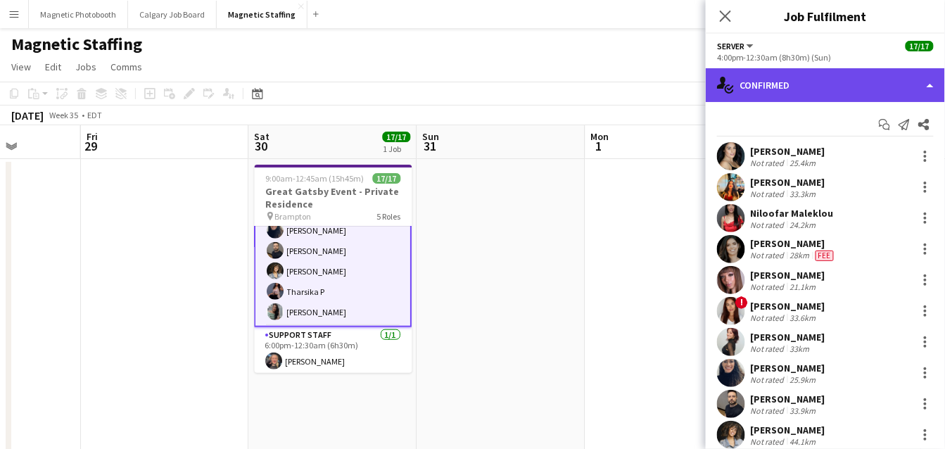
click at [812, 91] on div "single-neutral-actions-check-2 Confirmed" at bounding box center [825, 85] width 239 height 34
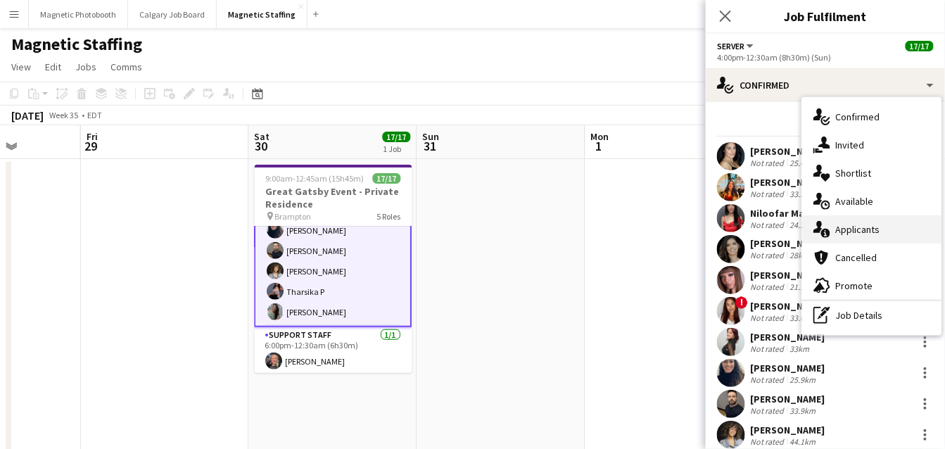
click at [844, 239] on div "single-neutral-actions-information Applicants" at bounding box center [871, 229] width 139 height 28
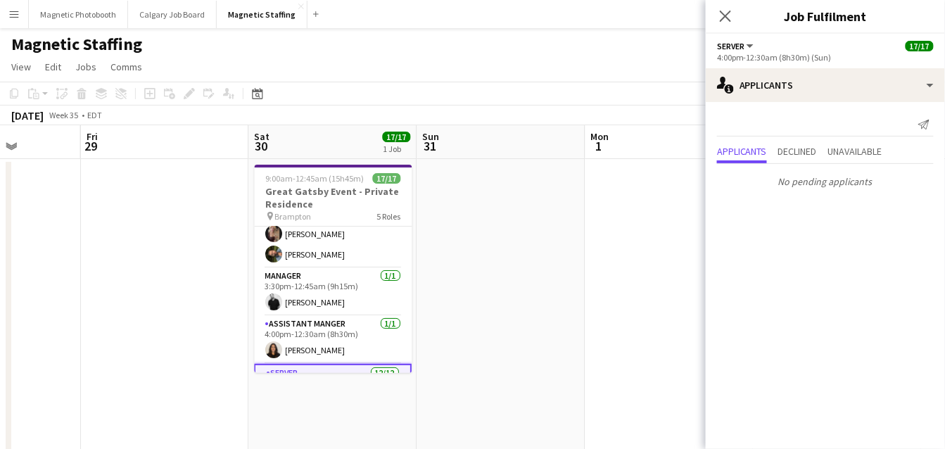
scroll to position [0, 0]
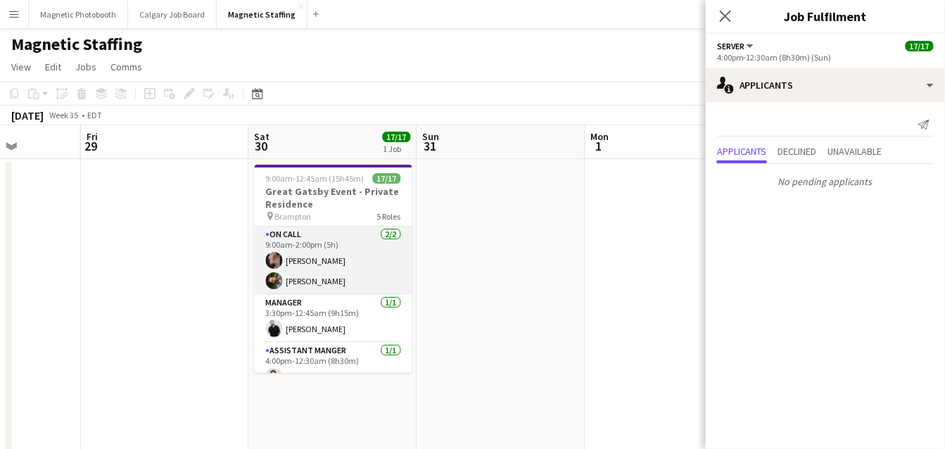
click at [324, 269] on app-card-role "On Call [DATE] 9:00am-2:00pm (5h) [PERSON_NAME] [PERSON_NAME] Nassabain" at bounding box center [334, 261] width 158 height 68
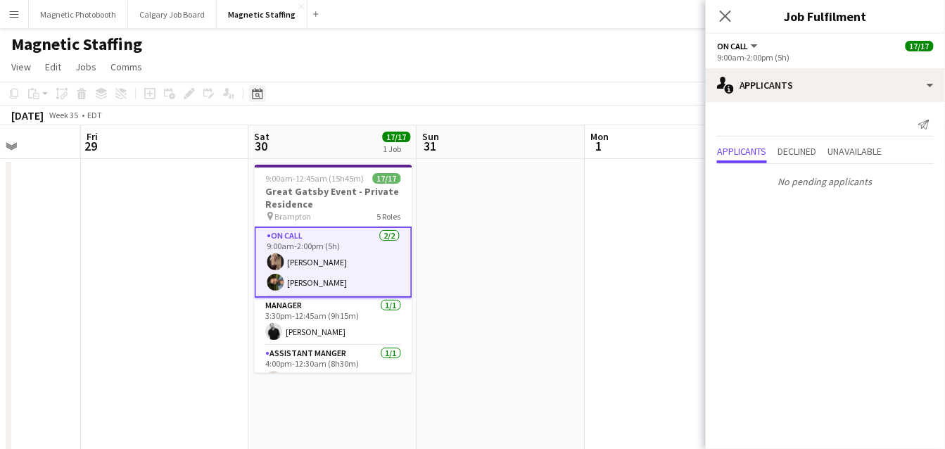
click at [257, 96] on icon at bounding box center [257, 95] width 5 height 5
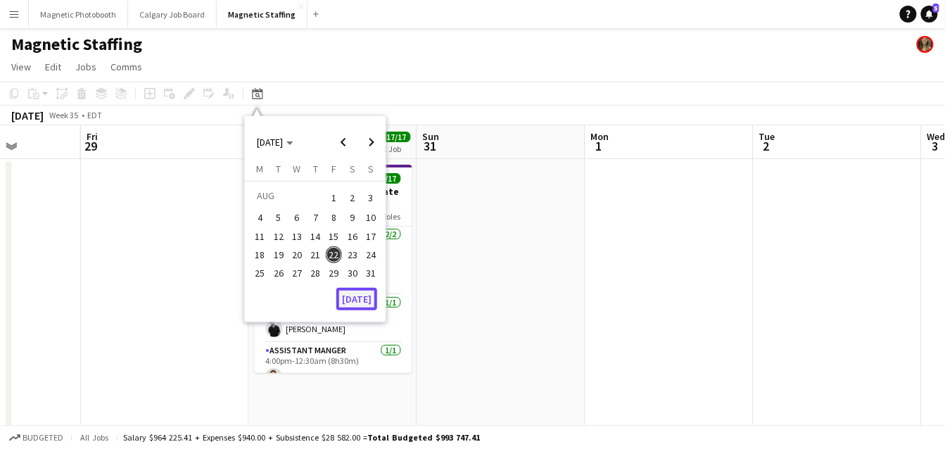
click at [353, 298] on button "[DATE]" at bounding box center [356, 299] width 41 height 23
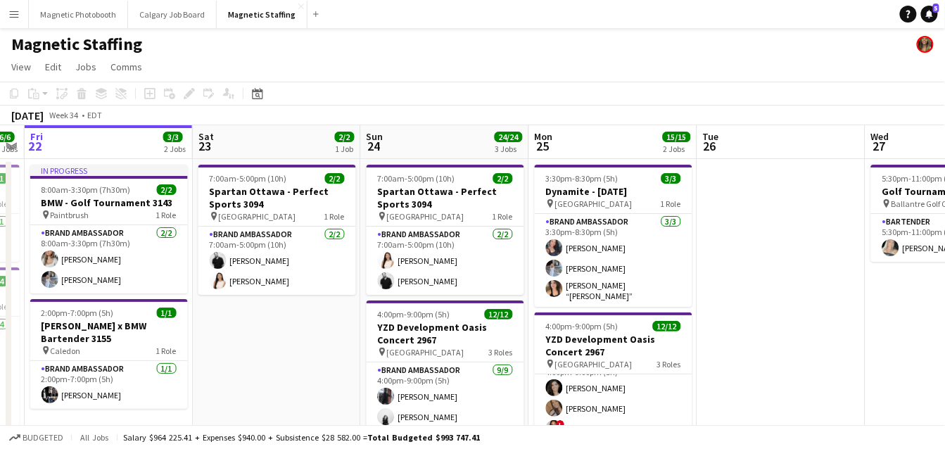
drag, startPoint x: 454, startPoint y: 301, endPoint x: 288, endPoint y: 300, distance: 166.0
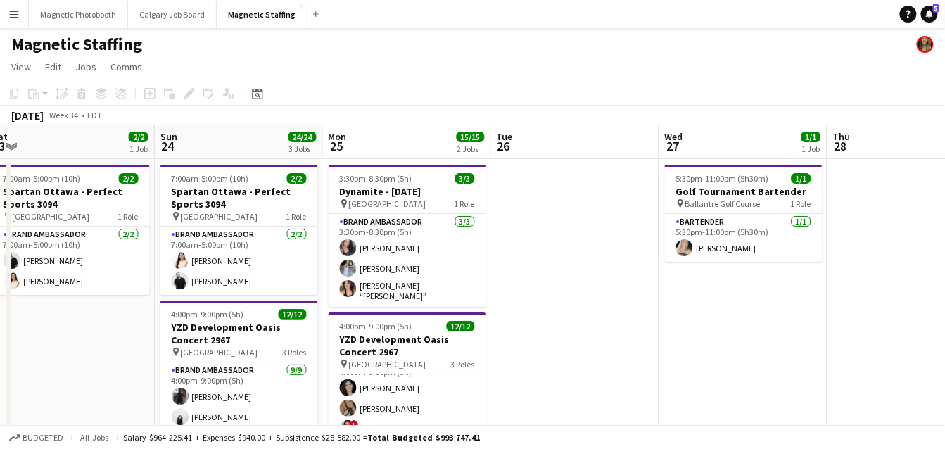
drag, startPoint x: 489, startPoint y: 315, endPoint x: 297, endPoint y: 315, distance: 192.1
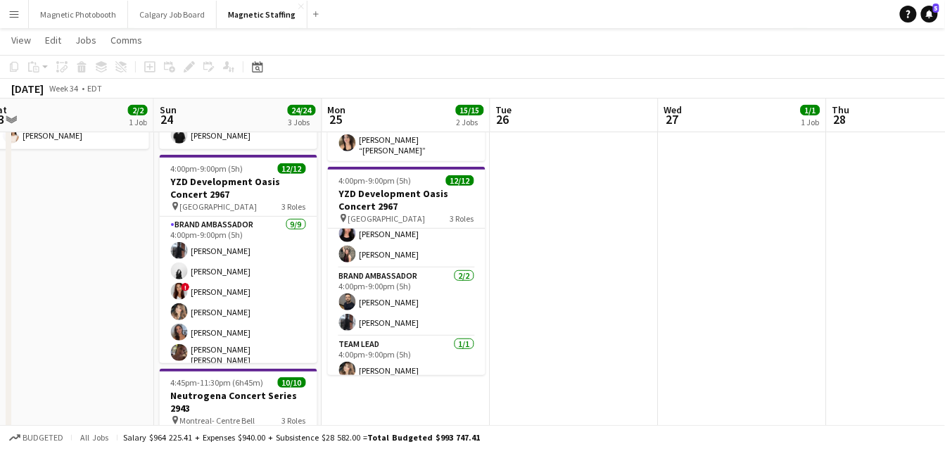
scroll to position [180, 0]
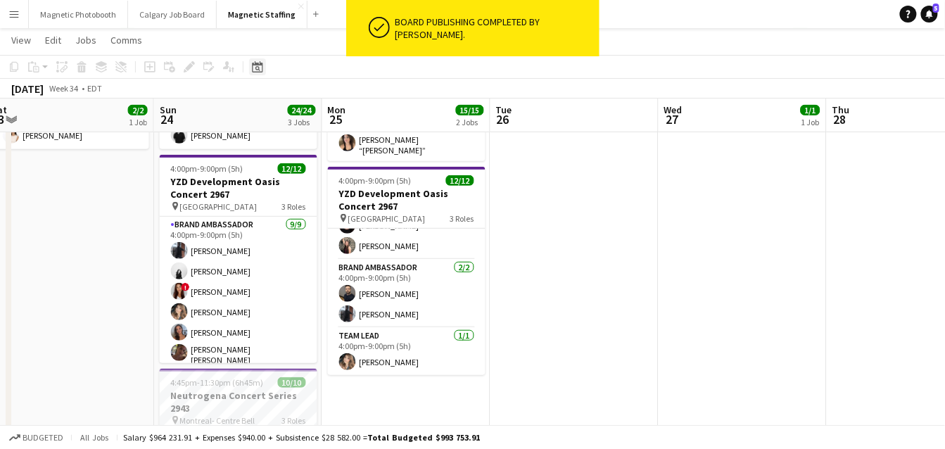
click at [258, 68] on icon "Date picker" at bounding box center [257, 66] width 11 height 11
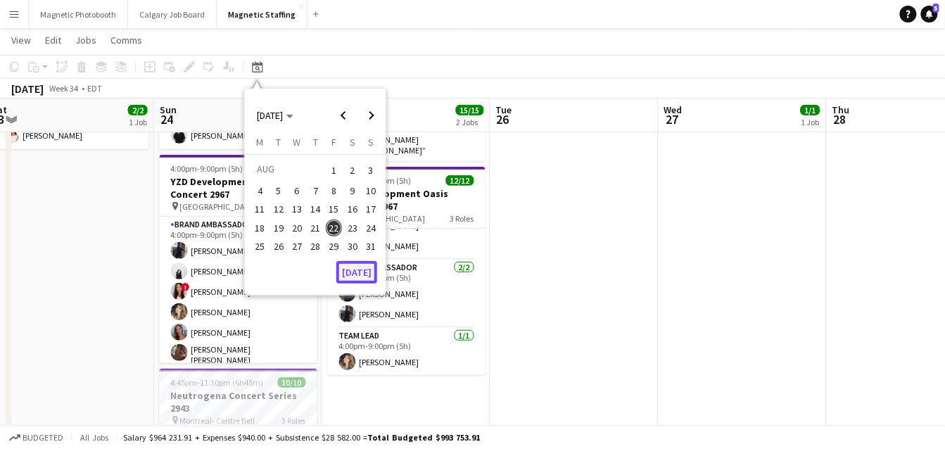
click at [350, 269] on button "[DATE]" at bounding box center [356, 272] width 41 height 23
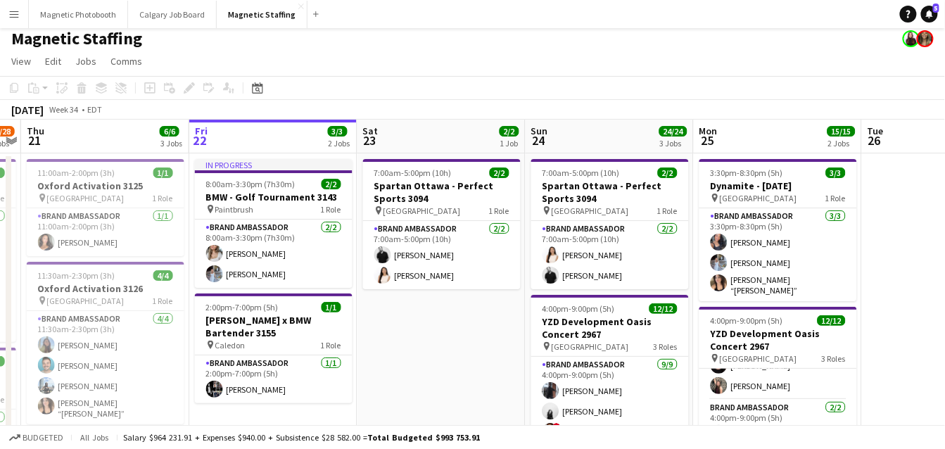
scroll to position [0, 0]
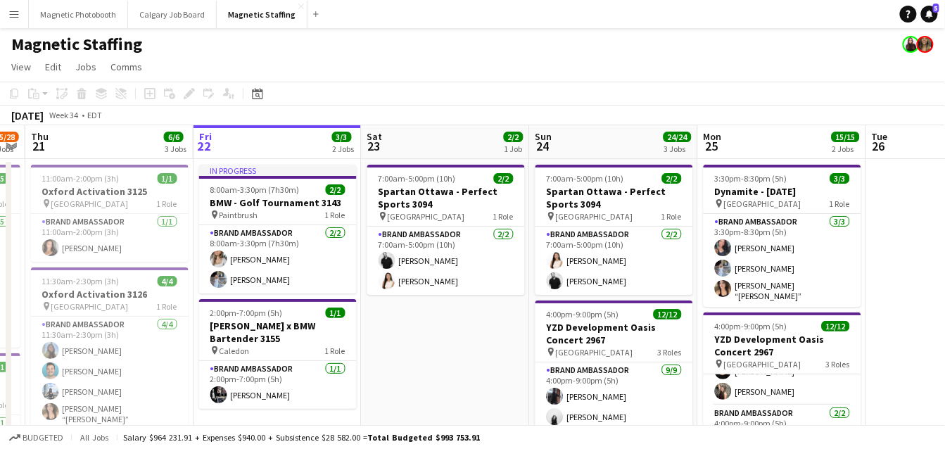
drag, startPoint x: 694, startPoint y: 283, endPoint x: -14, endPoint y: 299, distance: 707.9
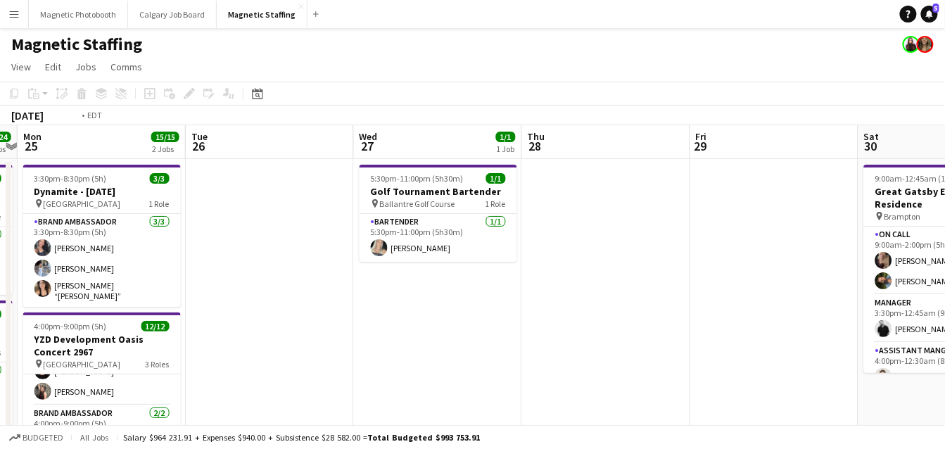
drag, startPoint x: 331, startPoint y: 283, endPoint x: 0, endPoint y: 295, distance: 331.6
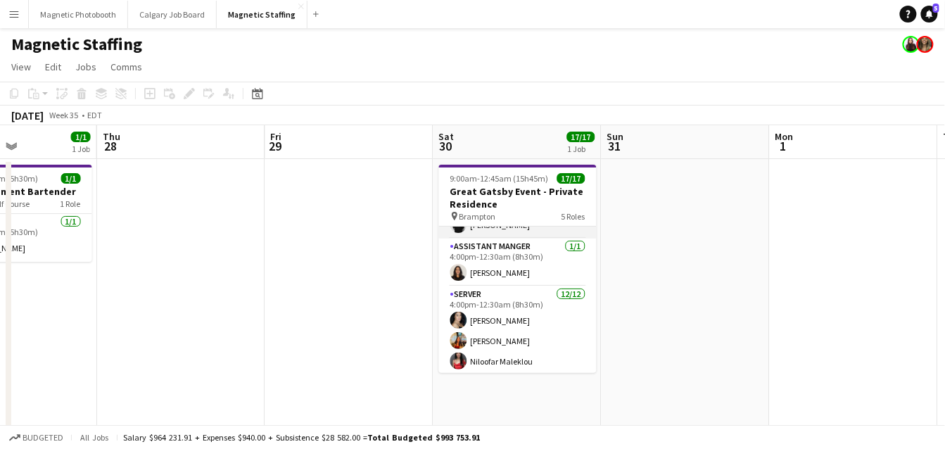
scroll to position [106, 0]
click at [259, 94] on icon "Date picker" at bounding box center [257, 93] width 11 height 11
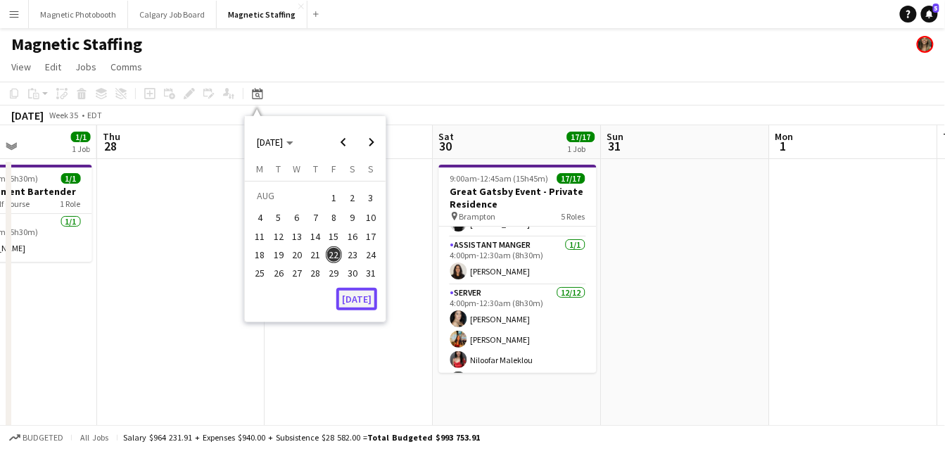
click at [352, 301] on button "[DATE]" at bounding box center [356, 299] width 41 height 23
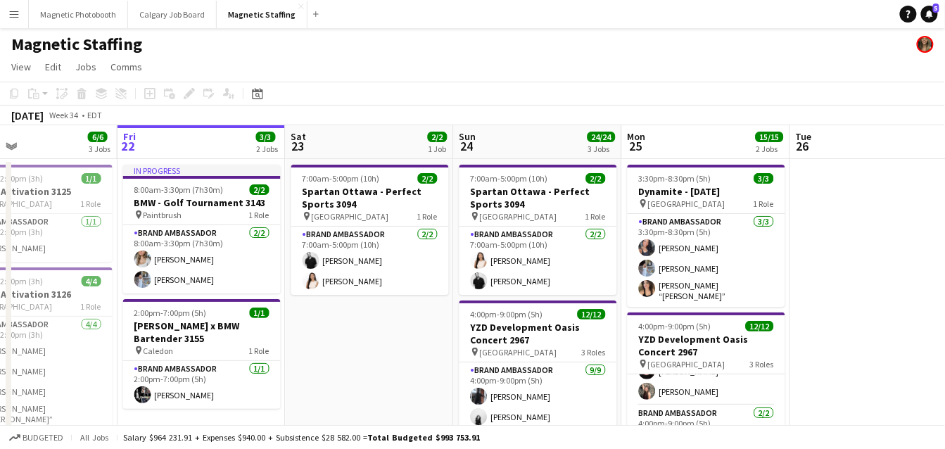
scroll to position [0, 474]
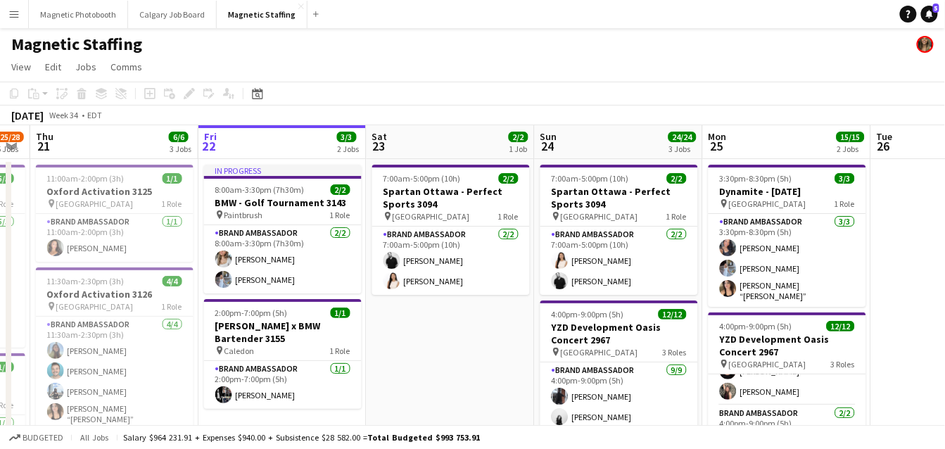
drag, startPoint x: 501, startPoint y: 309, endPoint x: 341, endPoint y: 333, distance: 161.5
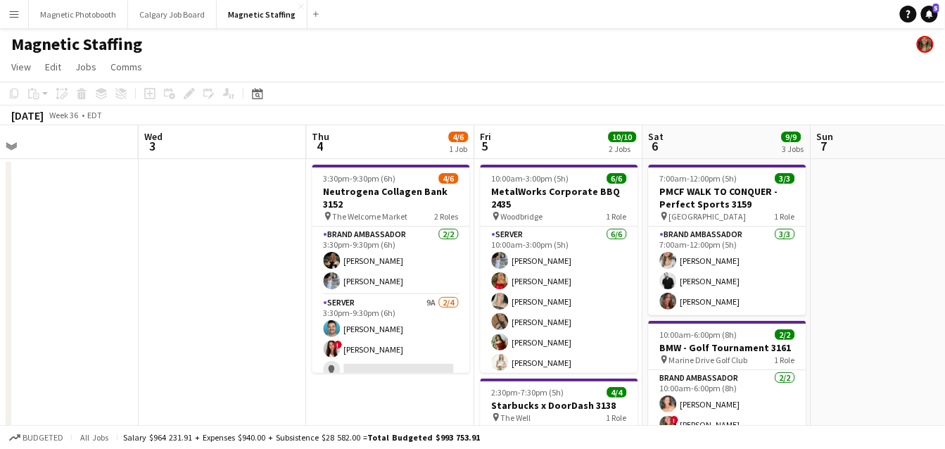
scroll to position [0, 537]
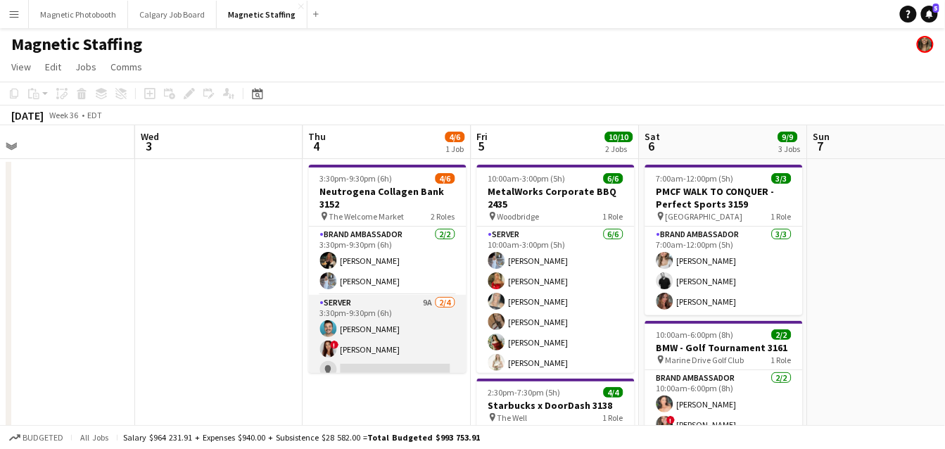
click at [422, 359] on app-card-role "Server 9A [DATE] 3:30pm-9:30pm (6h) [PERSON_NAME] ! [PERSON_NAME] single-neutra…" at bounding box center [388, 349] width 158 height 109
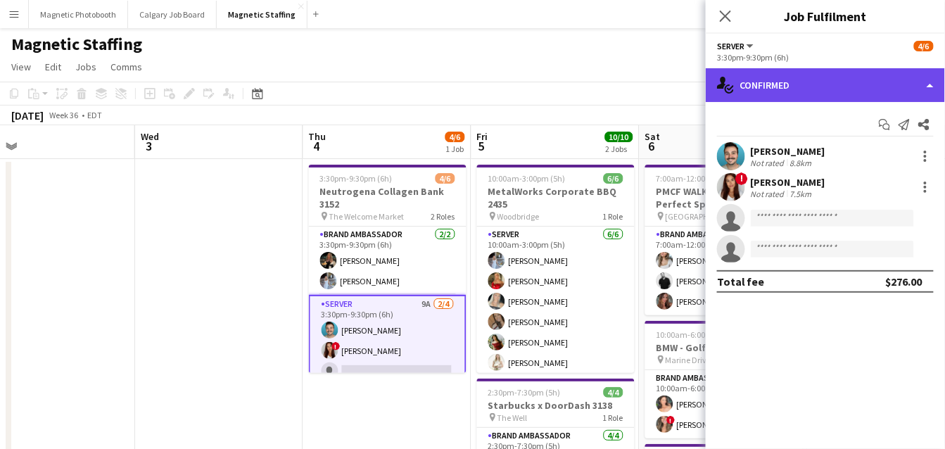
click at [768, 87] on div "single-neutral-actions-check-2 Confirmed" at bounding box center [825, 85] width 239 height 34
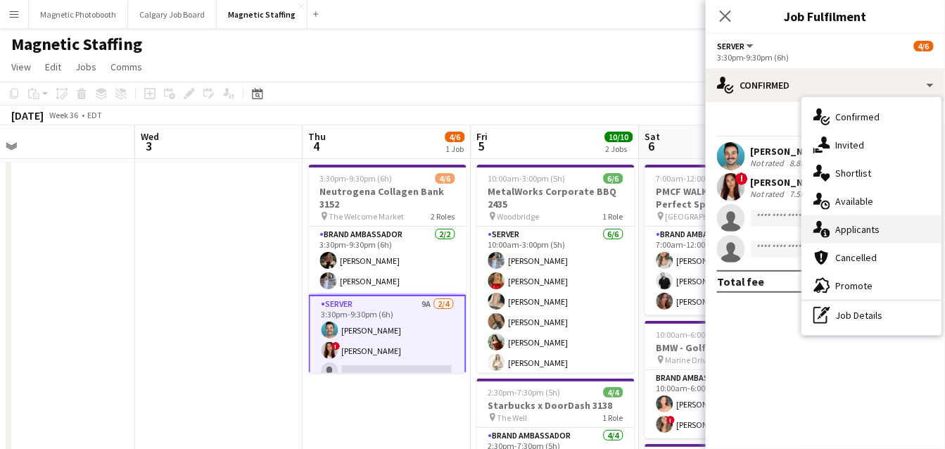
click at [824, 222] on icon "single-neutral-actions-information" at bounding box center [821, 229] width 17 height 17
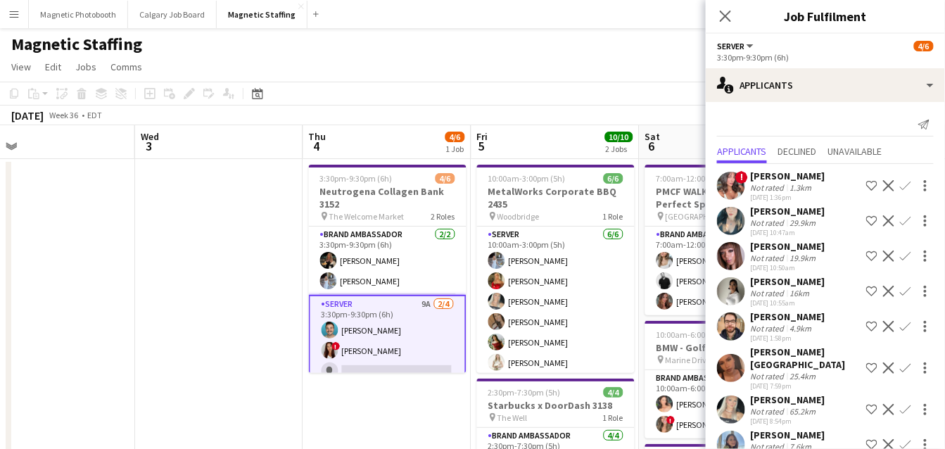
scroll to position [48, 0]
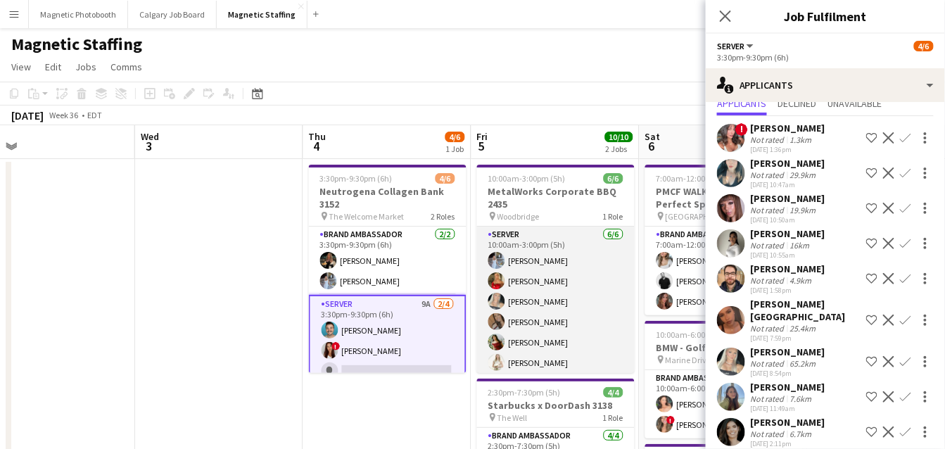
click at [536, 348] on app-card-role "Server [DATE] 10:00am-3:00pm (5h) [PERSON_NAME] [PERSON_NAME] [PERSON_NAME] [PE…" at bounding box center [556, 302] width 158 height 150
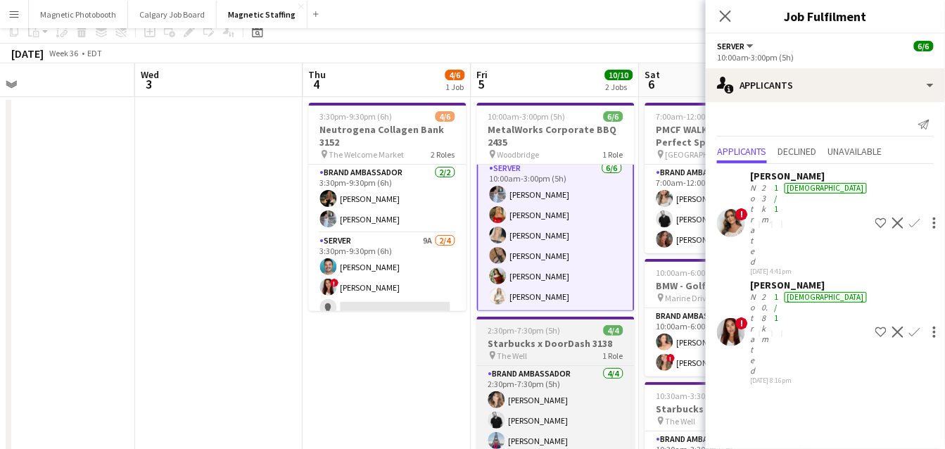
scroll to position [75, 0]
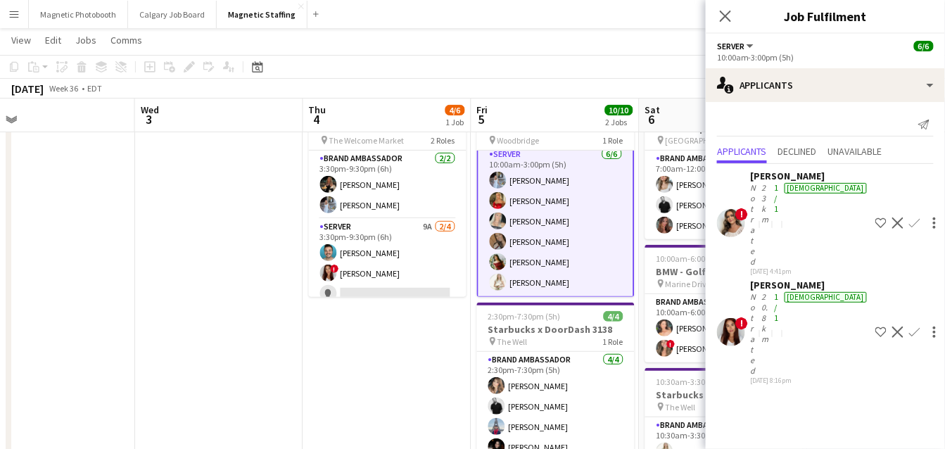
click at [548, 407] on app-card-role "Brand Ambassador [DATE] 2:30pm-7:30pm (5h) [PERSON_NAME] [PERSON_NAME] [PERSON_…" at bounding box center [556, 406] width 158 height 109
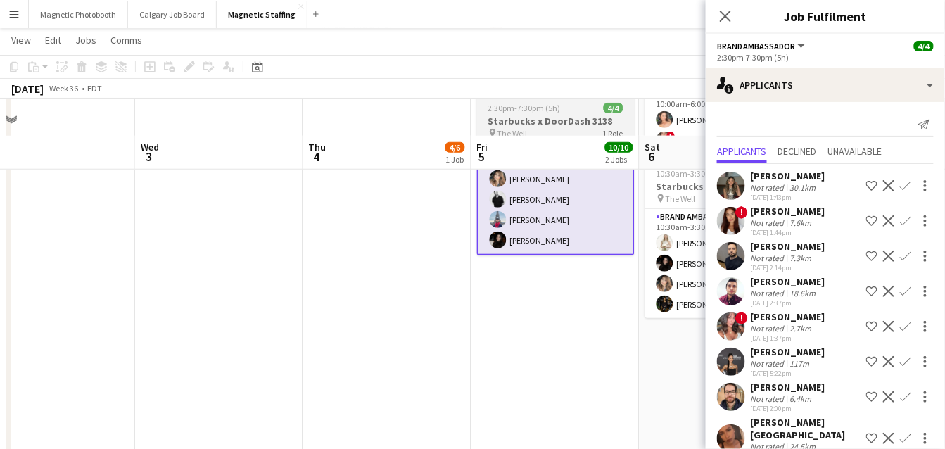
scroll to position [209, 0]
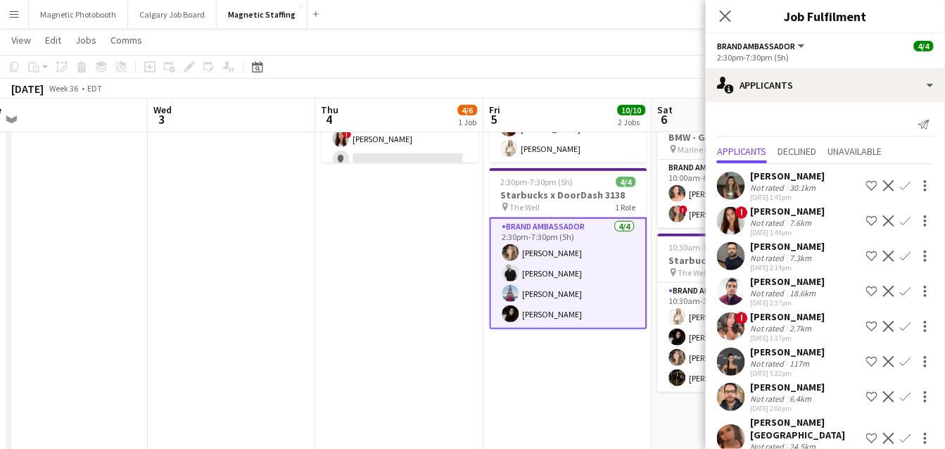
drag, startPoint x: 431, startPoint y: 394, endPoint x: 252, endPoint y: 405, distance: 179.7
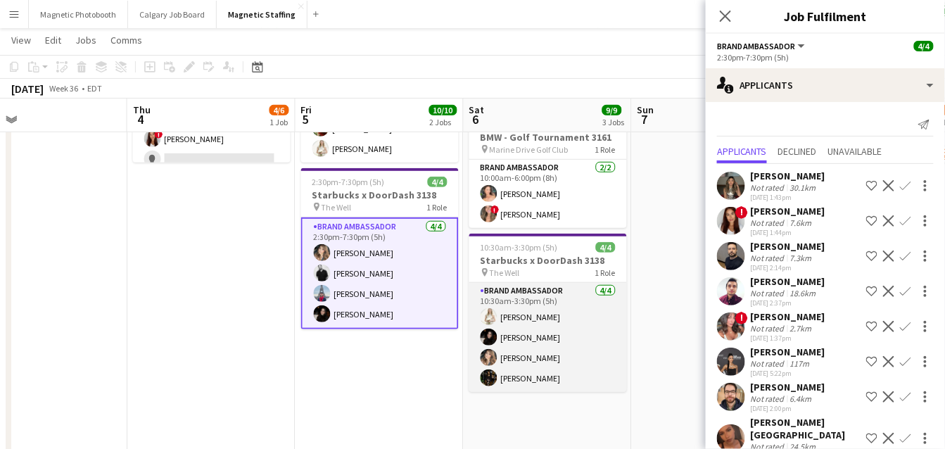
click at [540, 358] on app-card-role "Brand Ambassador [DATE] 10:30am-3:30pm (5h) [PERSON_NAME] [PERSON_NAME] [PERSON…" at bounding box center [548, 337] width 158 height 109
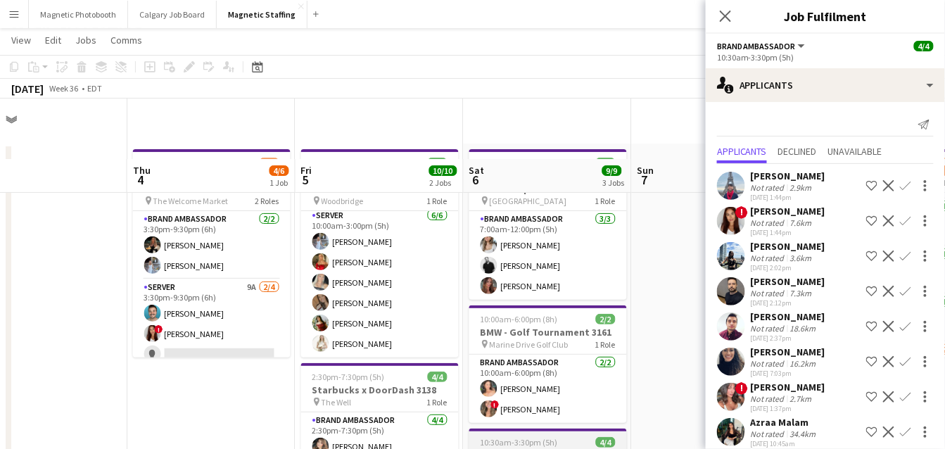
scroll to position [0, 0]
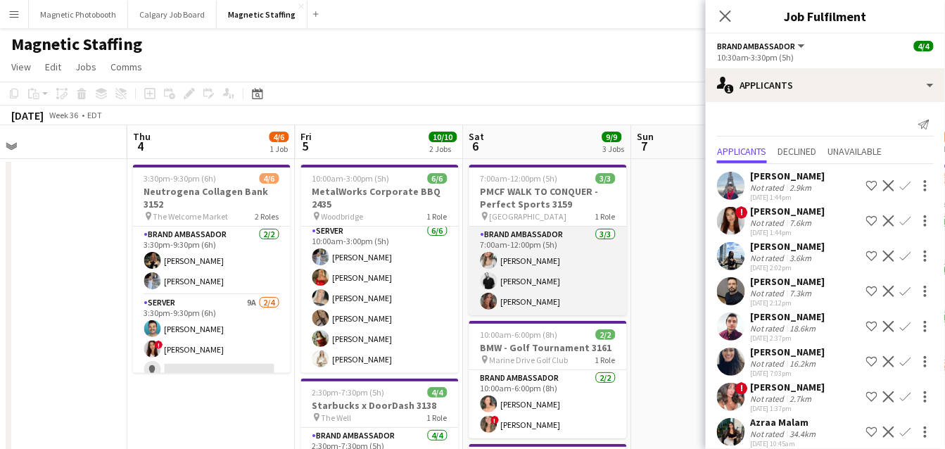
click at [565, 275] on app-card-role "Brand Ambassador [DATE] 7:00am-12:00pm (5h) [PERSON_NAME] [PERSON_NAME] [PERSON…" at bounding box center [548, 271] width 158 height 89
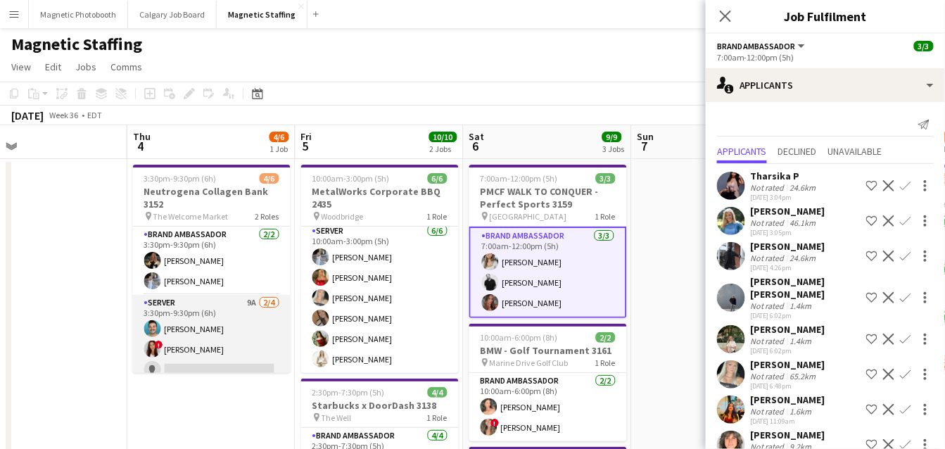
scroll to position [30, 0]
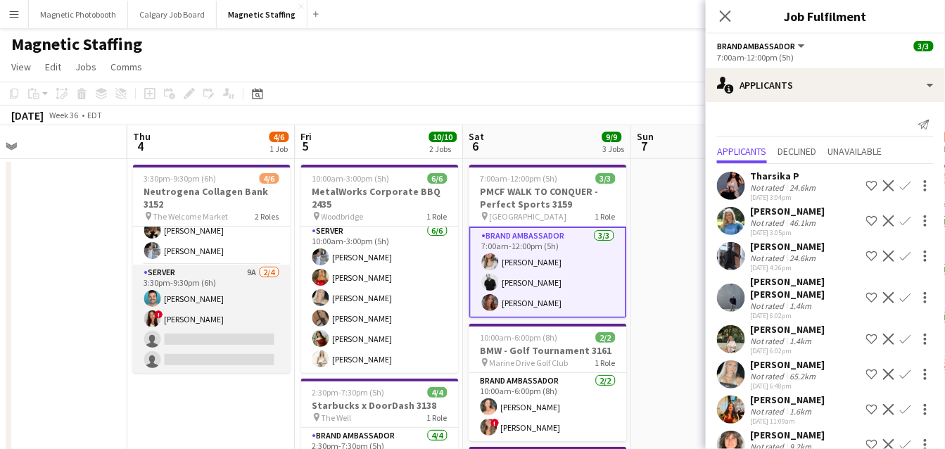
click at [164, 331] on app-card-role "Server 9A [DATE] 3:30pm-9:30pm (6h) [PERSON_NAME] ! [PERSON_NAME] single-neutra…" at bounding box center [212, 319] width 158 height 109
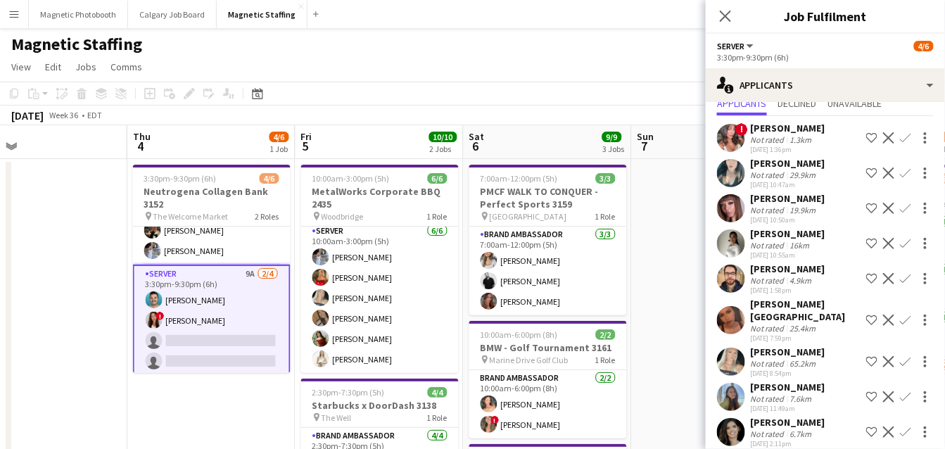
click at [904, 356] on app-icon "Confirm" at bounding box center [905, 361] width 11 height 11
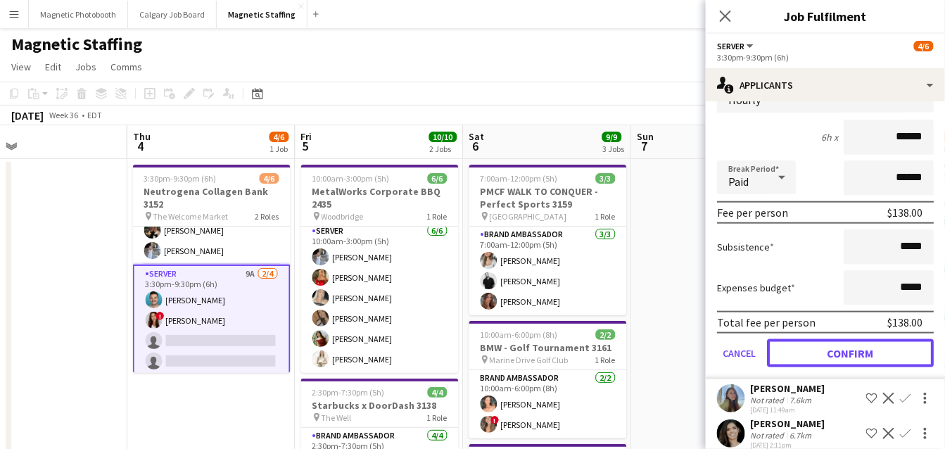
click at [834, 339] on button "Confirm" at bounding box center [850, 353] width 167 height 28
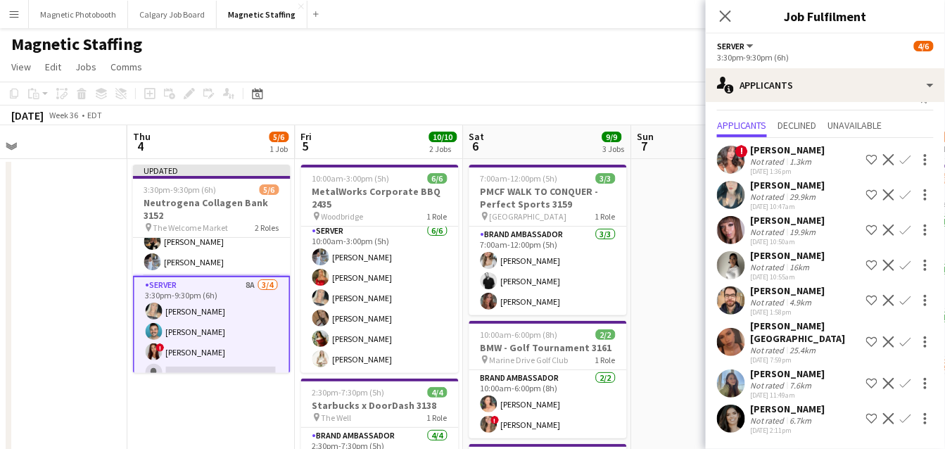
scroll to position [13, 0]
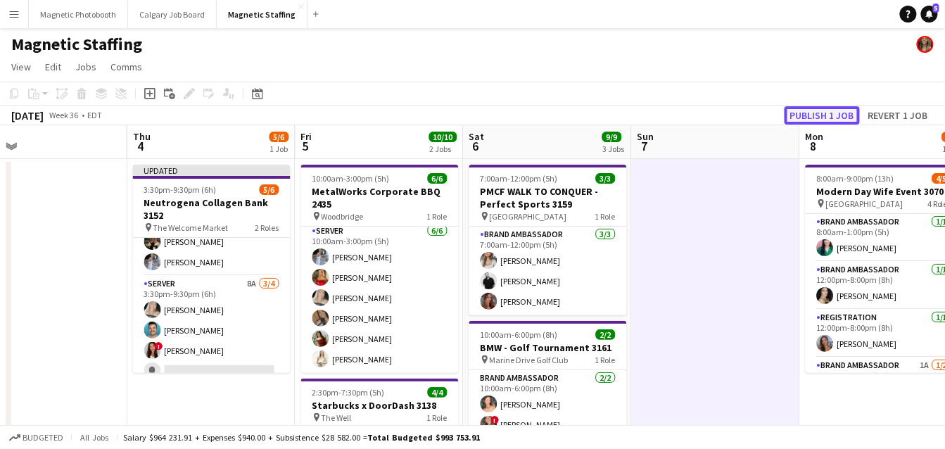
click at [812, 116] on button "Publish 1 job" at bounding box center [821, 115] width 75 height 18
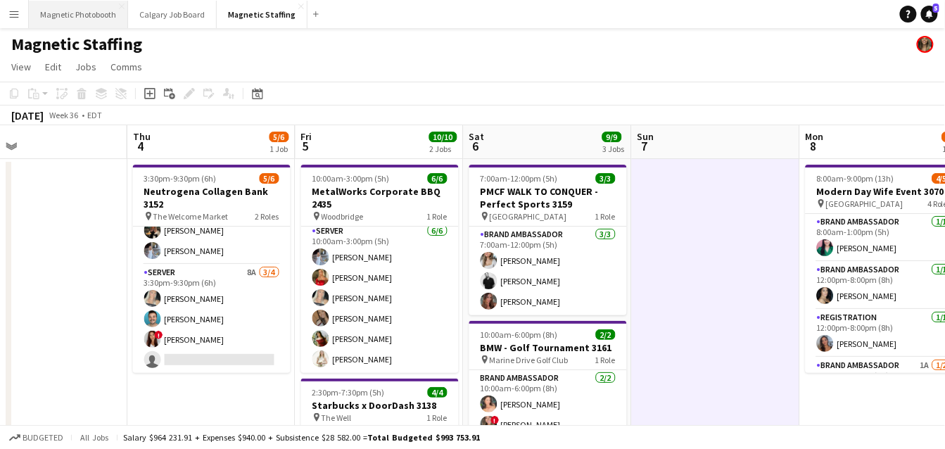
click at [82, 15] on button "Magnetic Photobooth Close" at bounding box center [78, 14] width 99 height 27
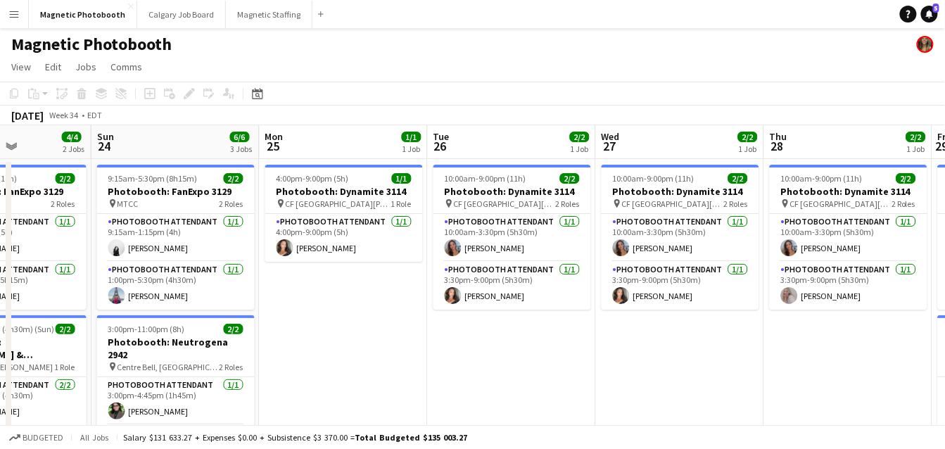
scroll to position [0, 476]
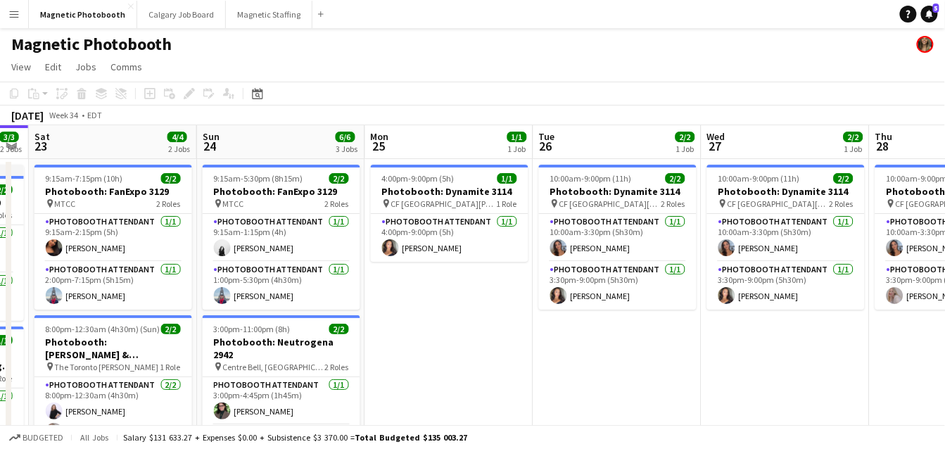
drag, startPoint x: 535, startPoint y: 255, endPoint x: 226, endPoint y: 268, distance: 309.1
click at [227, 268] on app-calendar-viewport "Wed 20 2/2 2 Jobs Thu 21 4/4 3 Jobs Fri 22 3/3 2 Jobs Sat 23 4/4 2 Jobs Sun 24 …" at bounding box center [472, 389] width 945 height 528
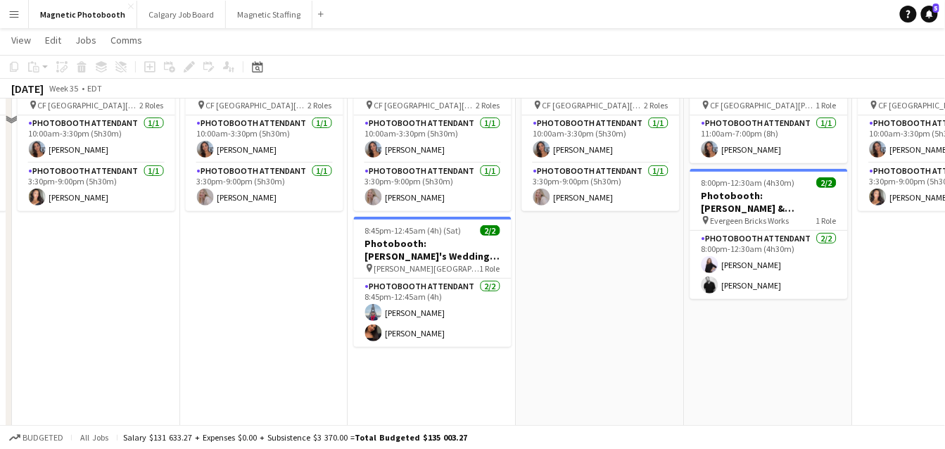
scroll to position [61, 0]
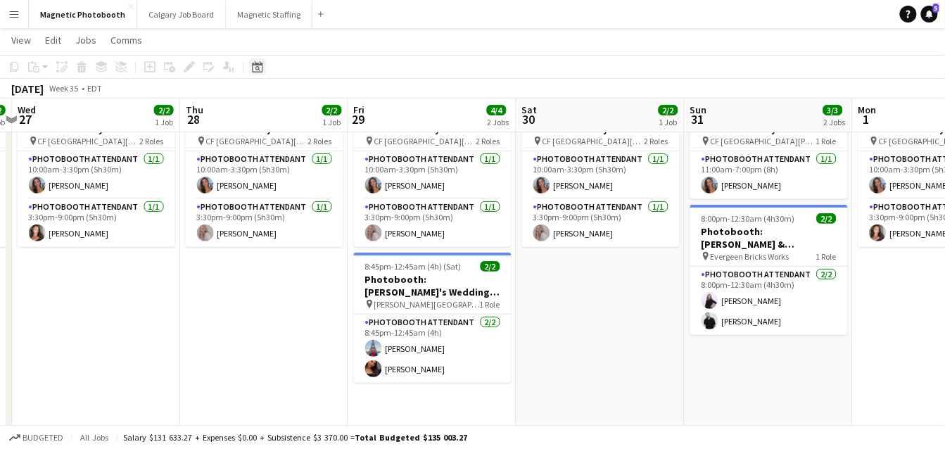
click at [257, 69] on icon "Date picker" at bounding box center [257, 66] width 11 height 11
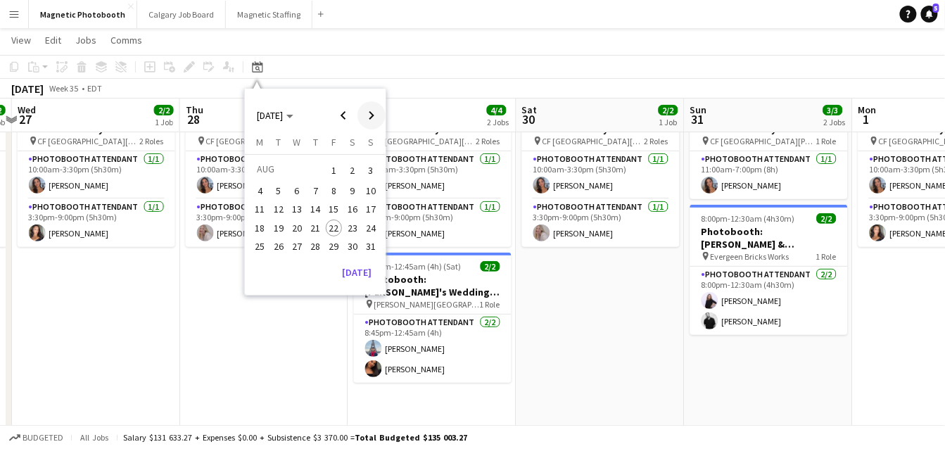
click at [368, 115] on span "Next month" at bounding box center [371, 115] width 28 height 28
click at [310, 183] on span "4" at bounding box center [315, 187] width 17 height 17
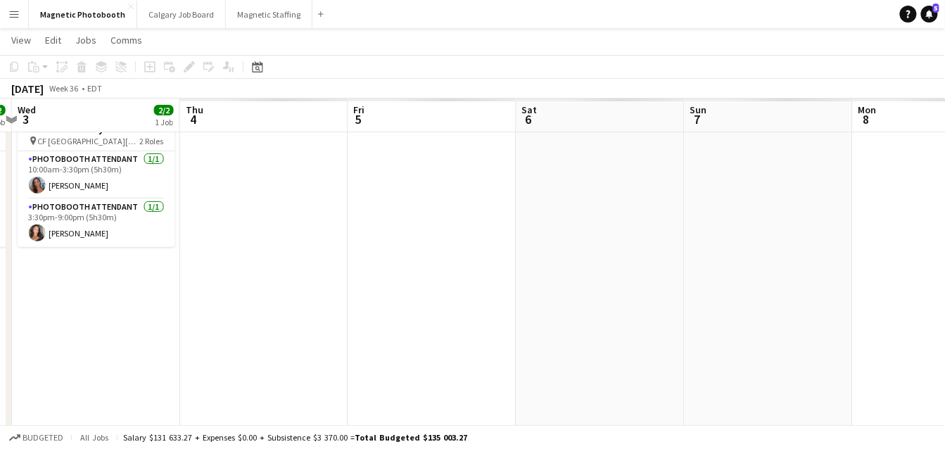
scroll to position [0, 483]
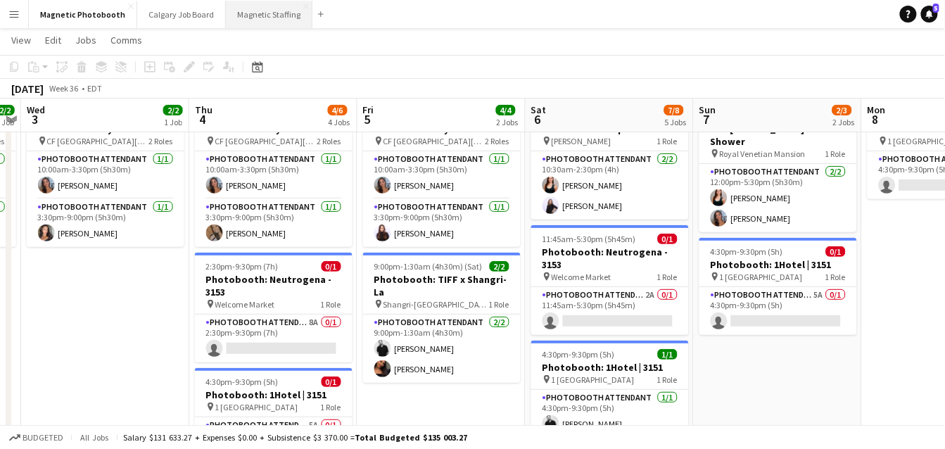
click at [259, 14] on button "Magnetic Staffing Close" at bounding box center [269, 14] width 87 height 27
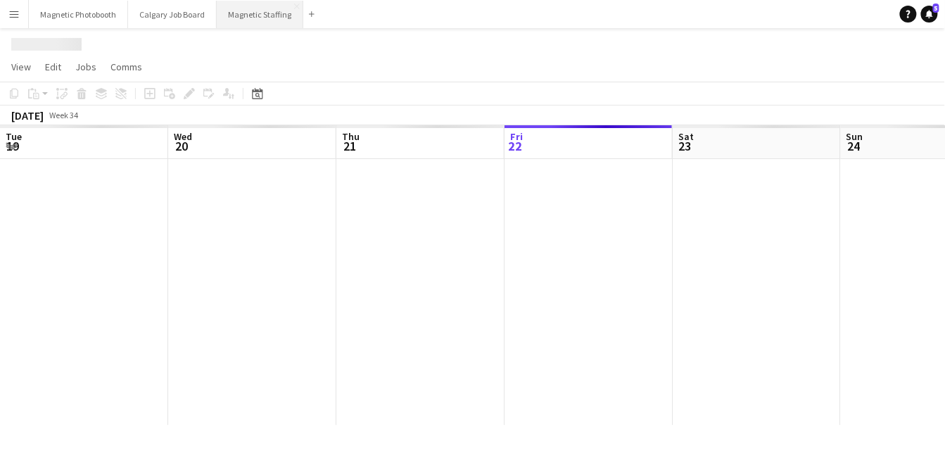
scroll to position [0, 336]
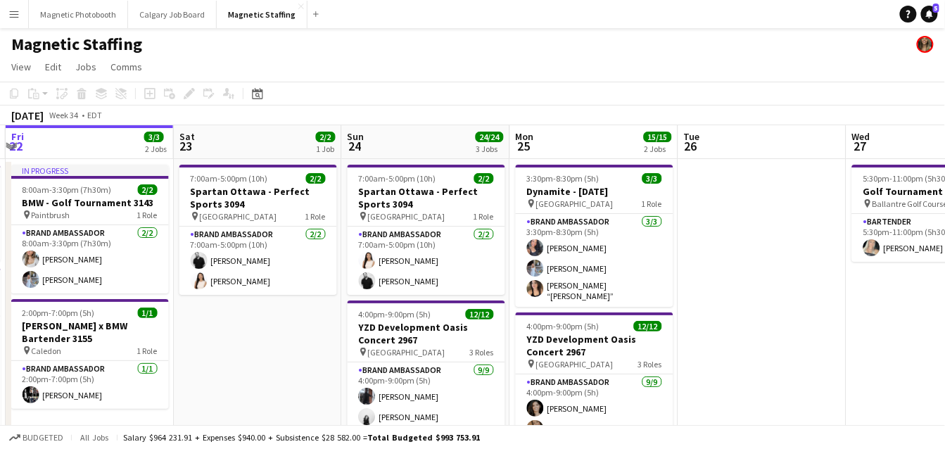
drag, startPoint x: 680, startPoint y: 245, endPoint x: -13, endPoint y: 279, distance: 693.8
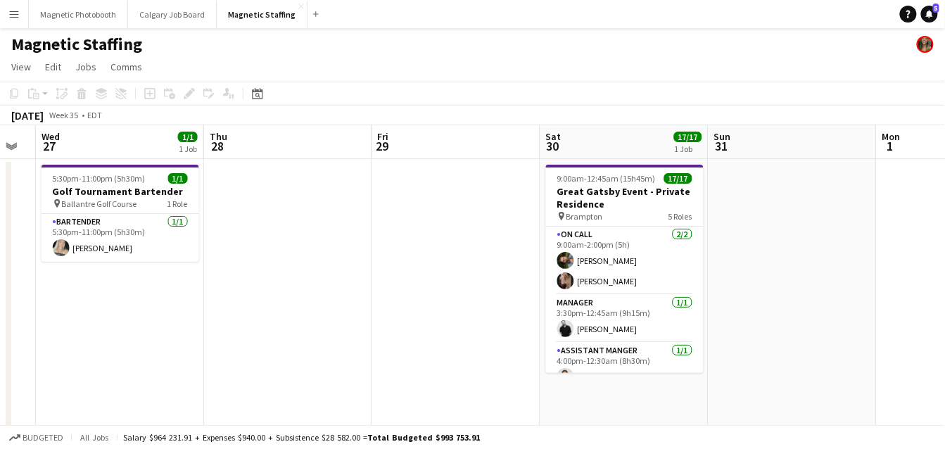
drag, startPoint x: 483, startPoint y: 244, endPoint x: 74, endPoint y: 254, distance: 409.5
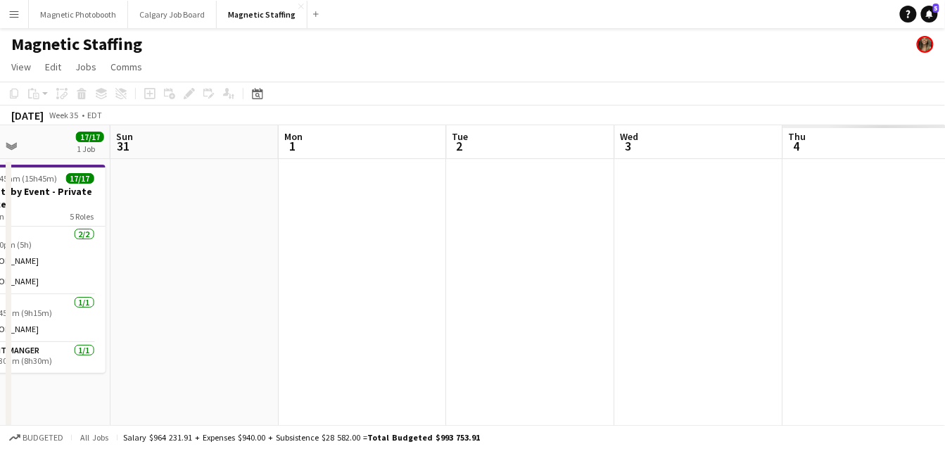
drag, startPoint x: 210, startPoint y: 306, endPoint x: -13, endPoint y: 356, distance: 229.2
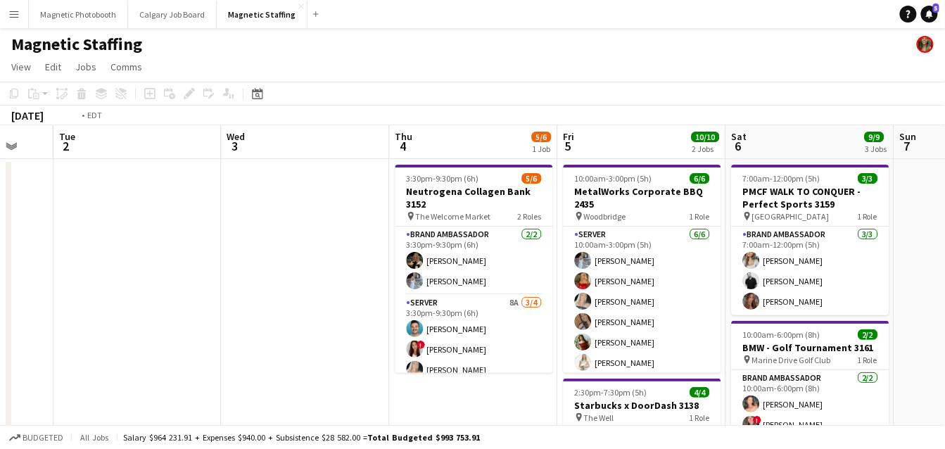
drag, startPoint x: 464, startPoint y: 336, endPoint x: 59, endPoint y: 352, distance: 405.5
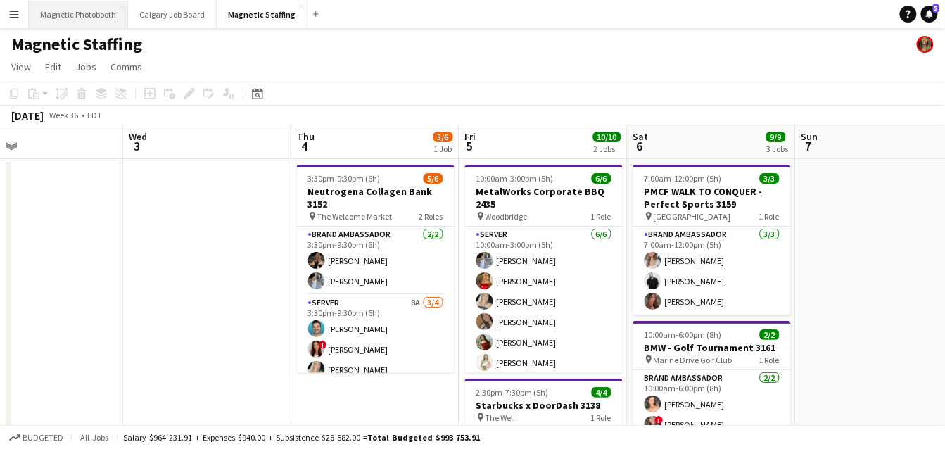
click at [68, 24] on button "Magnetic Photobooth Close" at bounding box center [78, 14] width 99 height 27
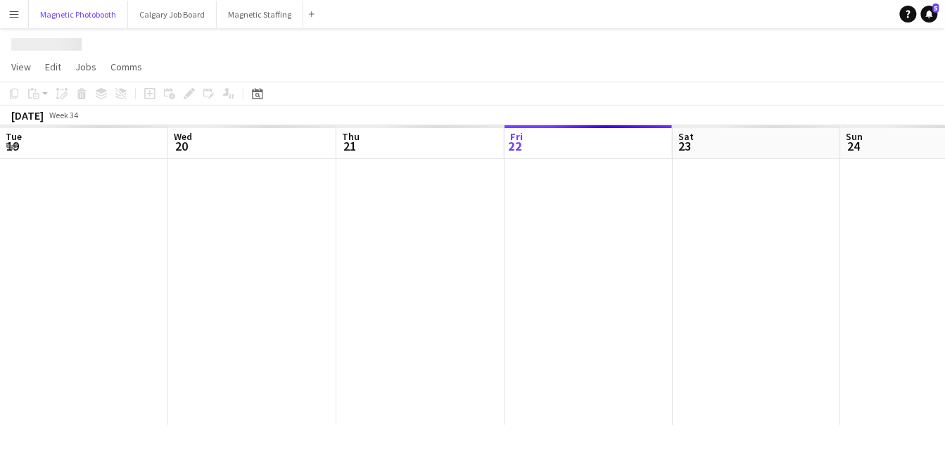
scroll to position [0, 336]
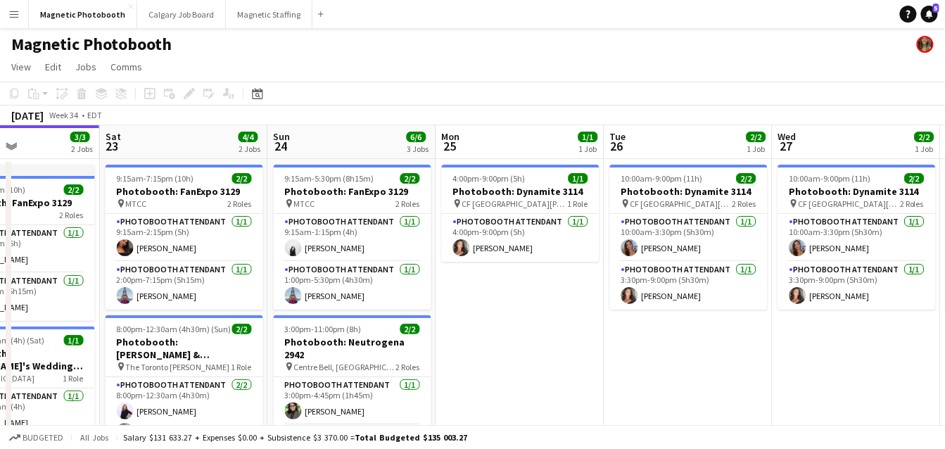
drag, startPoint x: 656, startPoint y: 260, endPoint x: -13, endPoint y: 269, distance: 669.8
click at [0, 269] on html "Menu Boards Boards Boards All jobs Status Workforce Workforce My Workforce Recr…" at bounding box center [472, 338] width 945 height 677
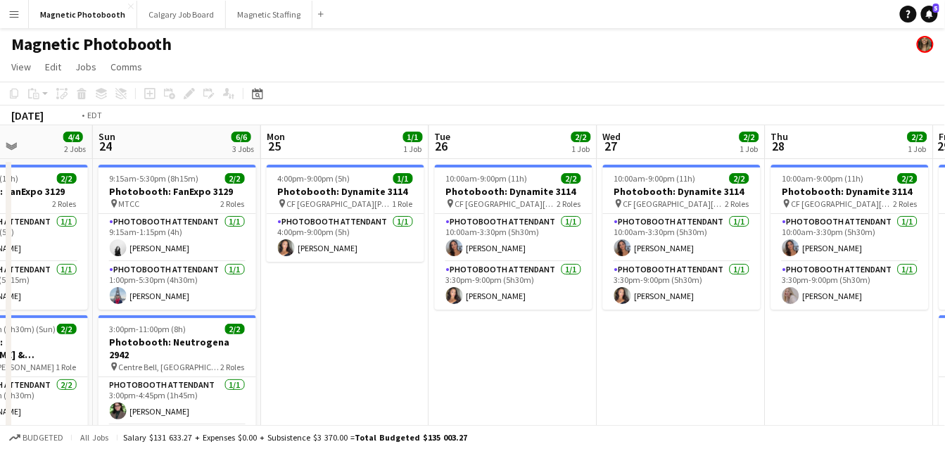
drag, startPoint x: 794, startPoint y: 270, endPoint x: 88, endPoint y: 296, distance: 706.8
click at [98, 291] on app-calendar-viewport "Thu 21 4/4 3 Jobs Fri 22 3/3 2 Jobs Sat 23 4/4 2 Jobs Sun 24 6/6 3 Jobs Mon 25 …" at bounding box center [472, 389] width 945 height 528
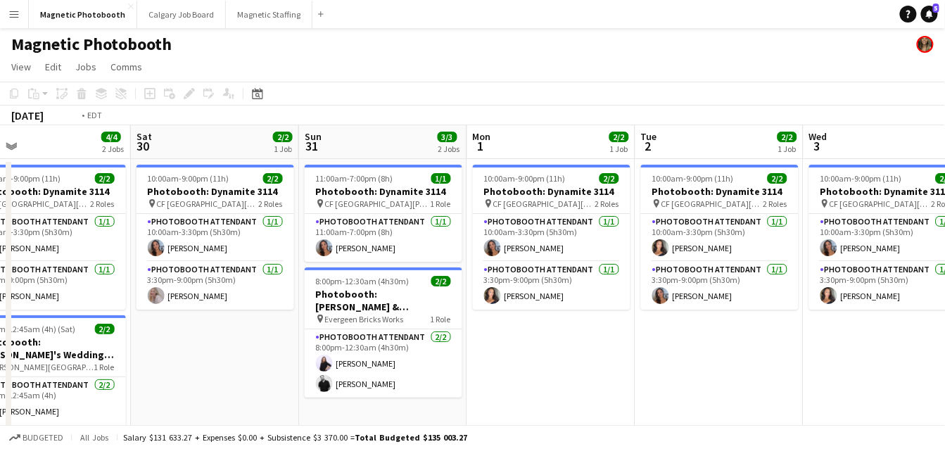
drag, startPoint x: 573, startPoint y: 331, endPoint x: 57, endPoint y: 352, distance: 516.1
click at [77, 348] on app-calendar-viewport "Wed 27 2/2 1 Job Thu 28 2/2 1 Job Fri 29 4/4 2 Jobs Sat 30 2/2 1 Job Sun 31 3/3…" at bounding box center [472, 423] width 945 height 596
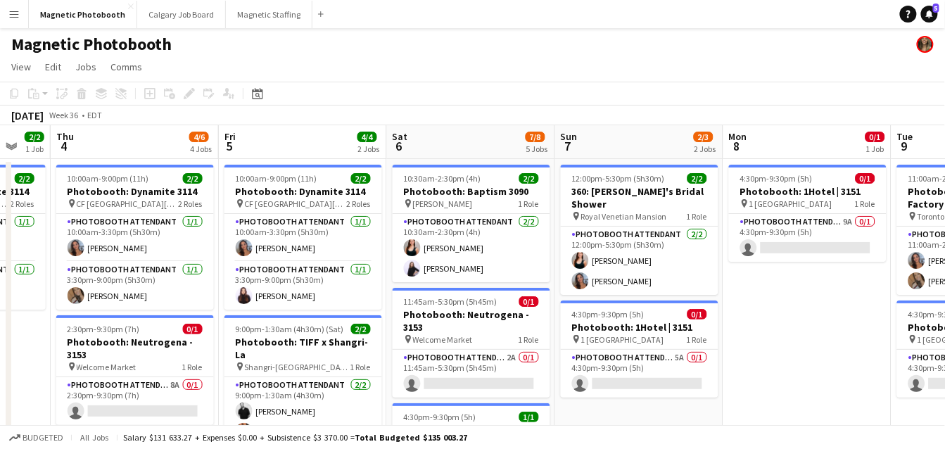
drag, startPoint x: 527, startPoint y: 312, endPoint x: 235, endPoint y: 312, distance: 291.9
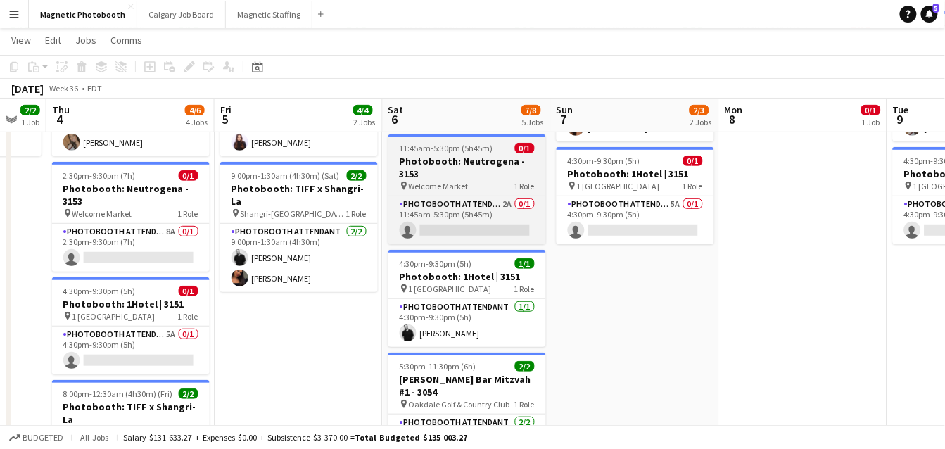
scroll to position [154, 0]
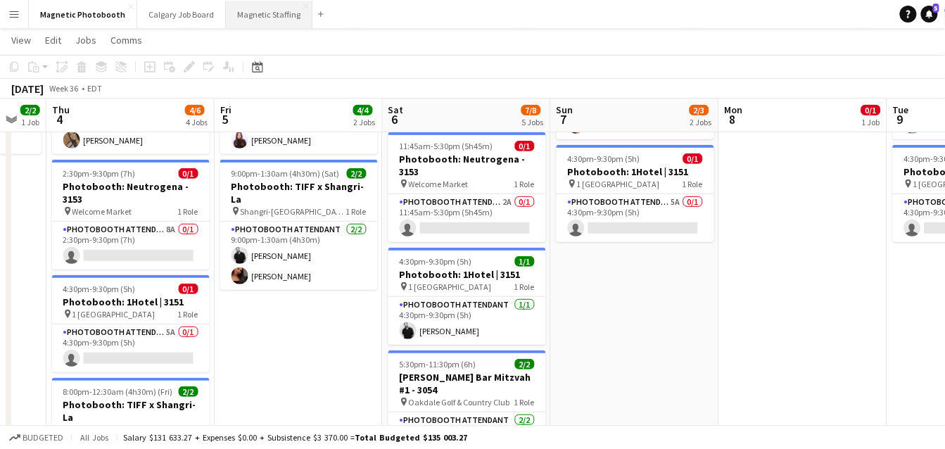
click at [243, 20] on button "Magnetic Staffing Close" at bounding box center [269, 14] width 87 height 27
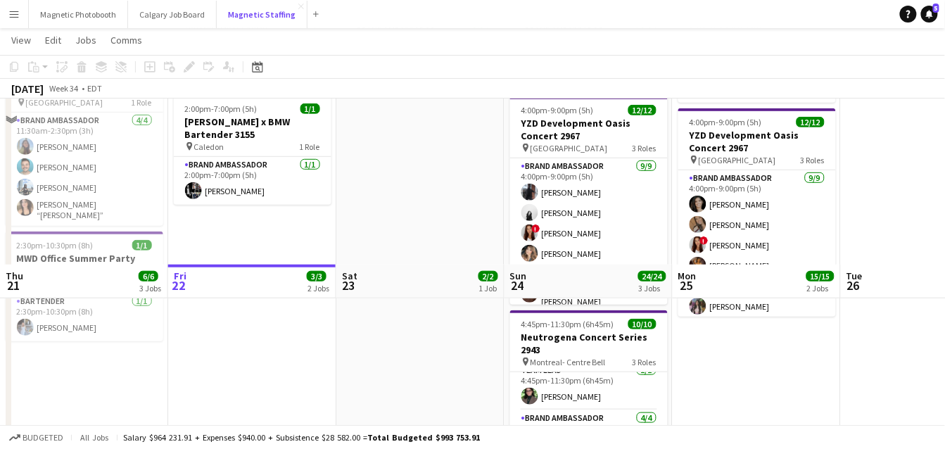
scroll to position [13, 0]
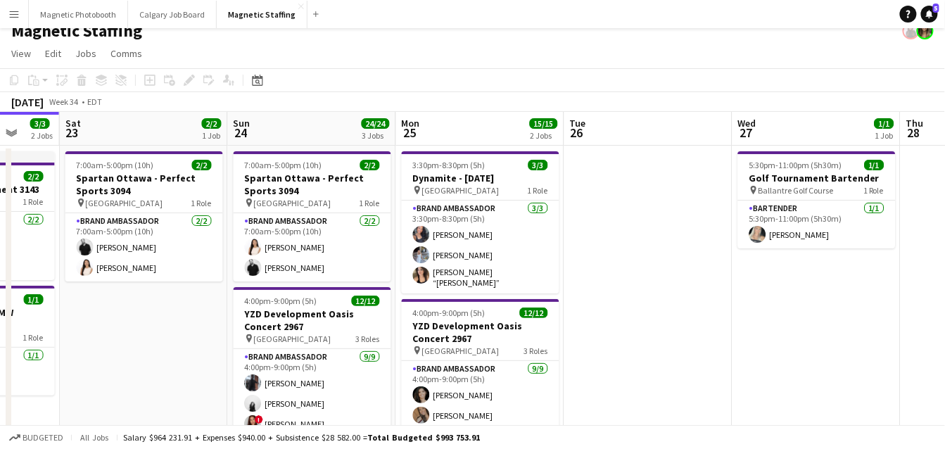
drag, startPoint x: 589, startPoint y: 282, endPoint x: -13, endPoint y: 317, distance: 603.2
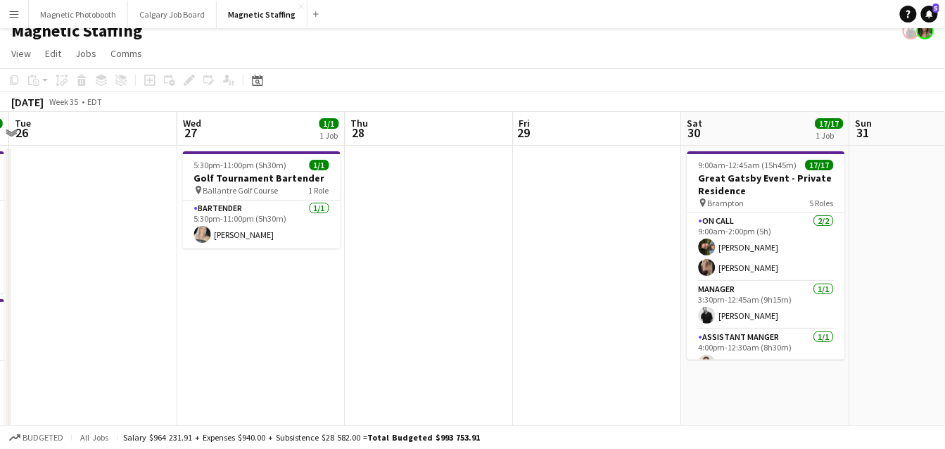
drag, startPoint x: 482, startPoint y: 293, endPoint x: 53, endPoint y: 312, distance: 429.5
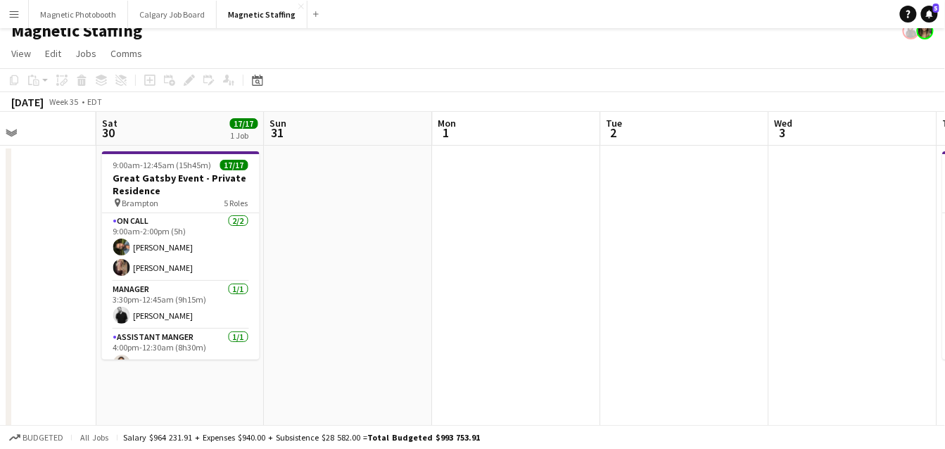
drag, startPoint x: 509, startPoint y: 247, endPoint x: 20, endPoint y: 302, distance: 492.1
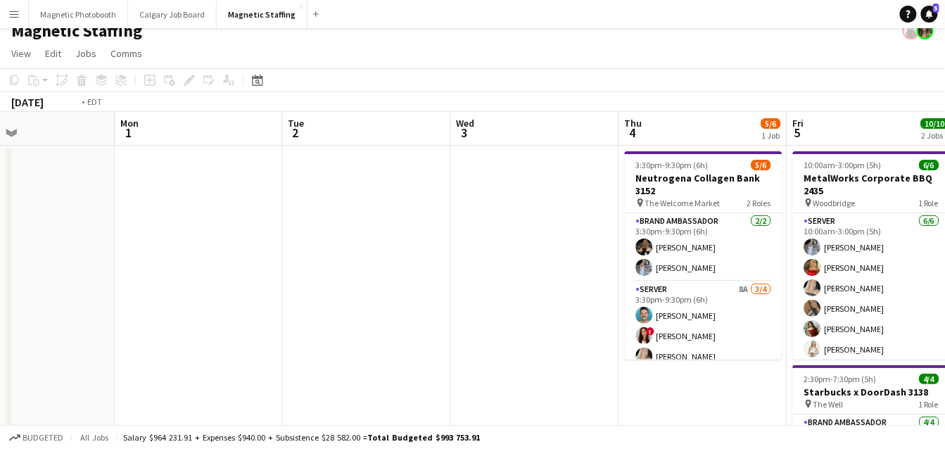
drag, startPoint x: 390, startPoint y: 311, endPoint x: -6, endPoint y: 317, distance: 395.4
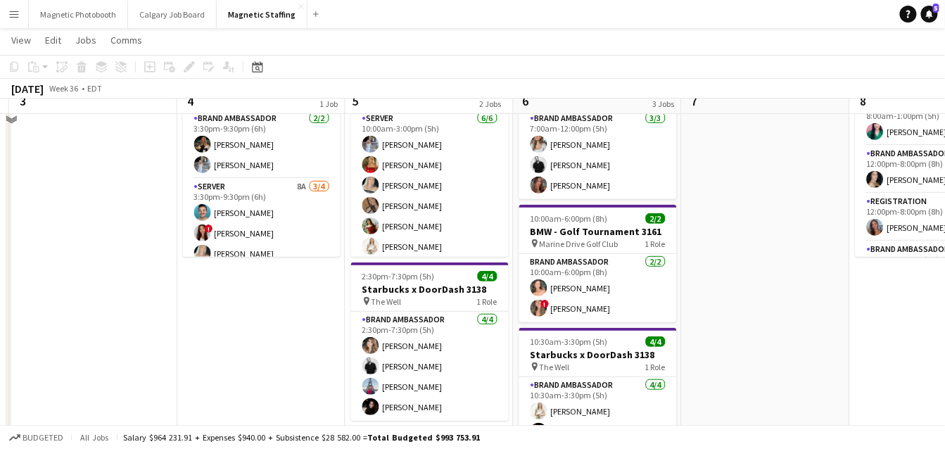
scroll to position [0, 0]
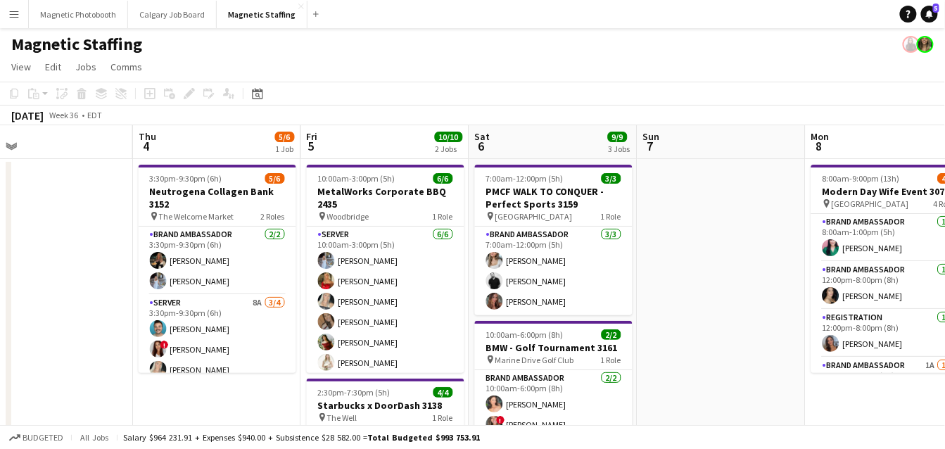
drag, startPoint x: 680, startPoint y: 291, endPoint x: 154, endPoint y: 296, distance: 525.5
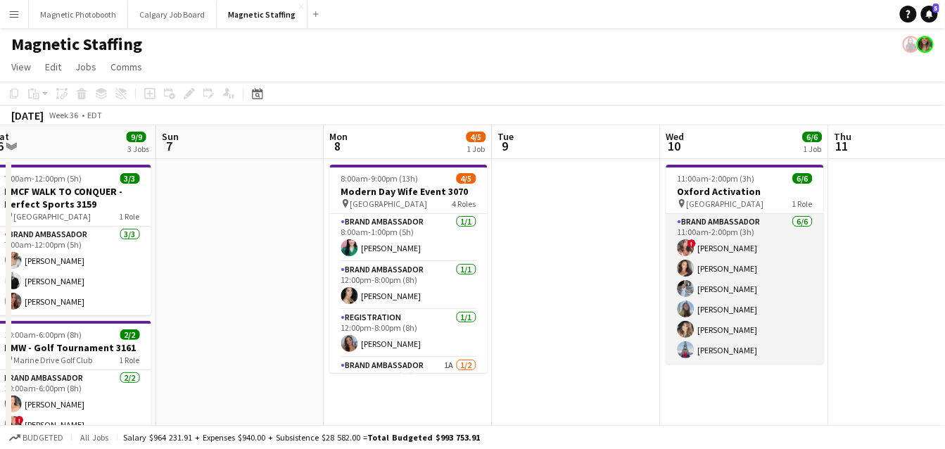
click at [749, 272] on app-card-role "Brand Ambassador [DATE] 11:00am-2:00pm (3h) ! [PERSON_NAME] [PERSON_NAME] [PERS…" at bounding box center [745, 289] width 158 height 150
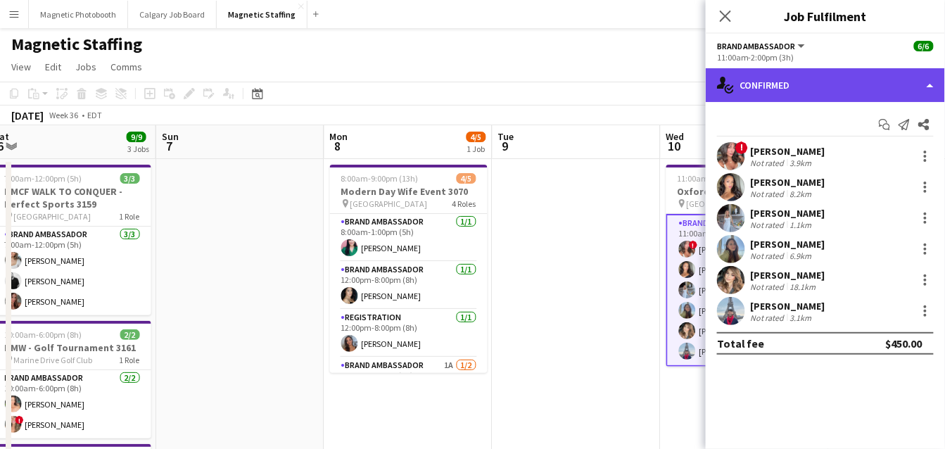
click at [801, 81] on div "single-neutral-actions-check-2 Confirmed" at bounding box center [825, 85] width 239 height 34
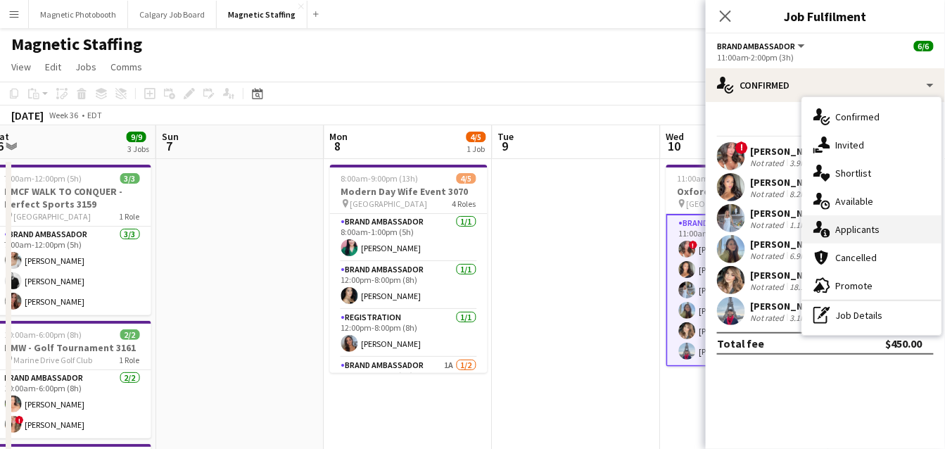
click at [827, 230] on icon at bounding box center [825, 233] width 9 height 9
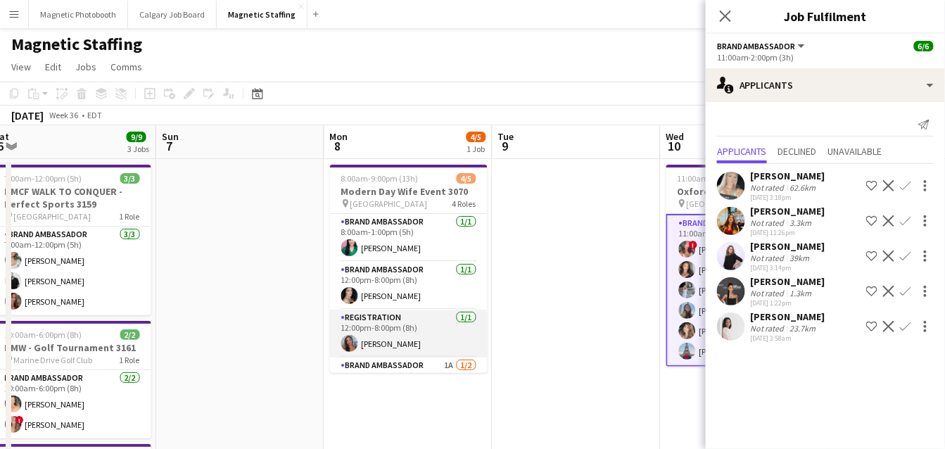
scroll to position [53, 0]
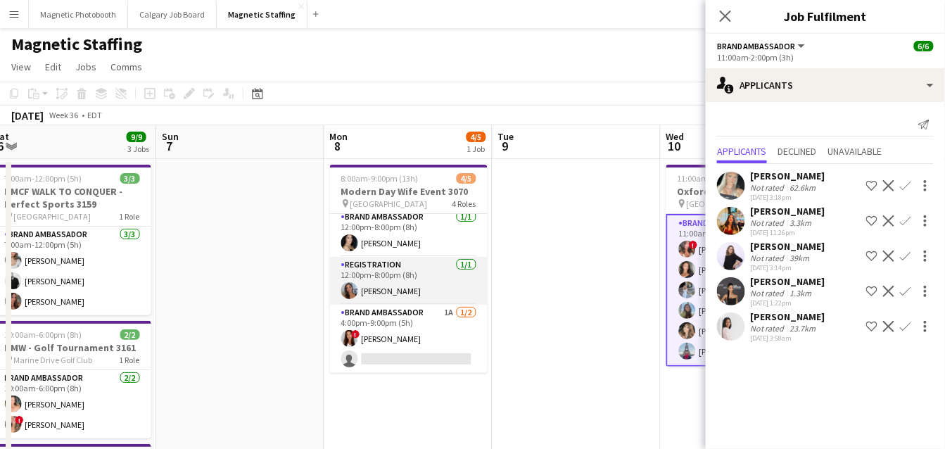
click at [385, 333] on app-card-role "Brand Ambassador 1A [DATE] 4:00pm-9:00pm (5h) ! [PERSON_NAME] single-neutral-ac…" at bounding box center [409, 339] width 158 height 68
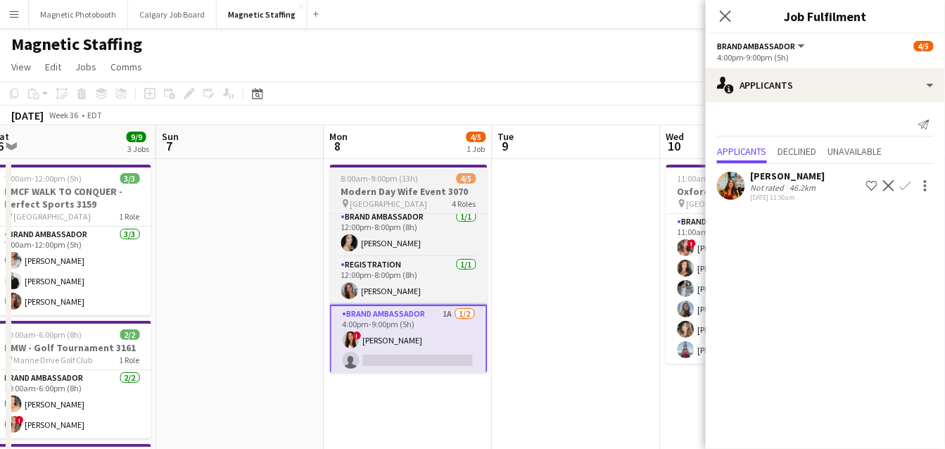
click at [381, 190] on h3 "Modern Day Wife Event 3070" at bounding box center [409, 191] width 158 height 13
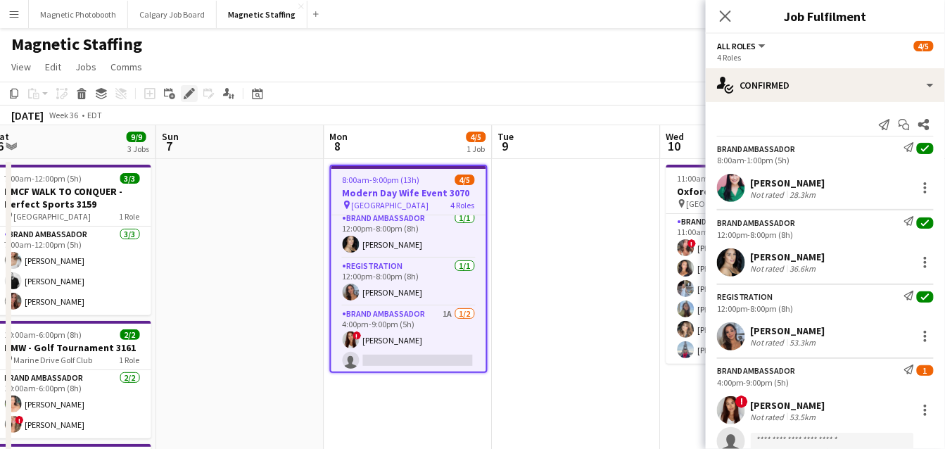
click at [190, 94] on icon at bounding box center [189, 94] width 8 height 8
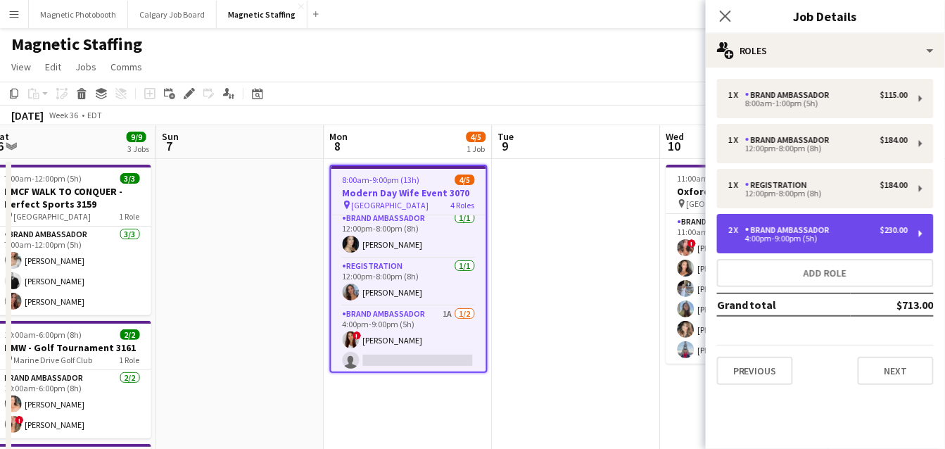
click at [770, 235] on div "4:00pm-9:00pm (5h)" at bounding box center [817, 238] width 179 height 7
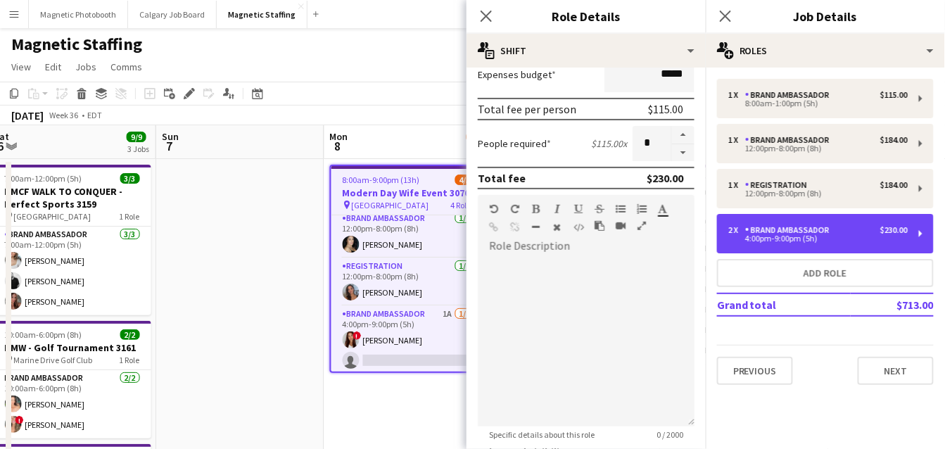
scroll to position [502, 0]
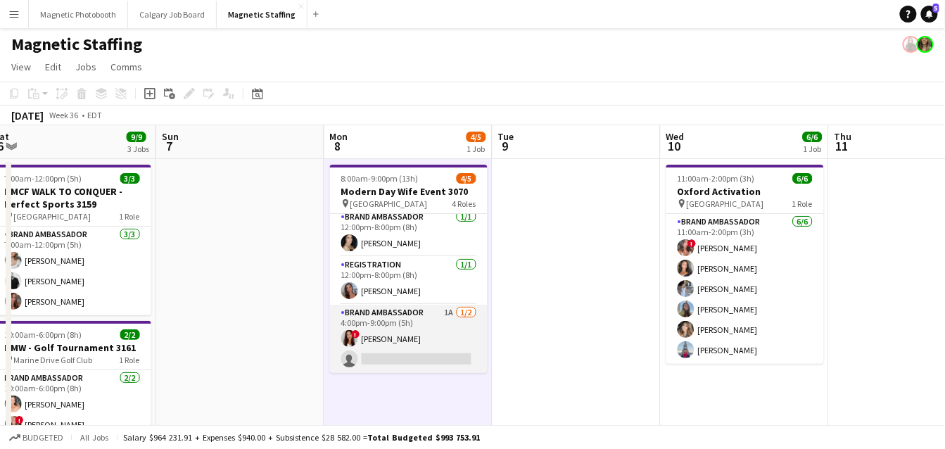
click at [432, 357] on app-card-role "Brand Ambassador 1A [DATE] 4:00pm-9:00pm (5h) ! [PERSON_NAME] single-neutral-ac…" at bounding box center [409, 339] width 158 height 68
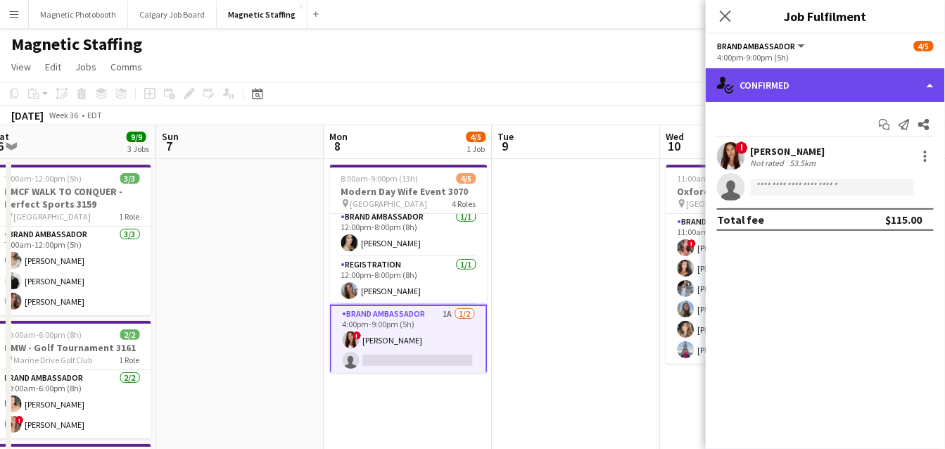
click at [797, 75] on div "single-neutral-actions-check-2 Confirmed" at bounding box center [825, 85] width 239 height 34
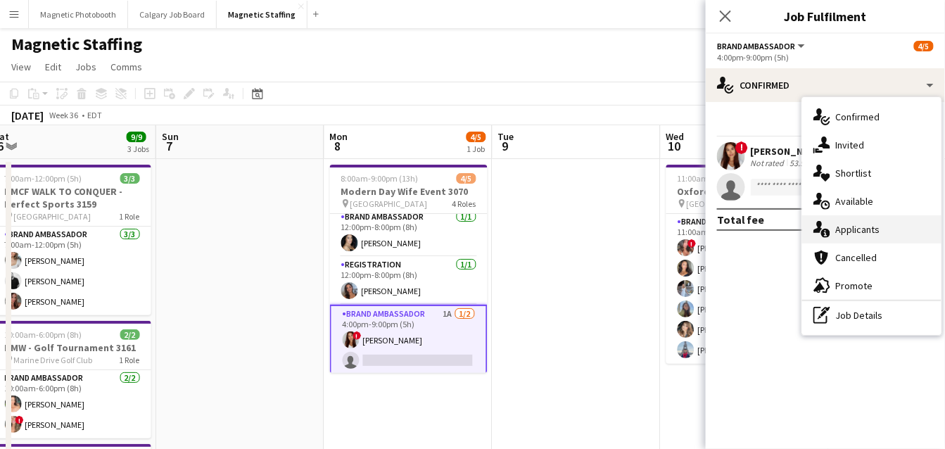
click at [815, 229] on icon "single-neutral-actions-information" at bounding box center [821, 229] width 17 height 17
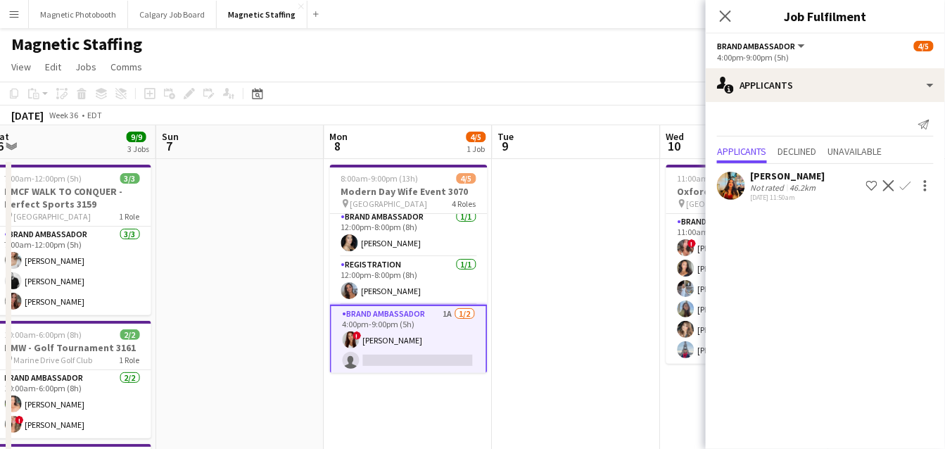
click at [376, 333] on app-card-role "Brand Ambassador 1A [DATE] 4:00pm-9:00pm (5h) ! [PERSON_NAME] single-neutral-ac…" at bounding box center [409, 340] width 158 height 71
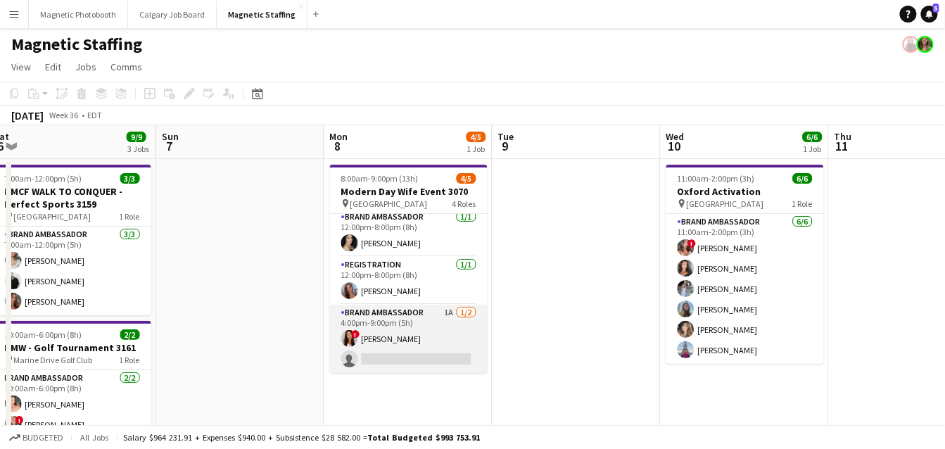
click at [376, 333] on app-card-role "Brand Ambassador 1A [DATE] 4:00pm-9:00pm (5h) ! [PERSON_NAME] single-neutral-ac…" at bounding box center [409, 339] width 158 height 68
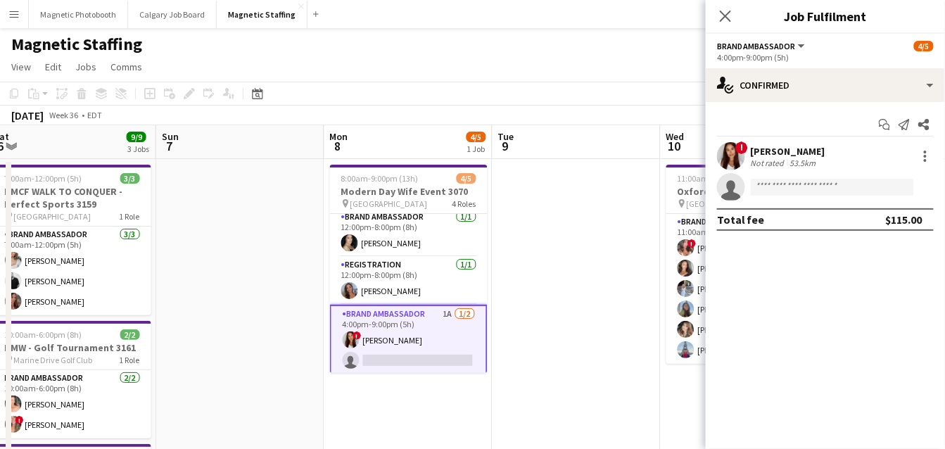
click at [729, 154] on app-user-avatar at bounding box center [731, 156] width 28 height 28
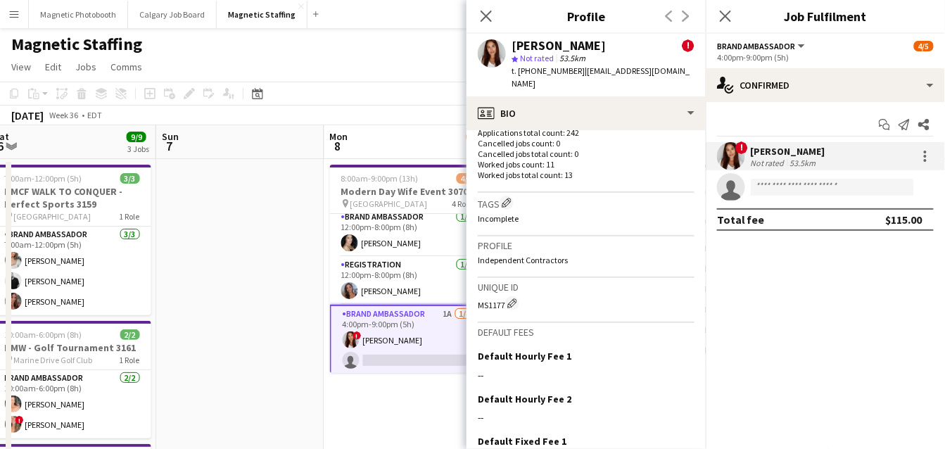
scroll to position [644, 0]
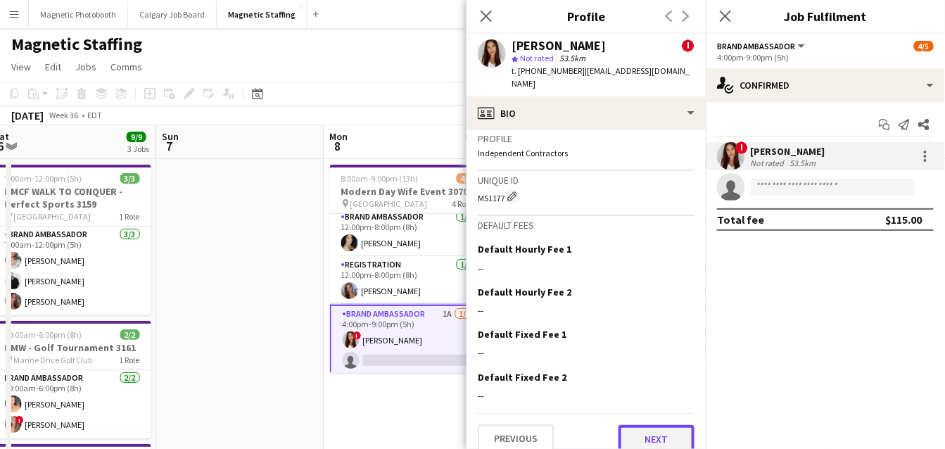
click at [644, 425] on button "Next" at bounding box center [656, 439] width 76 height 28
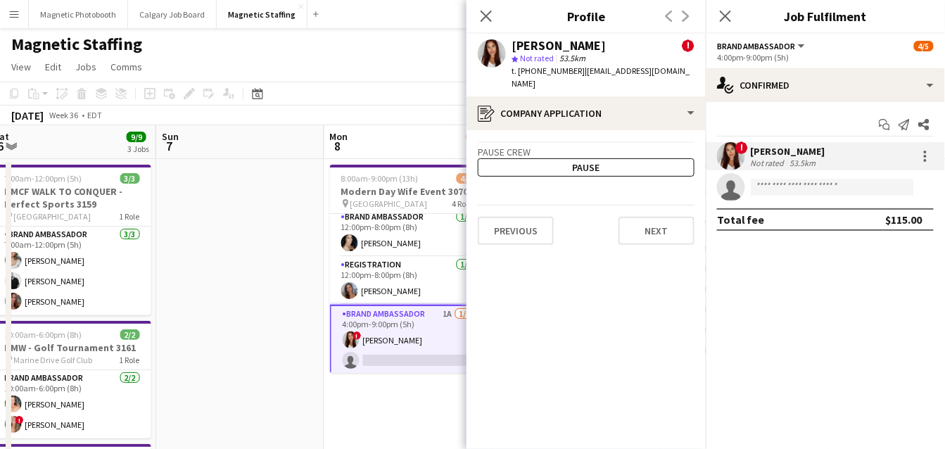
click at [537, 232] on app-crew-profile-application "Pause crew Pause Previous Next" at bounding box center [585, 289] width 239 height 319
click at [538, 217] on button "Previous" at bounding box center [516, 231] width 76 height 28
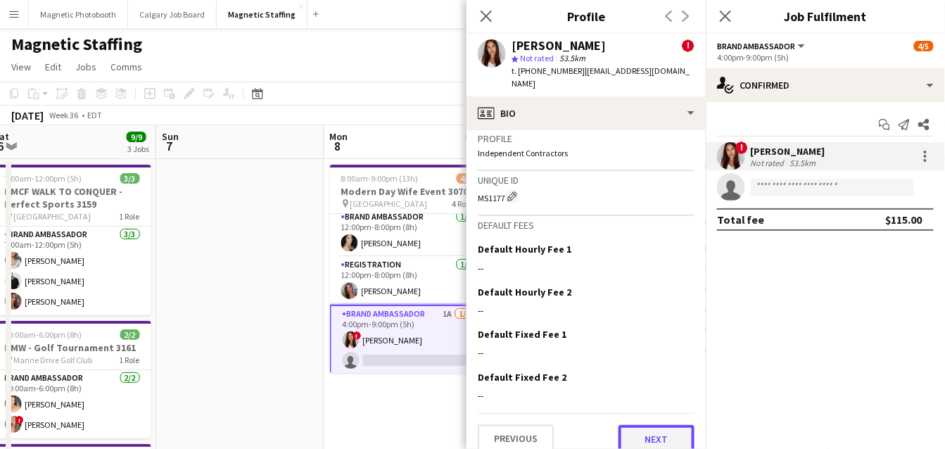
click at [658, 425] on button "Next" at bounding box center [656, 439] width 76 height 28
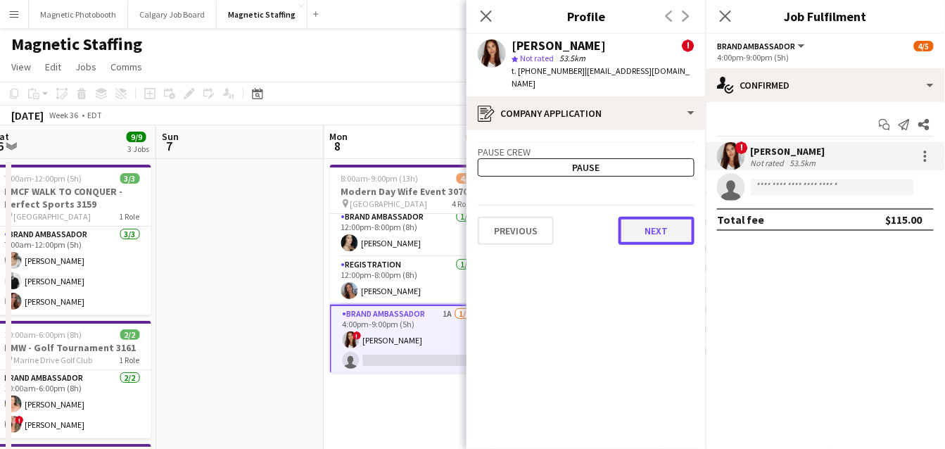
click at [670, 217] on button "Next" at bounding box center [656, 231] width 76 height 28
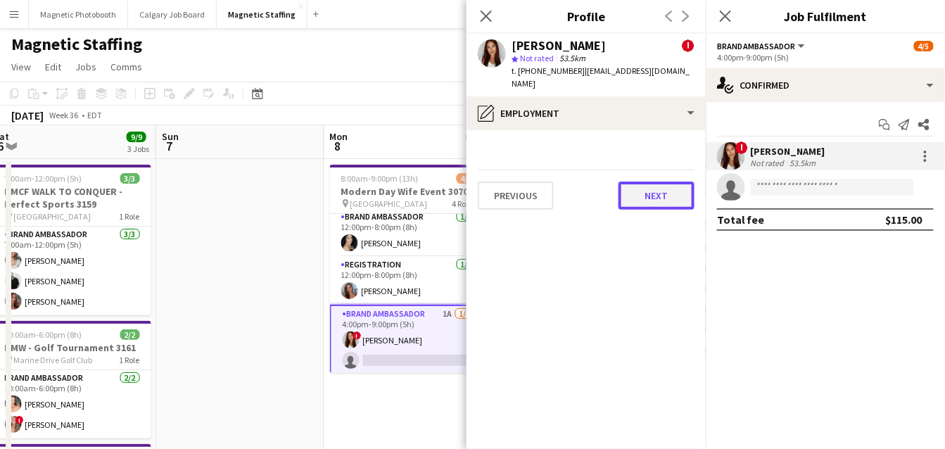
click at [670, 181] on button "Next" at bounding box center [656, 195] width 76 height 28
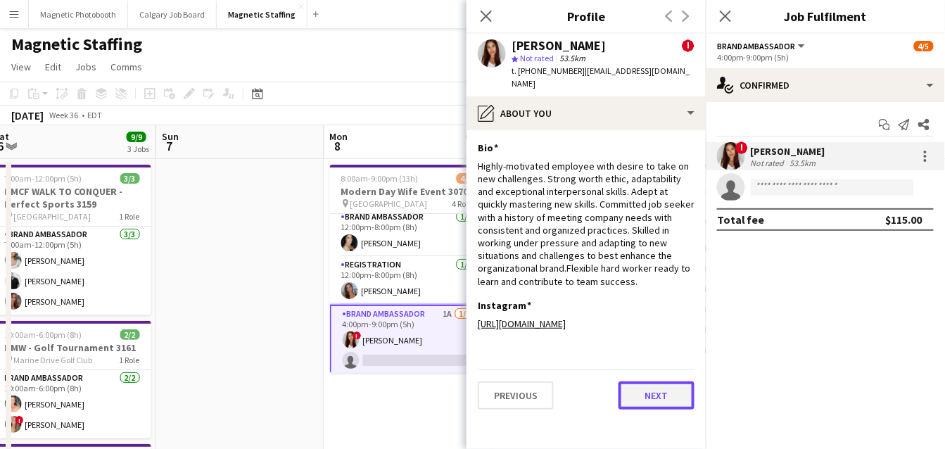
click at [652, 382] on button "Next" at bounding box center [656, 395] width 76 height 28
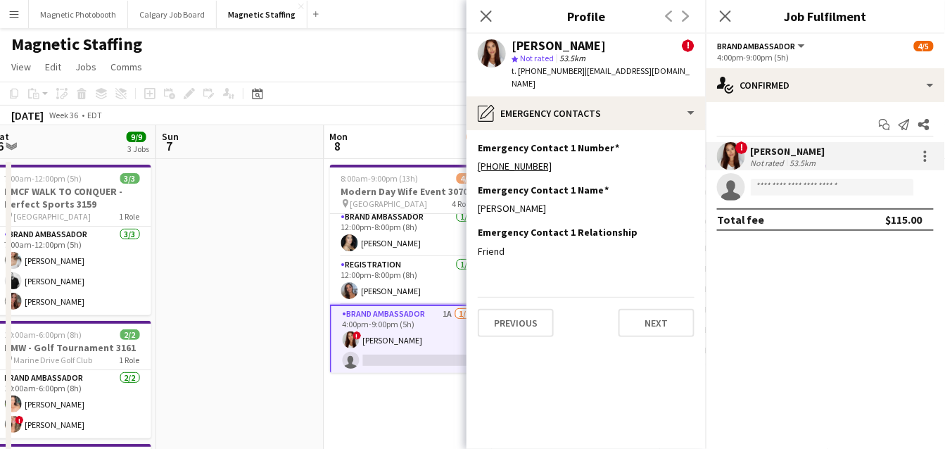
click at [647, 297] on div "Previous Next" at bounding box center [586, 317] width 217 height 40
click at [646, 314] on button "Next" at bounding box center [656, 323] width 76 height 28
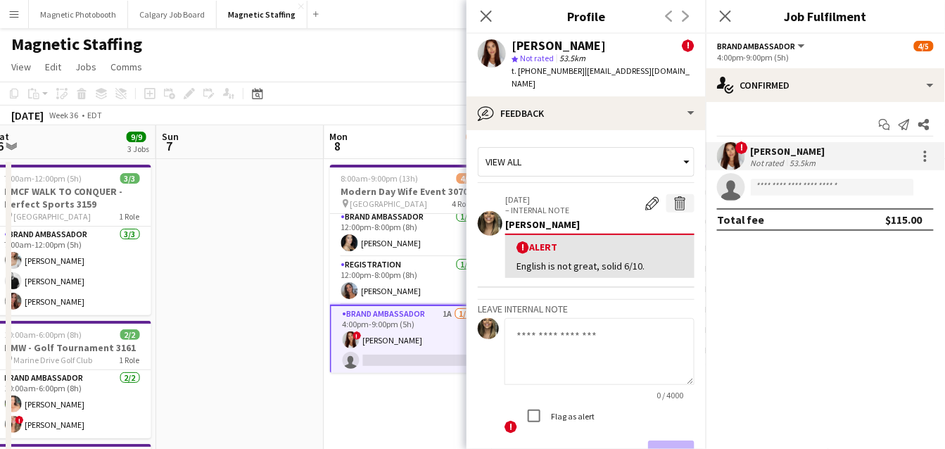
click at [682, 196] on app-icon "Delete alert" at bounding box center [680, 203] width 14 height 14
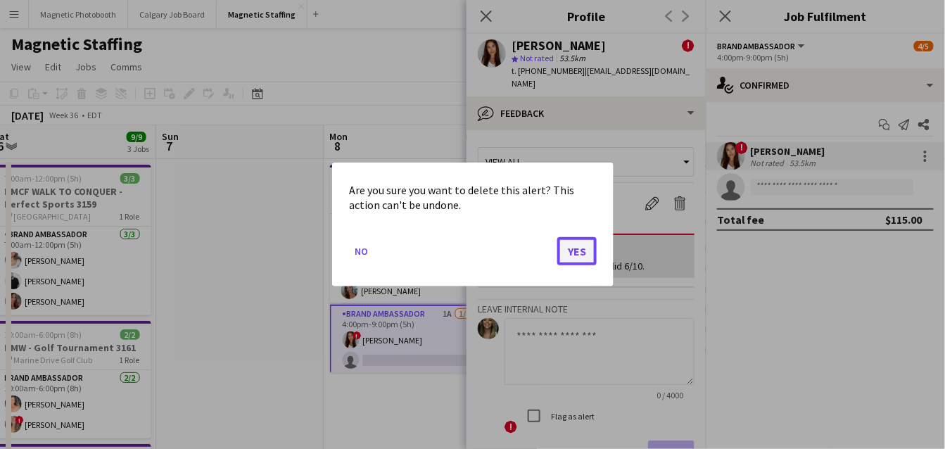
click at [583, 251] on button "Yes" at bounding box center [576, 251] width 39 height 28
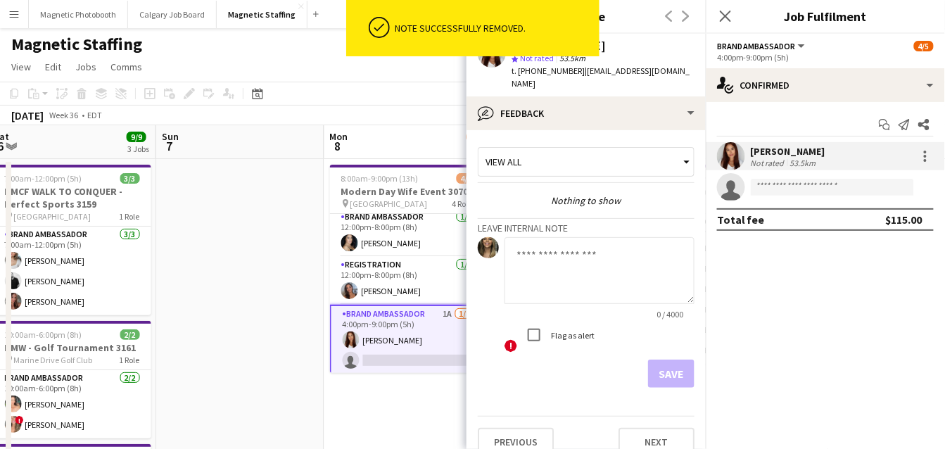
click at [561, 260] on textarea at bounding box center [599, 270] width 190 height 67
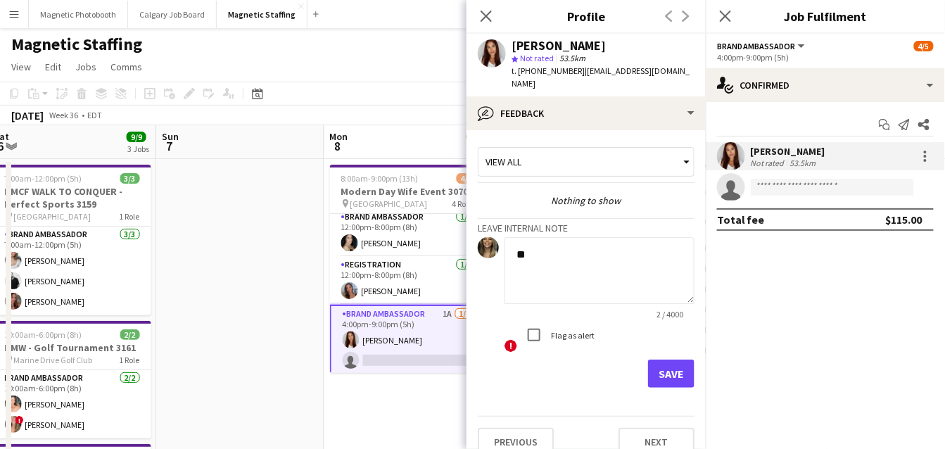
type textarea "*"
type textarea "**********"
click at [658, 360] on button "Save" at bounding box center [671, 373] width 46 height 28
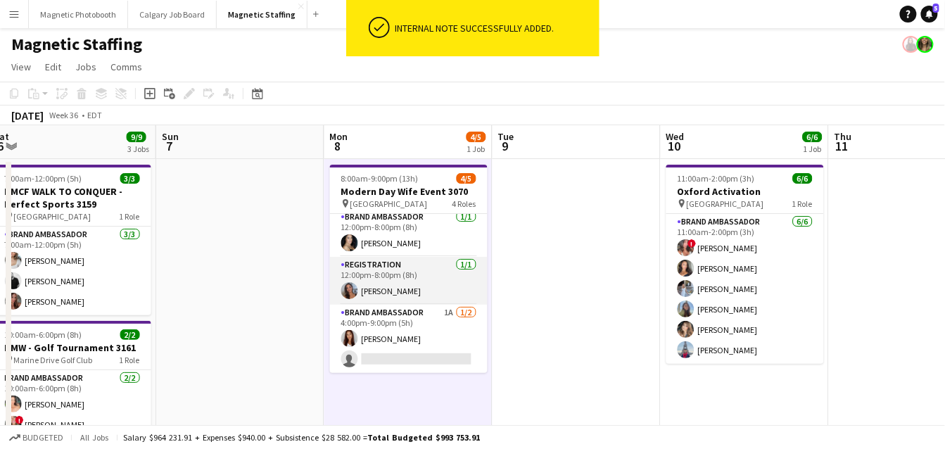
click at [443, 290] on app-card-role "Registration [DATE] 12:00pm-8:00pm (8h) [PERSON_NAME]" at bounding box center [409, 281] width 158 height 48
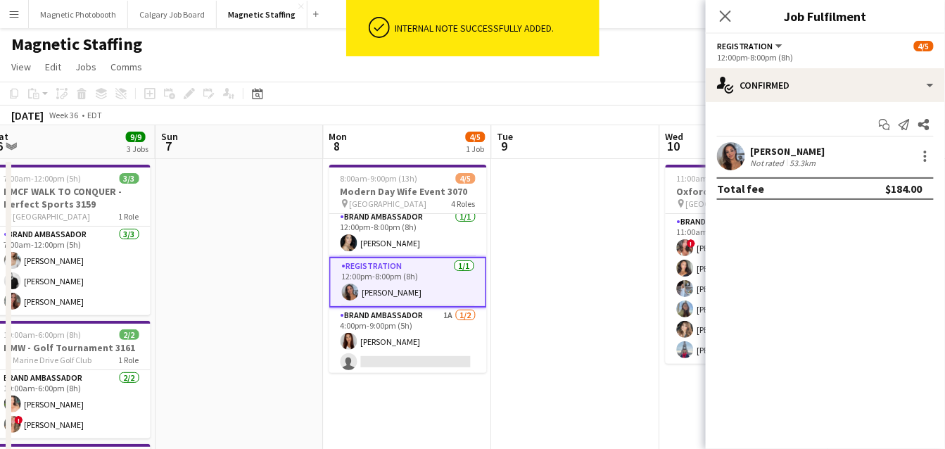
click at [737, 158] on app-user-avatar at bounding box center [731, 156] width 28 height 28
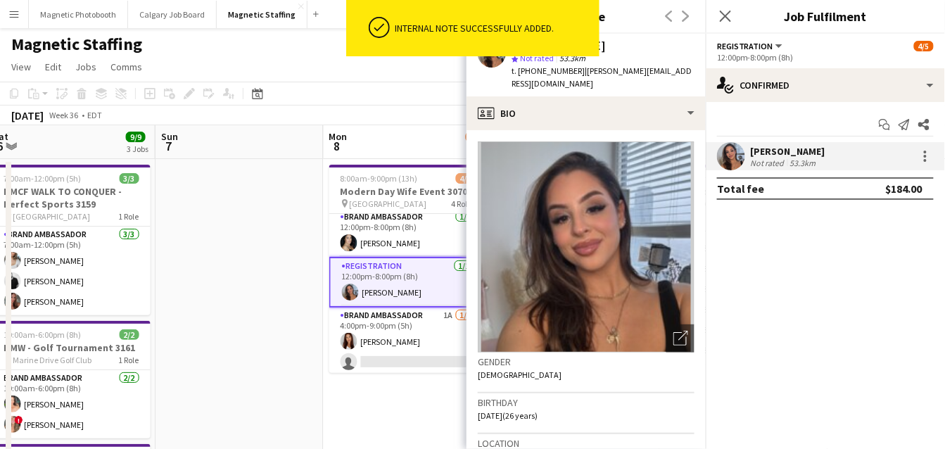
scroll to position [507, 0]
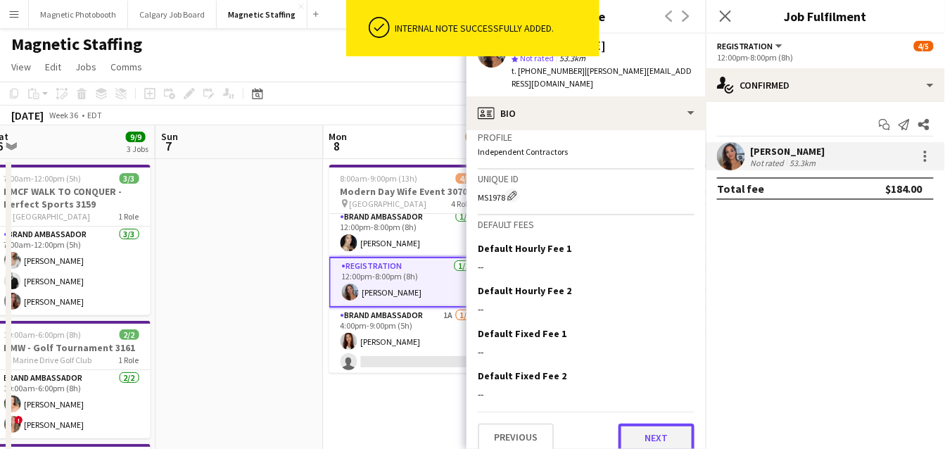
click at [646, 426] on button "Next" at bounding box center [656, 437] width 76 height 28
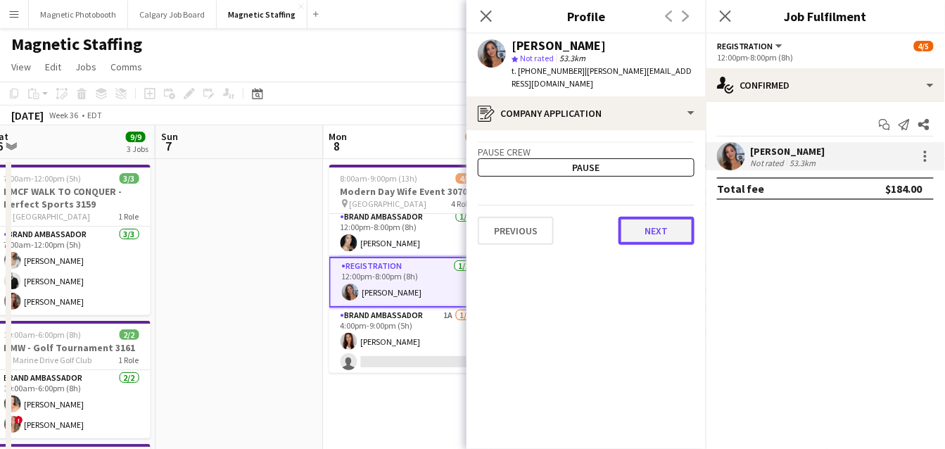
click at [659, 217] on button "Next" at bounding box center [656, 231] width 76 height 28
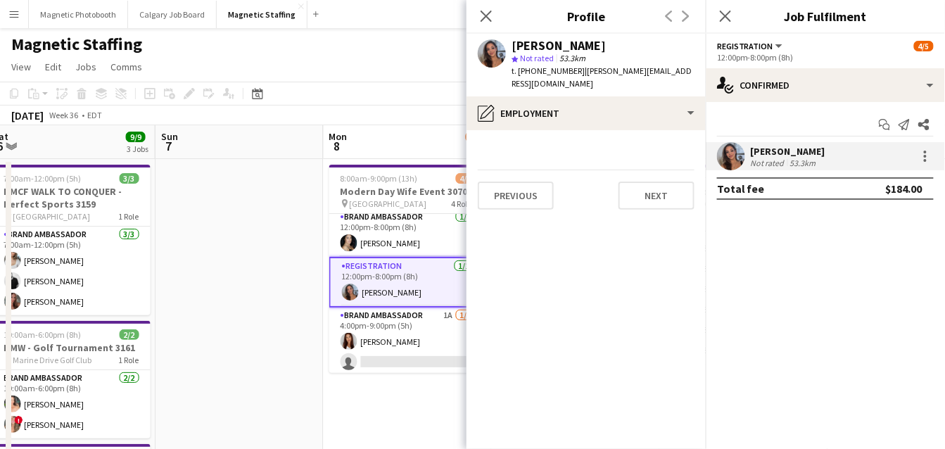
click at [647, 196] on app-section-data-types "Previous Next" at bounding box center [585, 289] width 239 height 319
click at [650, 185] on button "Next" at bounding box center [656, 195] width 76 height 28
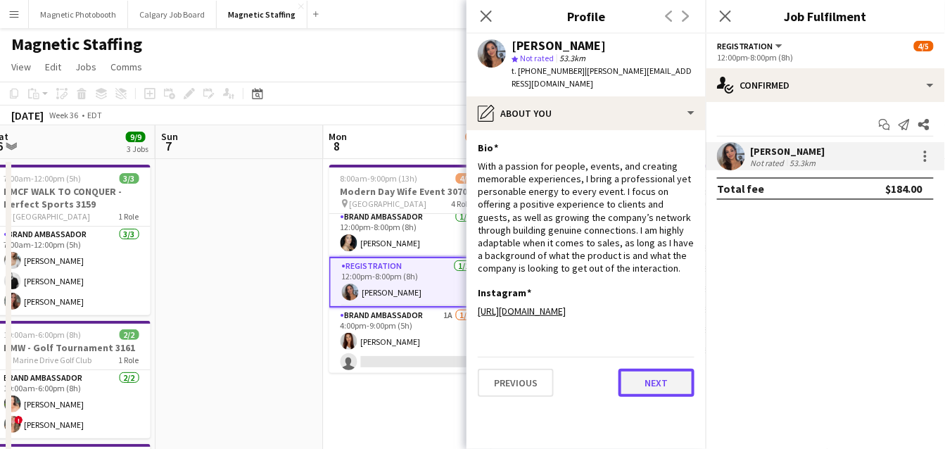
click at [649, 383] on button "Next" at bounding box center [656, 383] width 76 height 28
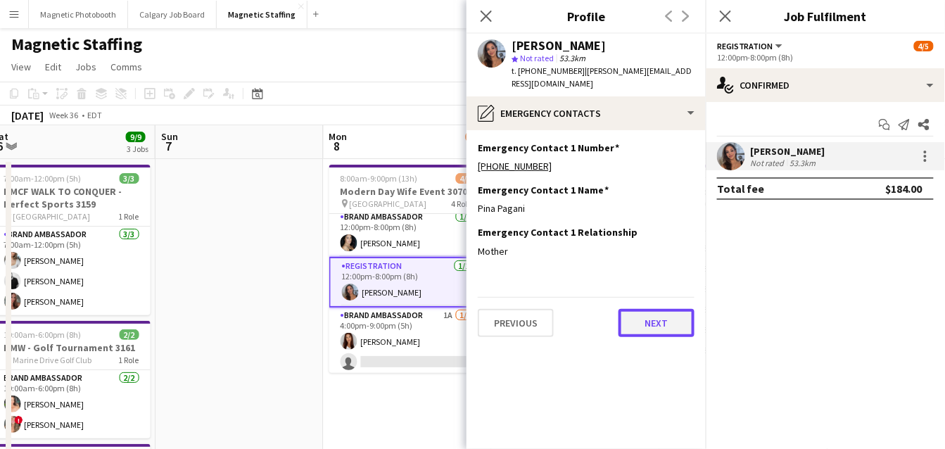
click at [652, 309] on button "Next" at bounding box center [656, 323] width 76 height 28
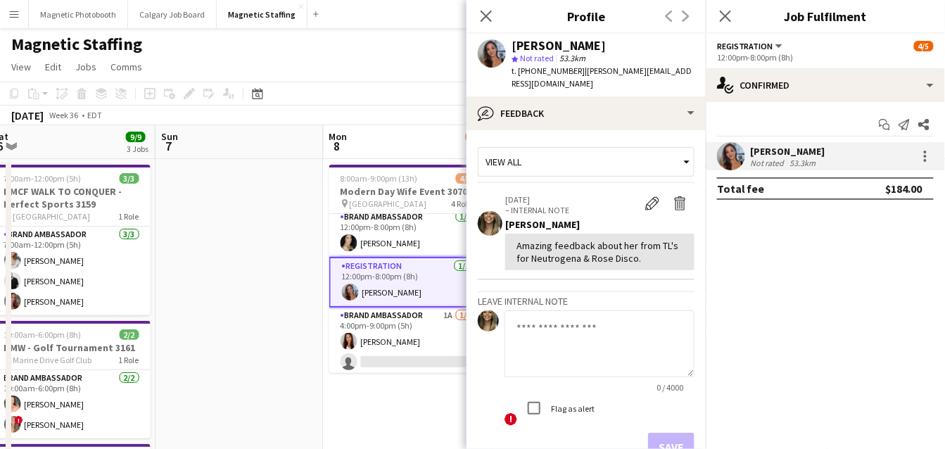
click at [609, 321] on textarea at bounding box center [599, 343] width 190 height 67
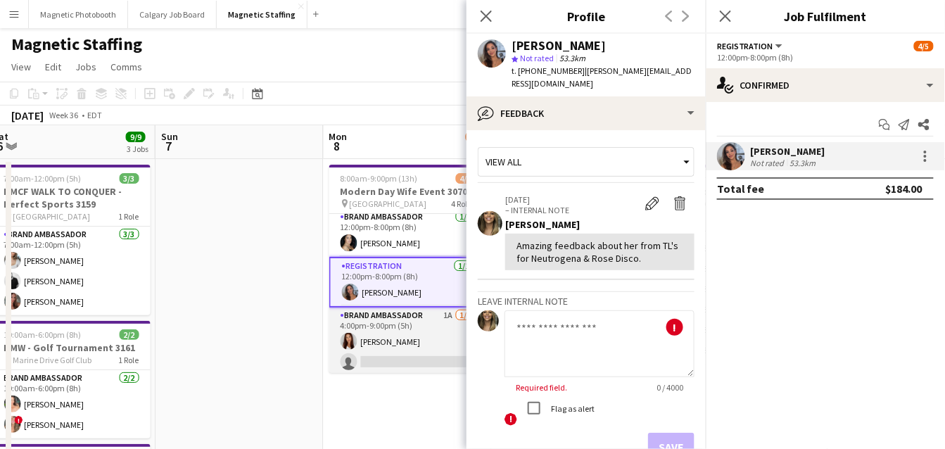
click at [414, 354] on app-card-role "Brand Ambassador 1A [DATE] 4:00pm-9:00pm (5h) [PERSON_NAME] single-neutral-acti…" at bounding box center [408, 341] width 158 height 68
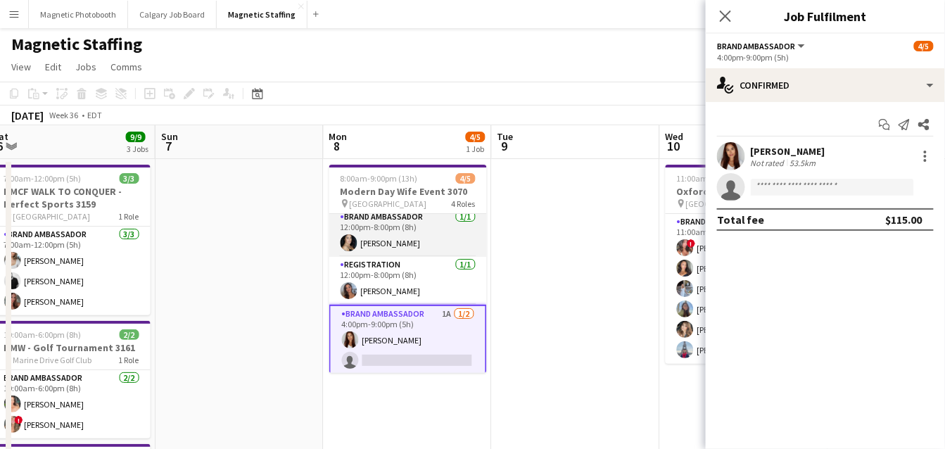
click at [414, 241] on app-card-role "Brand Ambassador [DATE] 12:00pm-8:00pm (8h) [PERSON_NAME]" at bounding box center [408, 233] width 158 height 48
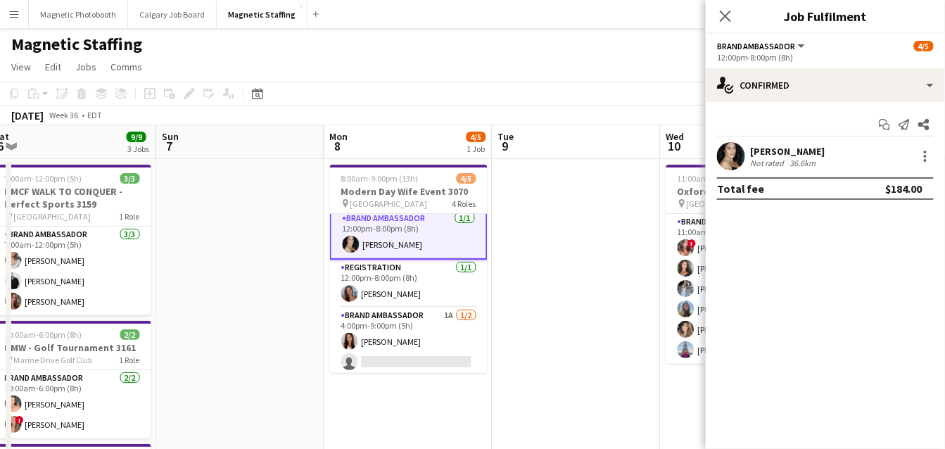
scroll to position [53, 0]
click at [733, 157] on app-user-avatar at bounding box center [731, 156] width 28 height 28
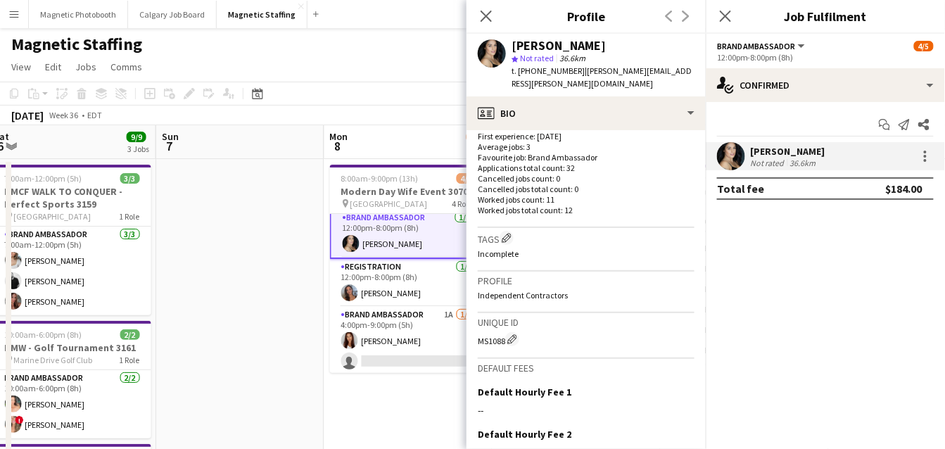
scroll to position [507, 0]
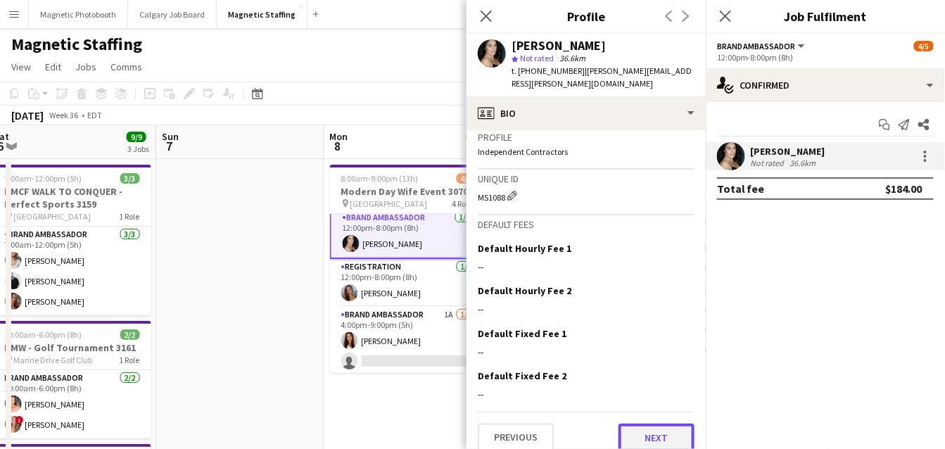
click at [649, 433] on button "Next" at bounding box center [656, 437] width 76 height 28
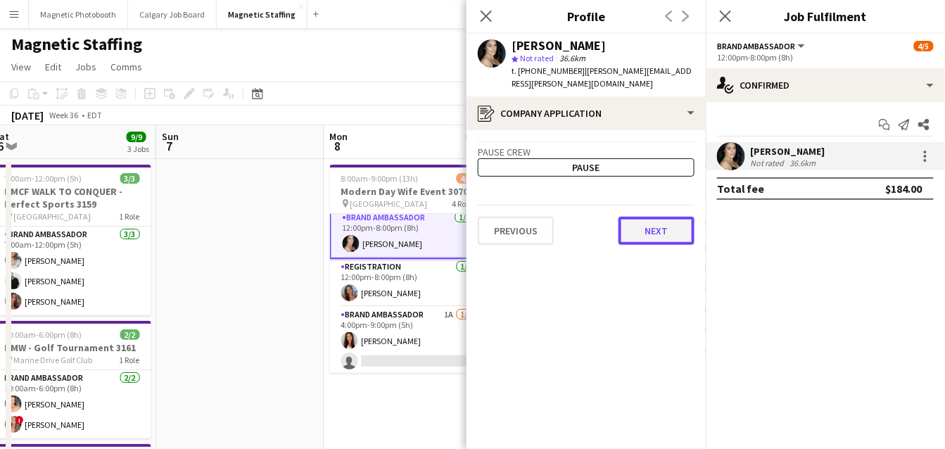
click at [658, 220] on button "Next" at bounding box center [656, 231] width 76 height 28
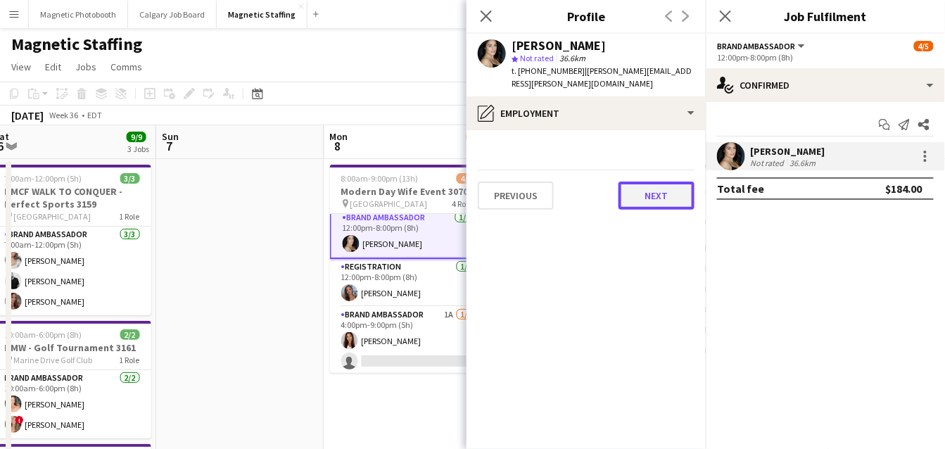
click at [669, 181] on button "Next" at bounding box center [656, 195] width 76 height 28
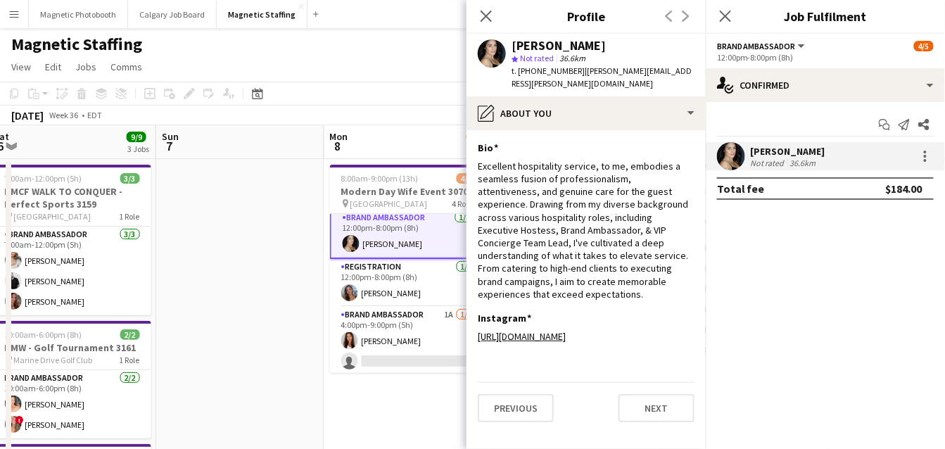
click at [649, 418] on app-section-data-types "Bio Edit this field Excellent hospitality service, to me, embodies a seamless f…" at bounding box center [585, 289] width 239 height 319
click at [651, 394] on button "Next" at bounding box center [656, 408] width 76 height 28
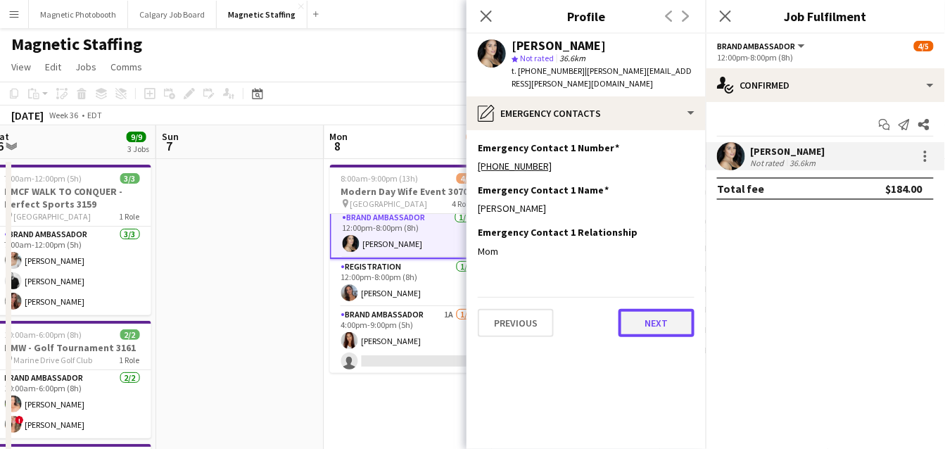
click at [654, 309] on button "Next" at bounding box center [656, 323] width 76 height 28
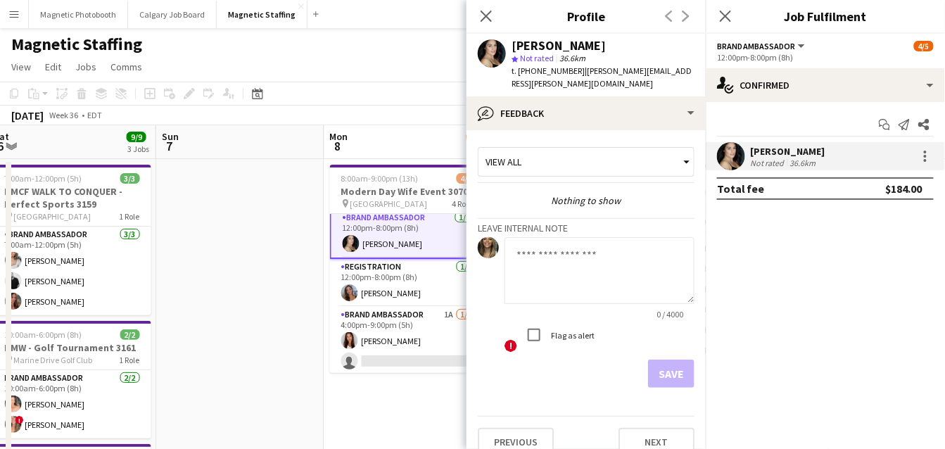
click at [616, 257] on textarea at bounding box center [599, 270] width 190 height 67
click at [656, 237] on textarea "**********" at bounding box center [599, 270] width 190 height 67
type textarea "**********"
click at [661, 373] on button "Save" at bounding box center [671, 373] width 46 height 28
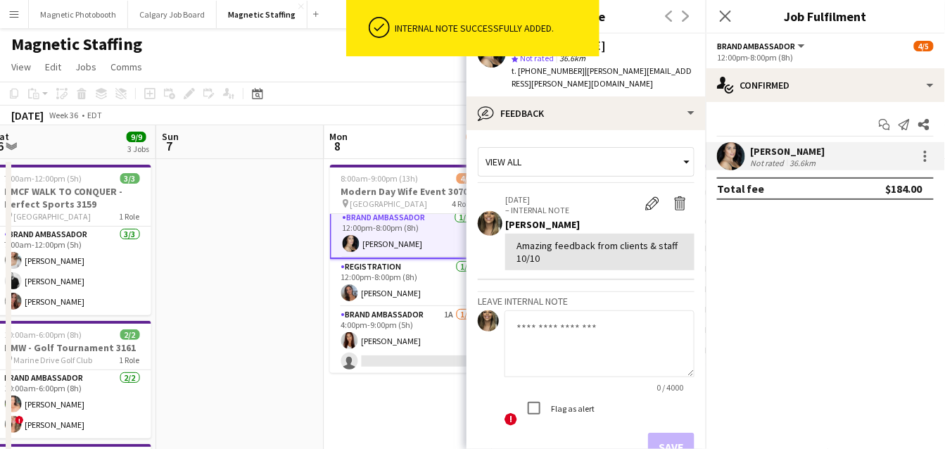
click at [416, 240] on app-card-role "Brand Ambassador [DATE] 12:00pm-8:00pm (8h) [PERSON_NAME]" at bounding box center [409, 233] width 158 height 51
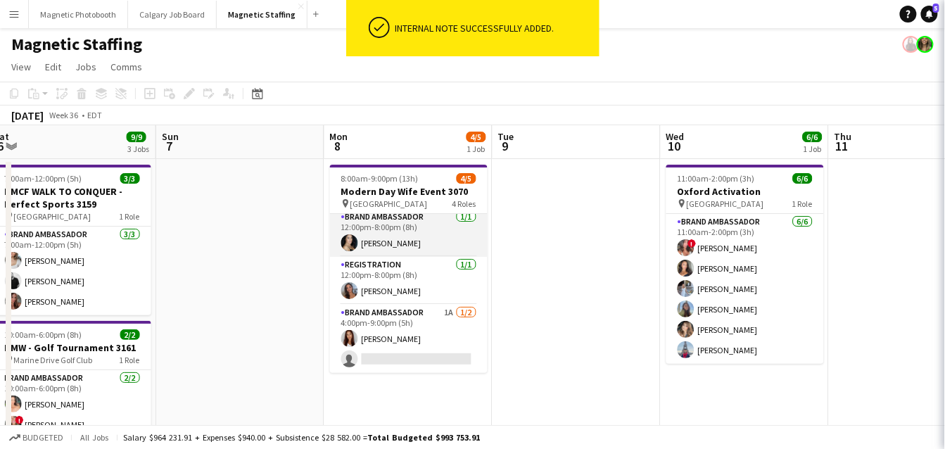
scroll to position [0, 0]
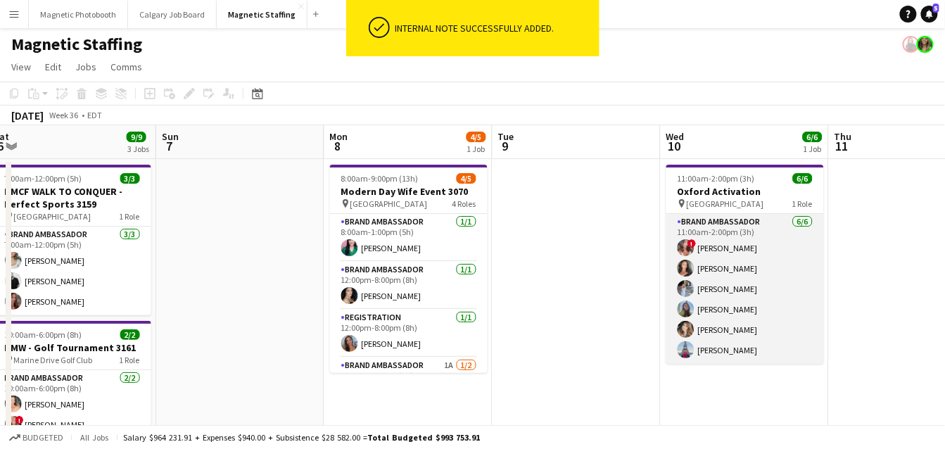
click at [725, 294] on app-card-role "Brand Ambassador [DATE] 11:00am-2:00pm (3h) ! [PERSON_NAME] [PERSON_NAME] [PERS…" at bounding box center [745, 289] width 158 height 150
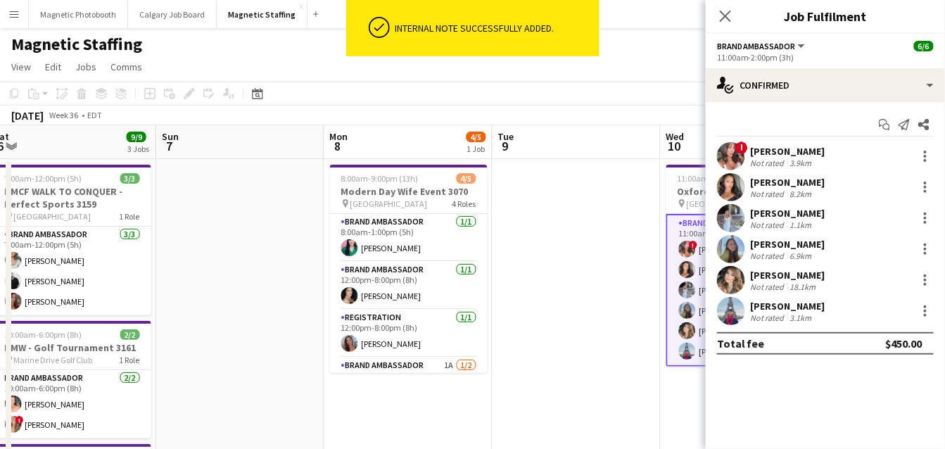
click at [729, 141] on div "Start chat Send notification Share ! [PERSON_NAME] Not rated 3.9km [PERSON_NAME…" at bounding box center [825, 234] width 239 height 264
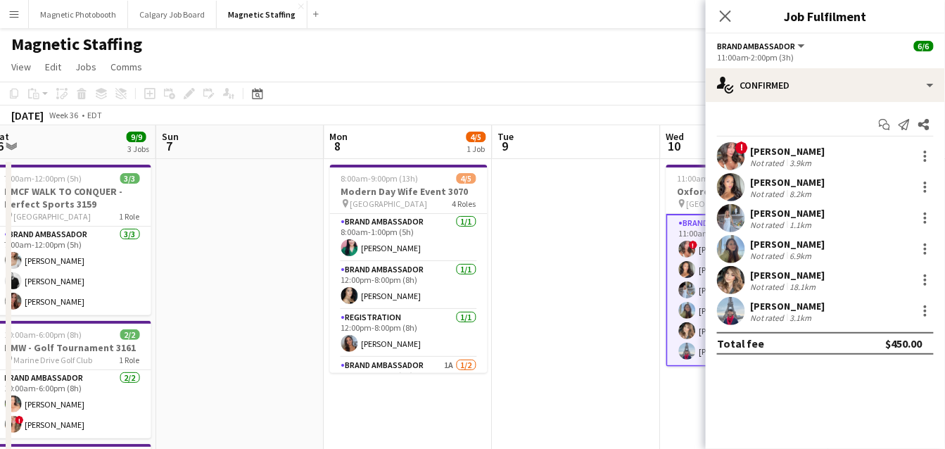
click at [722, 164] on app-user-avatar at bounding box center [731, 156] width 28 height 28
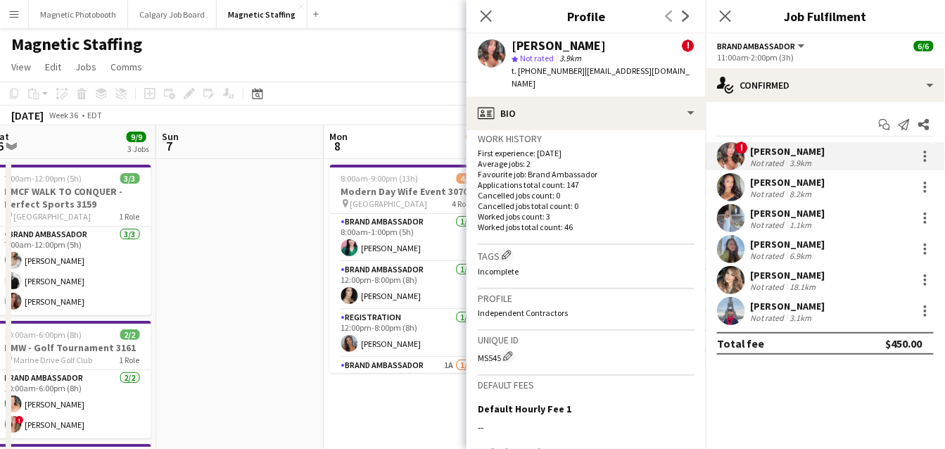
scroll to position [696, 0]
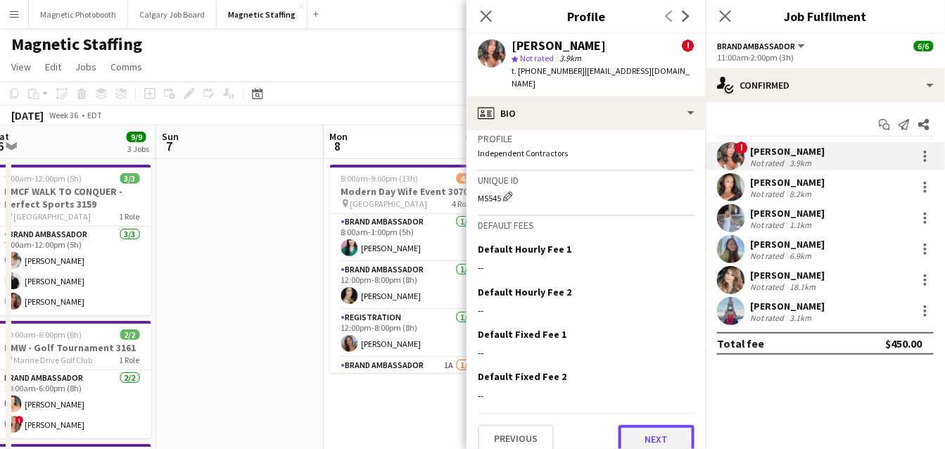
click at [644, 425] on button "Next" at bounding box center [656, 439] width 76 height 28
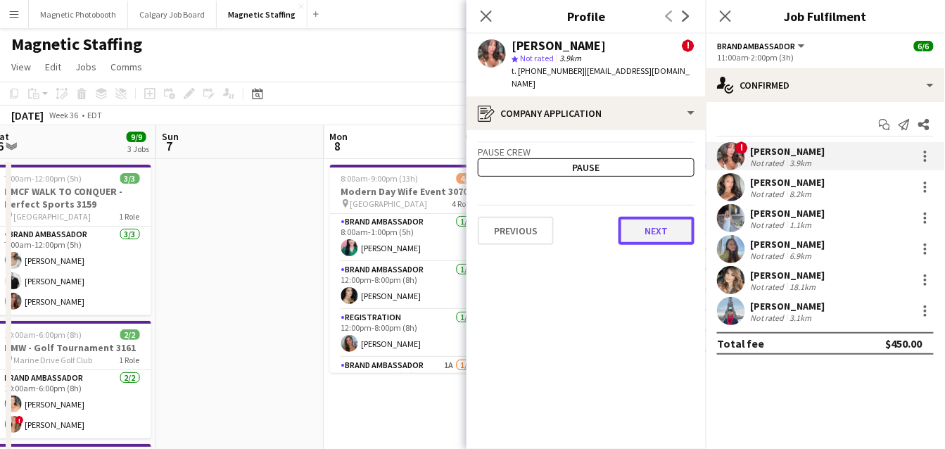
click at [656, 219] on button "Next" at bounding box center [656, 231] width 76 height 28
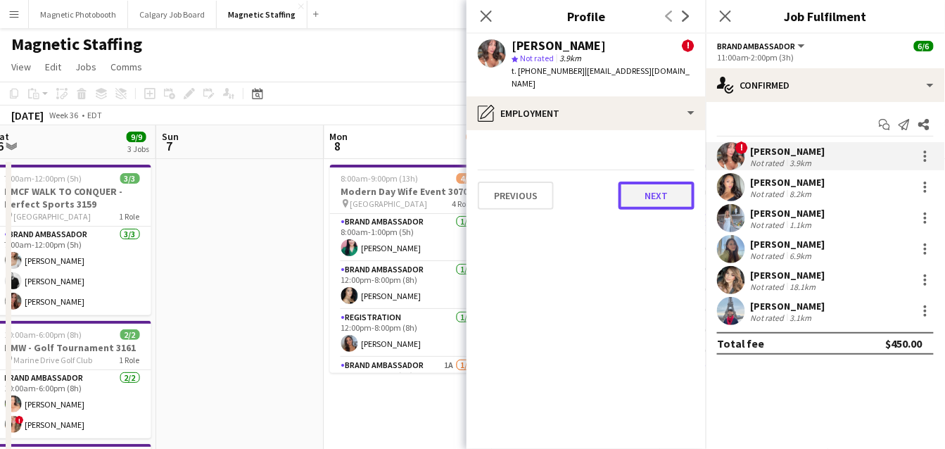
click at [658, 181] on button "Next" at bounding box center [656, 195] width 76 height 28
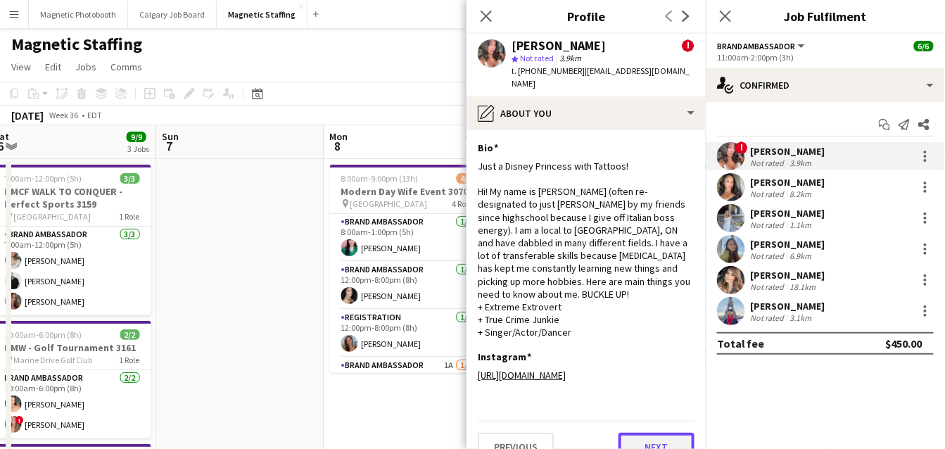
click at [645, 433] on button "Next" at bounding box center [656, 447] width 76 height 28
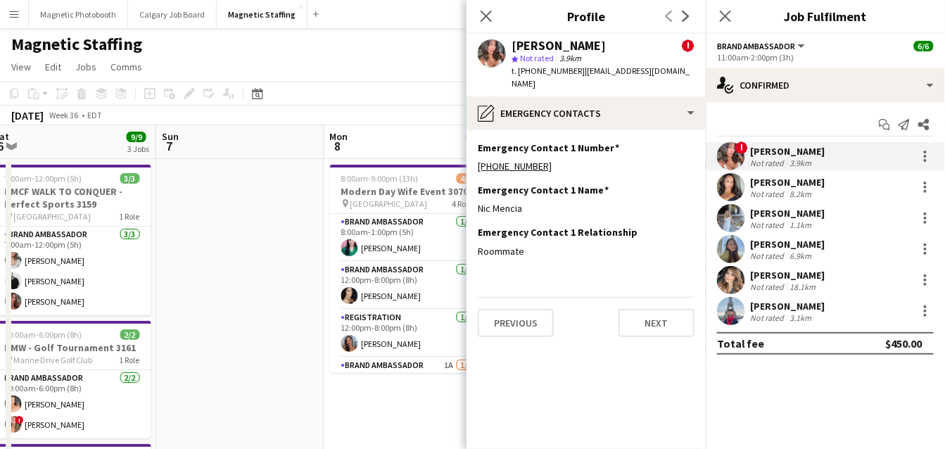
click at [649, 297] on div "Previous Next" at bounding box center [586, 317] width 217 height 40
click at [648, 309] on button "Next" at bounding box center [656, 323] width 76 height 28
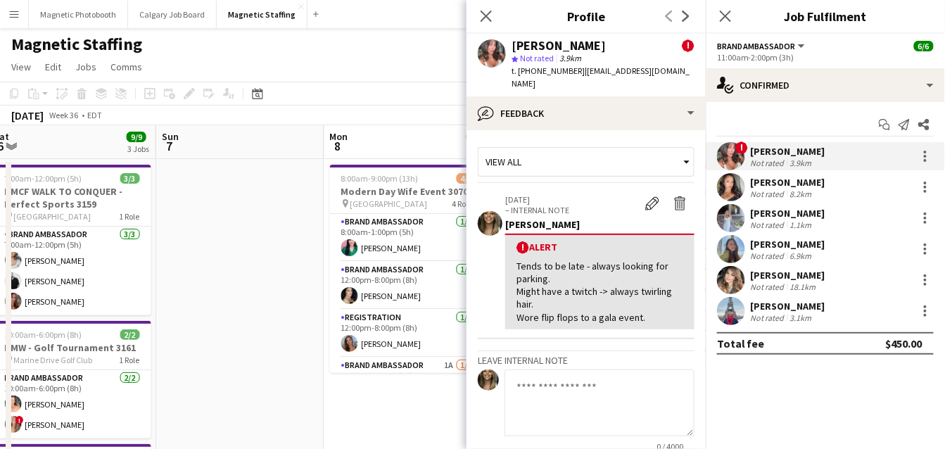
click at [738, 205] on div at bounding box center [731, 218] width 28 height 28
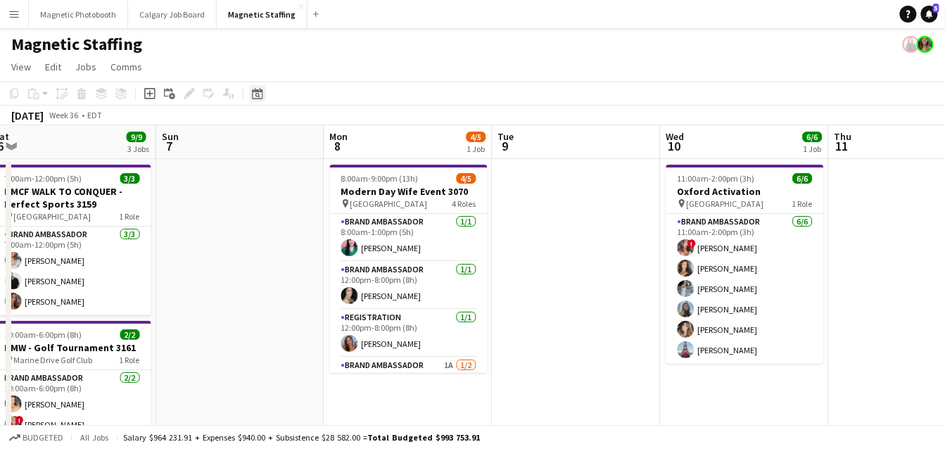
click at [262, 95] on div "Date picker" at bounding box center [257, 93] width 17 height 17
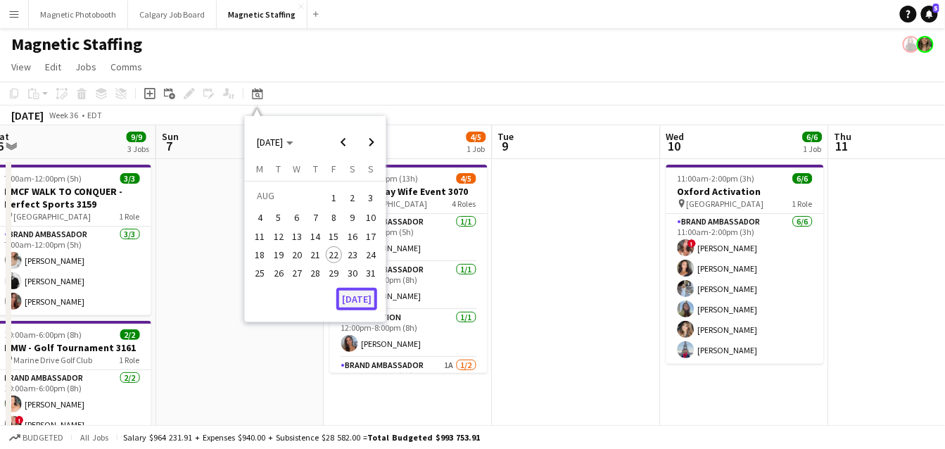
click at [362, 300] on button "[DATE]" at bounding box center [356, 299] width 41 height 23
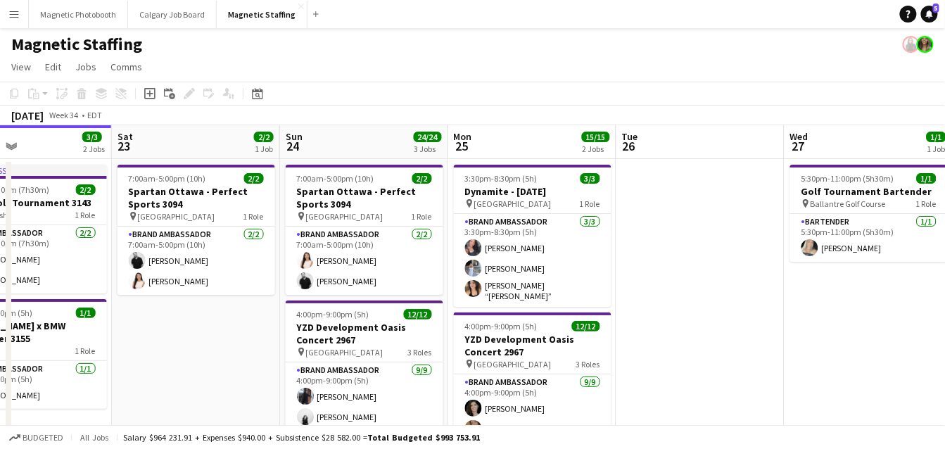
drag, startPoint x: 452, startPoint y: 335, endPoint x: 205, endPoint y: 334, distance: 246.9
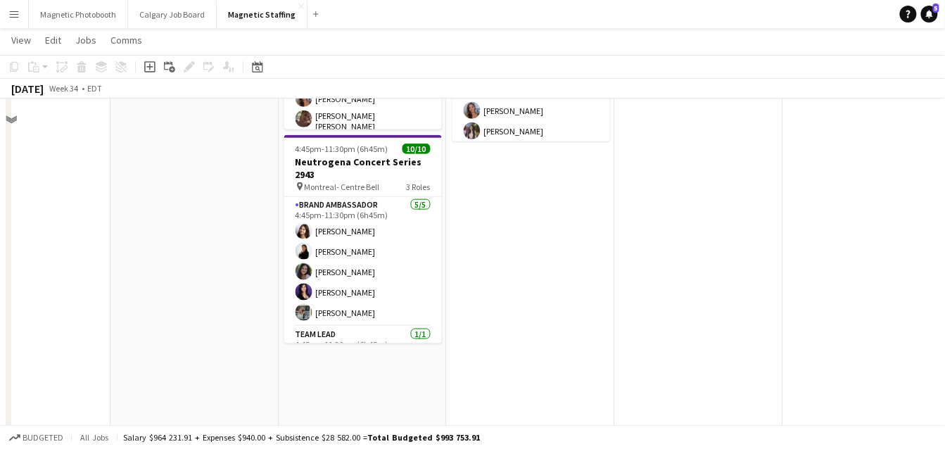
scroll to position [0, 0]
